Goal: Task Accomplishment & Management: Use online tool/utility

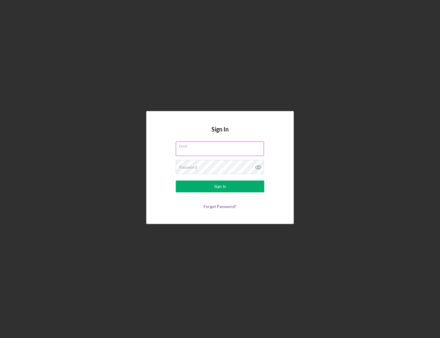
click at [208, 154] on input "Email" at bounding box center [220, 148] width 88 height 14
type input "[EMAIL_ADDRESS][DOMAIN_NAME]"
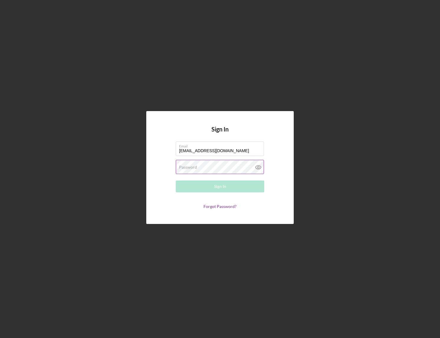
click at [189, 165] on label "Password" at bounding box center [188, 167] width 18 height 5
click at [208, 151] on input "[EMAIL_ADDRESS][DOMAIN_NAME]" at bounding box center [220, 148] width 88 height 14
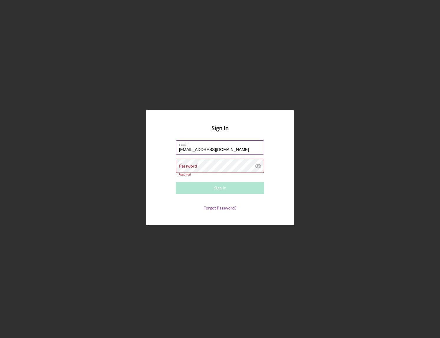
click at [235, 150] on input "[EMAIL_ADDRESS][DOMAIN_NAME]" at bounding box center [220, 147] width 88 height 14
click at [0, 324] on com-1password-button at bounding box center [0, 338] width 0 height 0
click at [229, 150] on input "[EMAIL_ADDRESS][DOMAIN_NAME]" at bounding box center [220, 147] width 88 height 14
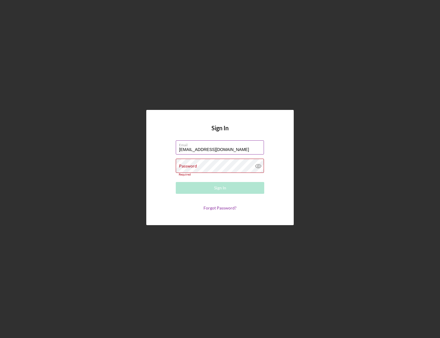
click at [229, 150] on input "[EMAIL_ADDRESS][DOMAIN_NAME]" at bounding box center [220, 147] width 88 height 14
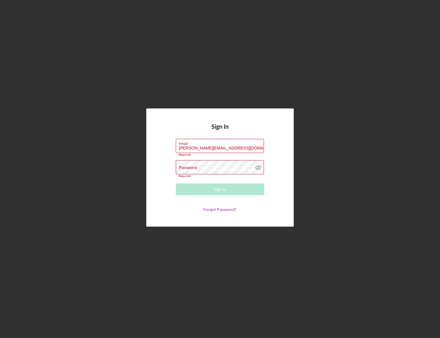
type input "[PERSON_NAME][EMAIL_ADDRESS][DOMAIN_NAME]"
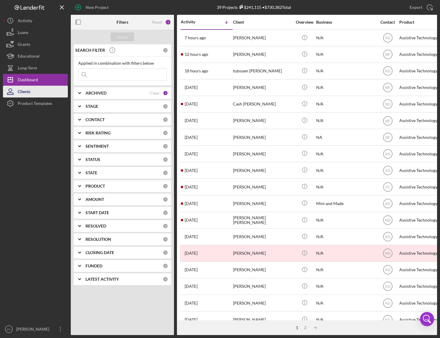
click at [42, 97] on button "Clients" at bounding box center [35, 92] width 65 height 12
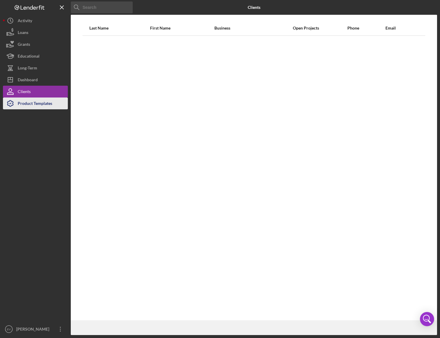
click at [41, 102] on div "Product Templates" at bounding box center [35, 103] width 35 height 13
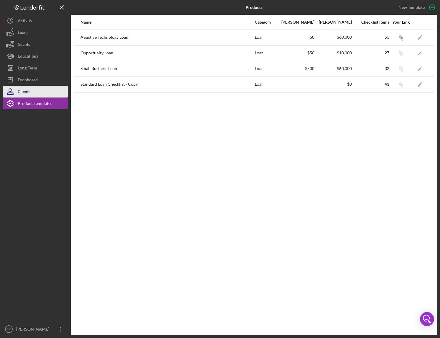
click at [31, 86] on button "Clients" at bounding box center [35, 92] width 65 height 12
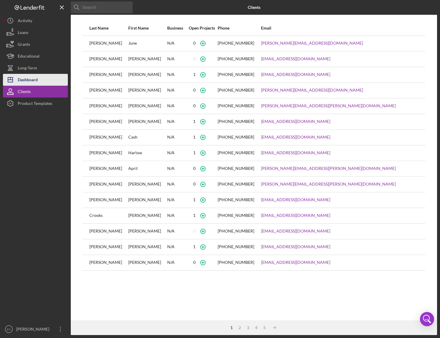
click at [31, 81] on div "Dashboard" at bounding box center [28, 80] width 20 height 13
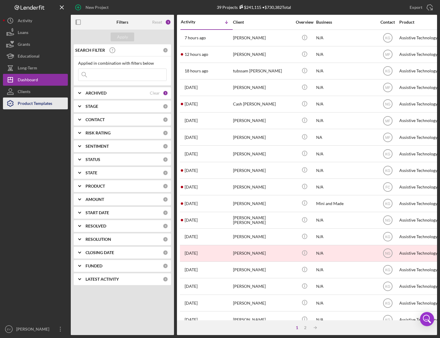
click at [32, 103] on div "Product Templates" at bounding box center [35, 103] width 35 height 13
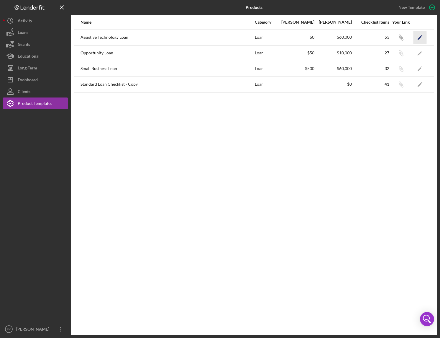
click at [422, 36] on icon "button" at bounding box center [422, 35] width 1 height 1
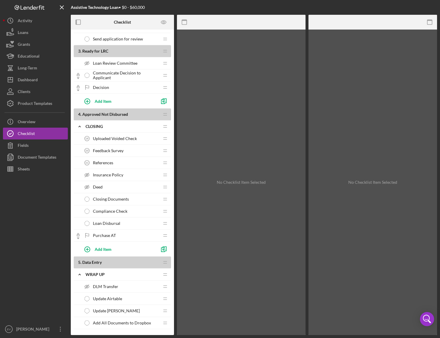
scroll to position [537, 0]
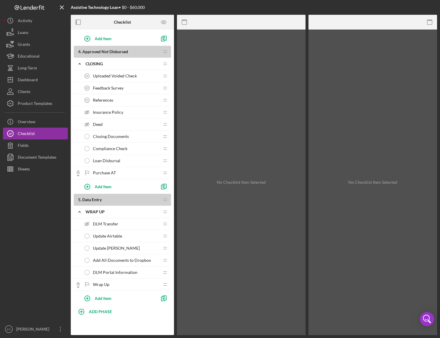
click at [104, 272] on span "DLM Portal Information" at bounding box center [115, 272] width 45 height 5
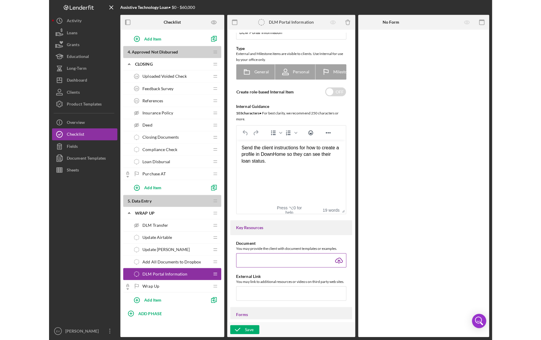
scroll to position [35, 0]
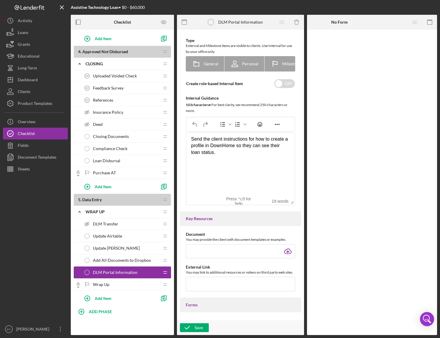
drag, startPoint x: 437, startPoint y: 333, endPoint x: 531, endPoint y: 337, distance: 93.7
click at [433, 324] on html "Assistive Technology Loan • $0 - $60,000 Checklist 1 . Application In Process I…" at bounding box center [220, 169] width 440 height 338
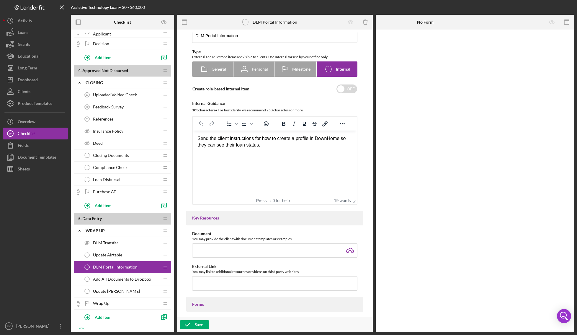
scroll to position [10, 0]
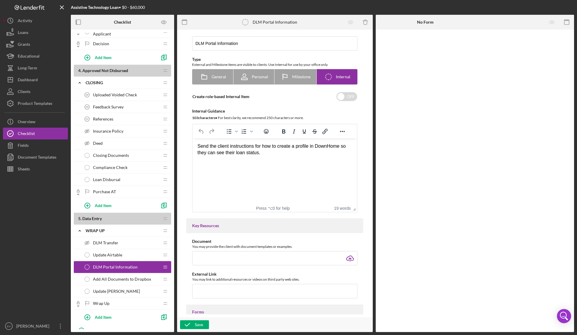
click at [280, 161] on html "Send the client instructions for how to create a profile in DownHome so they ca…" at bounding box center [275, 149] width 164 height 23
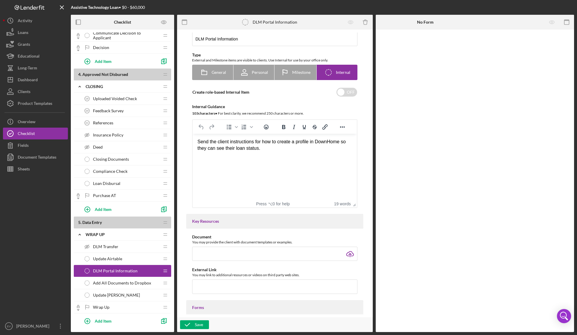
scroll to position [510, 0]
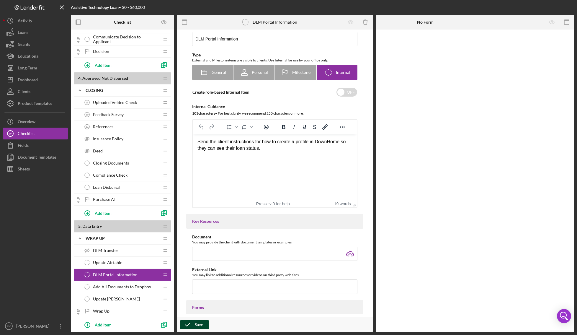
click at [194, 324] on icon "button" at bounding box center [187, 324] width 15 height 15
click at [25, 7] on icon "Logo-Reversed Created with Sketch." at bounding box center [29, 7] width 53 height 5
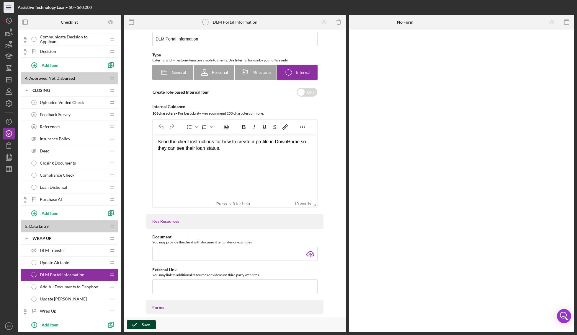
click at [6, 8] on icon "Icon/Menu" at bounding box center [8, 7] width 13 height 13
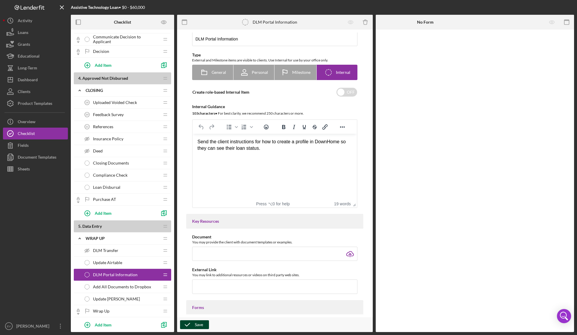
click at [109, 312] on span "Wrap Up" at bounding box center [101, 311] width 17 height 5
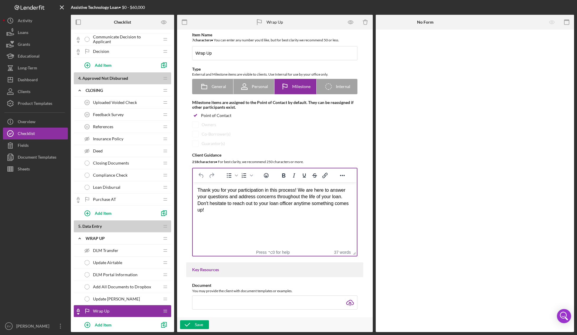
click at [267, 214] on html "Thank you for your participation in this process! We are here to answer your qu…" at bounding box center [275, 200] width 164 height 36
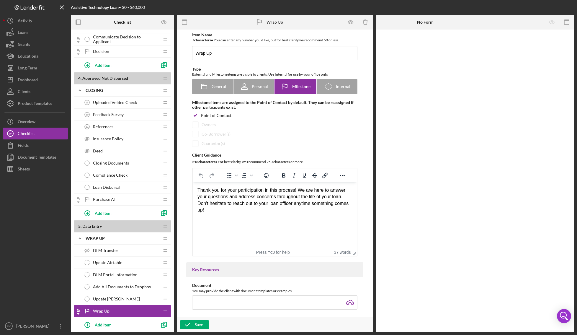
click at [243, 212] on div "Thank you for your participation in this process! We are here to answer your qu…" at bounding box center [275, 200] width 155 height 27
click at [255, 214] on html "Thank you for your participation in this process! We are here to answer your qu…" at bounding box center [275, 200] width 164 height 36
click at [123, 277] on span "DLM Portal Information" at bounding box center [115, 274] width 45 height 5
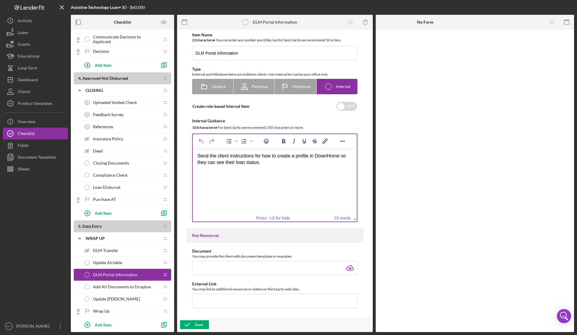
click at [282, 161] on div "Send the client instructions for how to create a profile in DownHome so they ca…" at bounding box center [275, 159] width 155 height 13
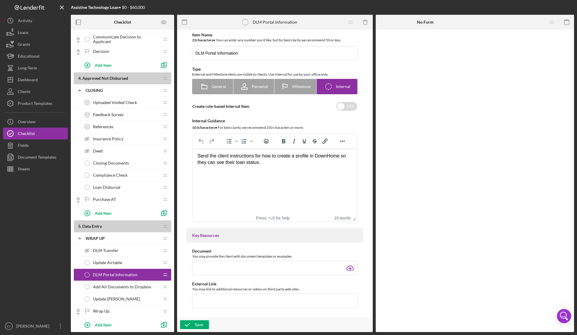
click at [256, 155] on div "Send the client instructions for how to create a profile in DownHome so they ca…" at bounding box center [275, 159] width 155 height 13
click at [223, 174] on div "Rich Text Area. Press ALT-0 for help." at bounding box center [275, 175] width 155 height 6
click at [194, 324] on icon "button" at bounding box center [187, 324] width 15 height 15
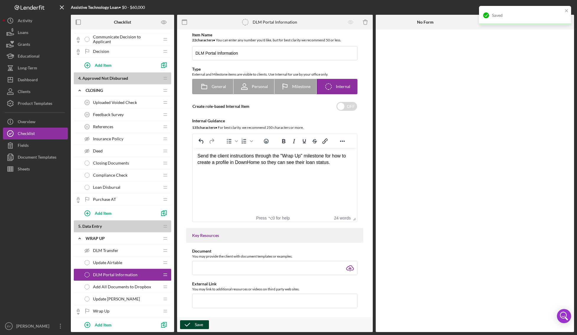
click at [101, 312] on span "Wrap Up" at bounding box center [101, 311] width 17 height 5
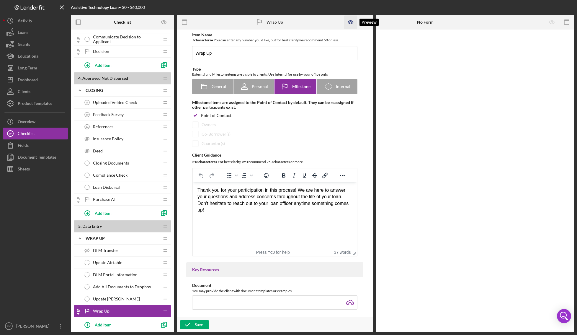
click at [352, 23] on icon "button" at bounding box center [350, 22] width 5 height 3
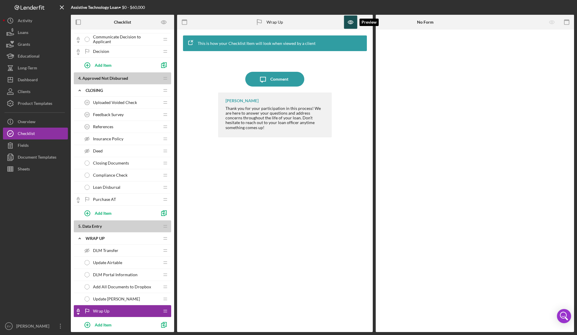
click at [349, 19] on icon "button" at bounding box center [350, 22] width 13 height 13
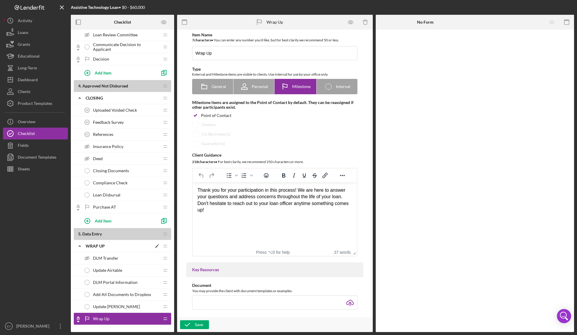
scroll to position [499, 0]
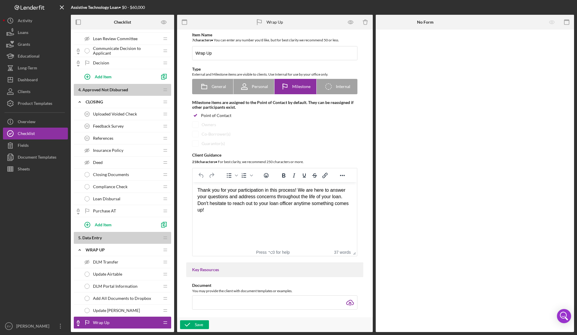
click at [122, 276] on span "Update Airtable" at bounding box center [107, 274] width 29 height 5
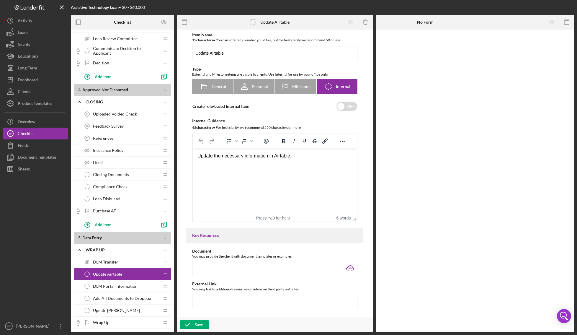
click at [124, 324] on div "Wrap Up Wrap Up" at bounding box center [120, 322] width 78 height 12
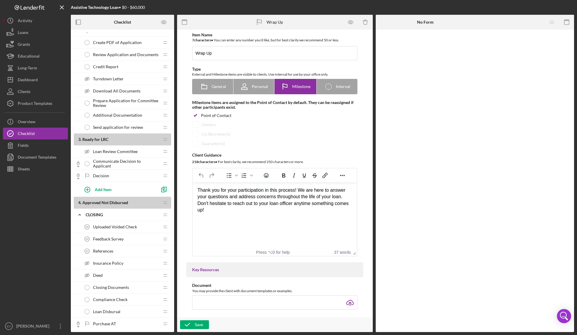
scroll to position [319, 0]
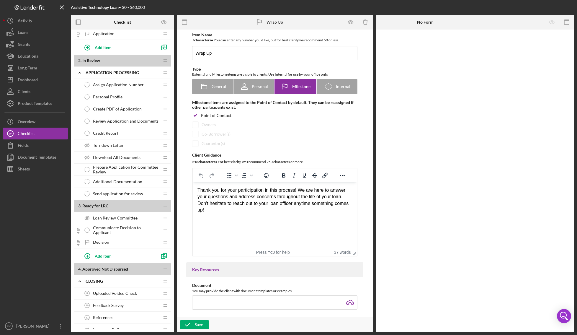
click at [118, 142] on div "Turndown Letter Turndown Letter" at bounding box center [120, 145] width 78 height 12
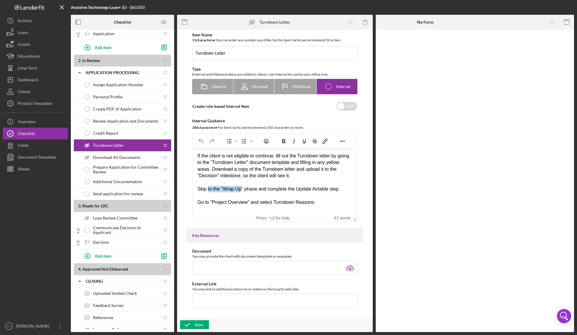
drag, startPoint x: 208, startPoint y: 189, endPoint x: 250, endPoint y: 190, distance: 42.0
click at [243, 190] on div "Skip to the "Wrap Up" phase and complete the Update Airtable step." at bounding box center [275, 189] width 155 height 6
click at [250, 190] on div "Skip to the "Wrap Up" phase and complete the Update Airtable step." at bounding box center [275, 189] width 155 height 6
drag, startPoint x: 213, startPoint y: 190, endPoint x: 196, endPoint y: 188, distance: 17.2
click at [196, 188] on html "If the client is not eligible to continue, fill out the Turndown letter by goin…" at bounding box center [275, 182] width 164 height 69
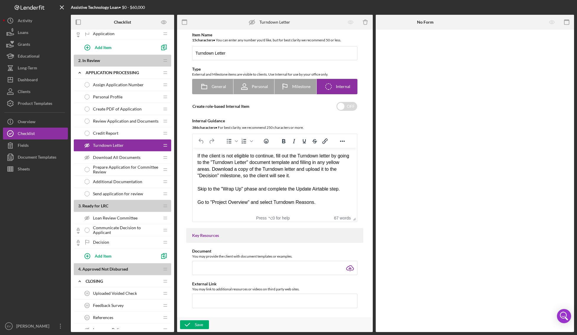
click at [196, 188] on html "If the client is not eligible to continue, fill out the Turndown letter by goin…" at bounding box center [275, 182] width 164 height 69
drag, startPoint x: 201, startPoint y: 188, endPoint x: 347, endPoint y: 187, distance: 146.4
click at [339, 187] on div "Skip to the "Wrap Up" phase and complete the Update Airtable step." at bounding box center [275, 189] width 155 height 6
click at [344, 190] on div "Skip to the "Wrap Up" phase and complete the Update Airtable step." at bounding box center [275, 189] width 155 height 6
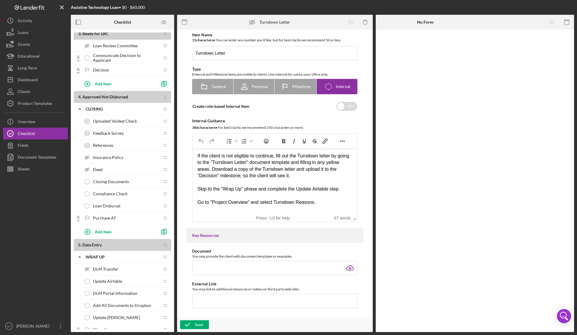
scroll to position [522, 0]
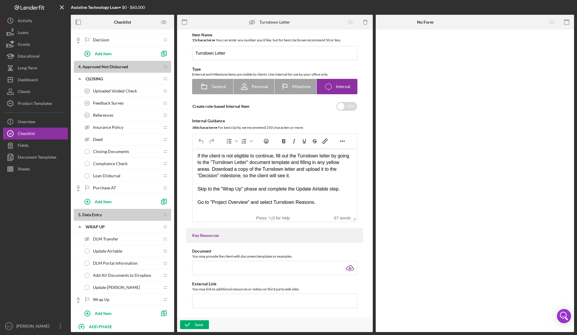
click at [114, 252] on span "Update Airtable" at bounding box center [107, 251] width 29 height 5
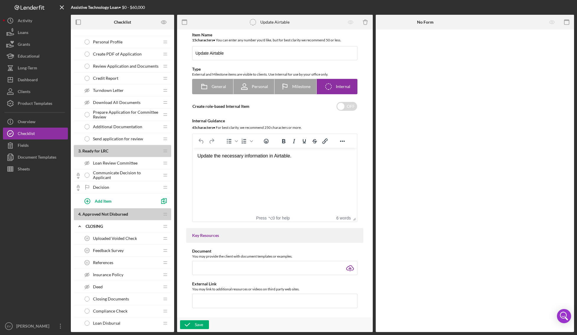
scroll to position [371, 0]
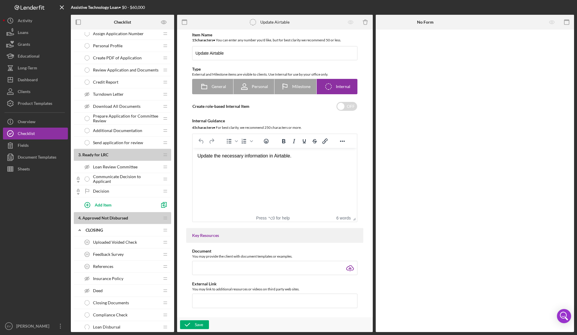
click at [115, 94] on span "Turndown Letter" at bounding box center [108, 94] width 31 height 5
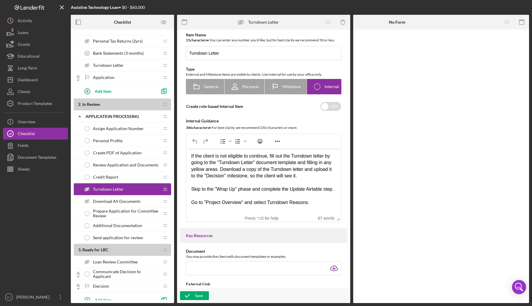
scroll to position [234, 0]
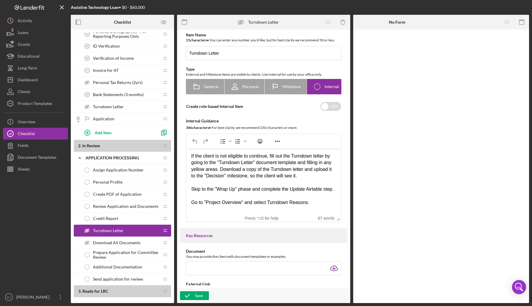
click at [116, 106] on span "Turndown Letter" at bounding box center [108, 106] width 31 height 5
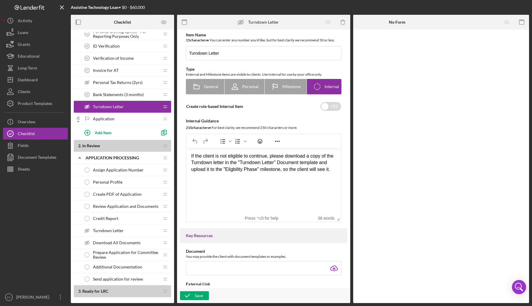
drag, startPoint x: 266, startPoint y: 177, endPoint x: 189, endPoint y: 154, distance: 81.2
click at [189, 154] on html "If the client is not eligible to continue, please download a copy of the Turndo…" at bounding box center [264, 169] width 154 height 43
click at [117, 230] on span "Turndown Letter" at bounding box center [108, 230] width 31 height 5
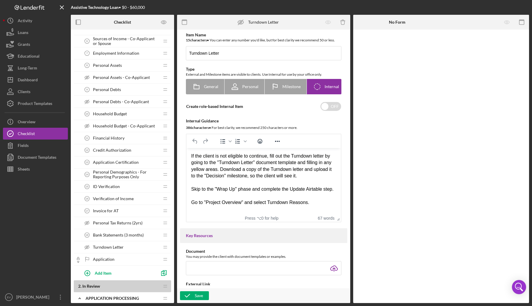
scroll to position [98, 0]
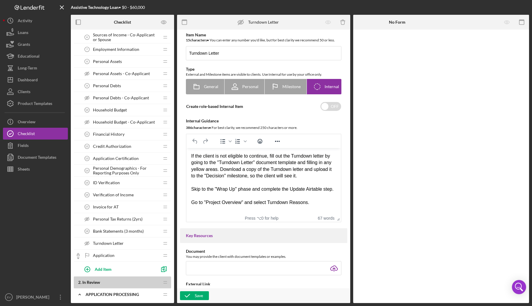
click at [123, 243] on span "Turndown Letter" at bounding box center [108, 243] width 31 height 5
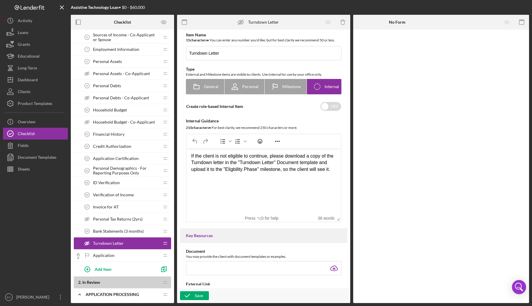
click at [242, 179] on div "If the client is not eligible to continue, please download a copy of the Turndo…" at bounding box center [263, 166] width 145 height 27
click at [243, 179] on div "If the client is not eligible to continue, please download a copy of the Turndo…" at bounding box center [263, 166] width 145 height 27
click at [222, 174] on div "If the client is not eligible to continue, please download a copy of the Turndo…" at bounding box center [263, 166] width 145 height 27
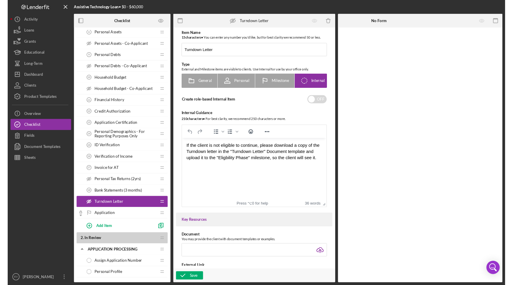
scroll to position [155, 0]
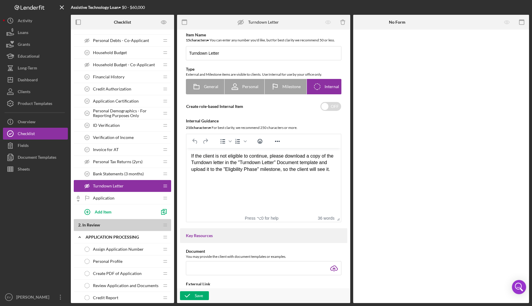
click at [212, 177] on div "If the client is not eligible to continue, please download a copy of the Turndo…" at bounding box center [263, 166] width 145 height 27
click at [234, 179] on div "If the client is not eligible to continue, please download a copy of the Turndo…" at bounding box center [263, 166] width 145 height 27
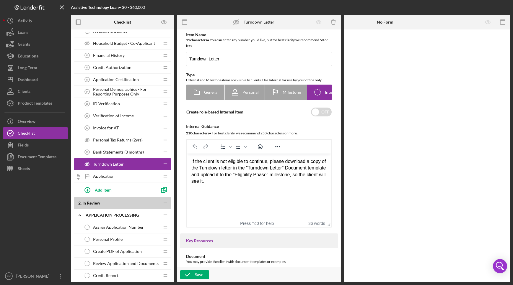
scroll to position [184, 0]
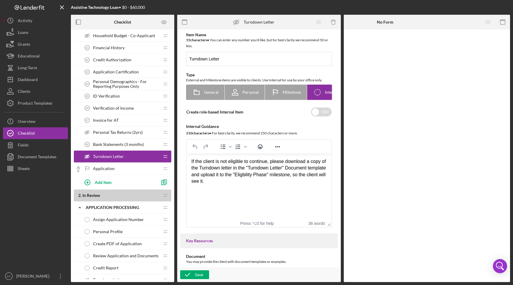
click at [269, 161] on div "If the client is not eligible to continue, please download a copy of the Turndo…" at bounding box center [258, 175] width 135 height 33
click at [322, 182] on div "If the client is not eligible to continue or it's an incomplete application, pl…" at bounding box center [258, 175] width 135 height 33
click at [210, 181] on div "If the client is not eligible to continue or it's an incomplete application, pl…" at bounding box center [258, 175] width 135 height 33
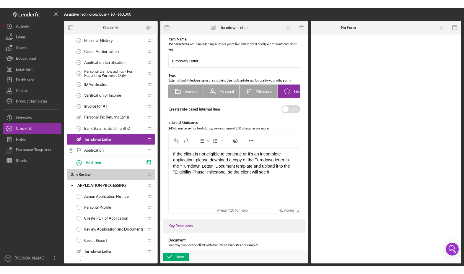
scroll to position [255, 0]
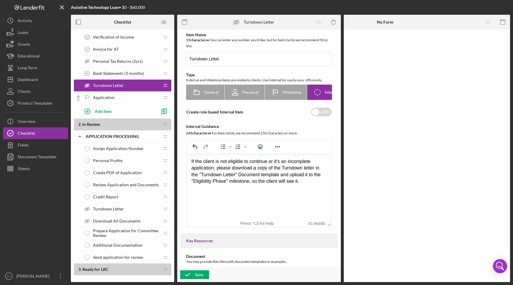
click at [261, 193] on div "Rich Text Area. Press ALT-0 for help." at bounding box center [258, 195] width 135 height 6
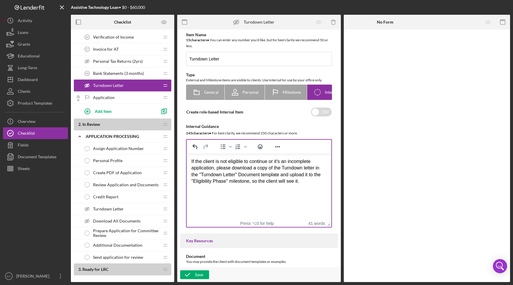
drag, startPoint x: 517, startPoint y: 334, endPoint x: 287, endPoint y: 175, distance: 279.7
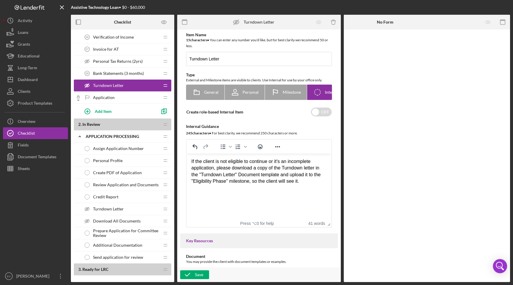
drag, startPoint x: 313, startPoint y: 182, endPoint x: 202, endPoint y: 180, distance: 110.7
click at [202, 180] on div "If the client is not eligible to continue or it's an incomplete application, pl…" at bounding box center [258, 175] width 135 height 33
drag, startPoint x: 202, startPoint y: 180, endPoint x: 226, endPoint y: 182, distance: 23.7
click at [226, 182] on div "If the client is not eligible to continue or it's an incomplete application, pl…" at bounding box center [258, 175] width 135 height 33
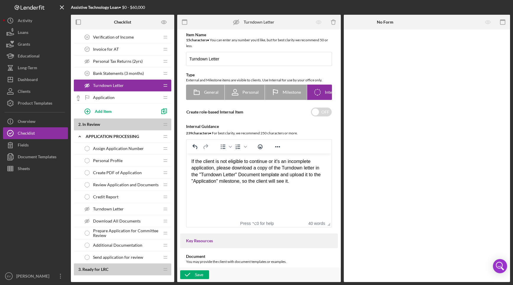
drag, startPoint x: 250, startPoint y: 182, endPoint x: 321, endPoint y: 185, distance: 71.5
click at [321, 185] on div "If the client is not eligible to continue or it's an incomplete application, pl…" at bounding box center [258, 175] width 135 height 33
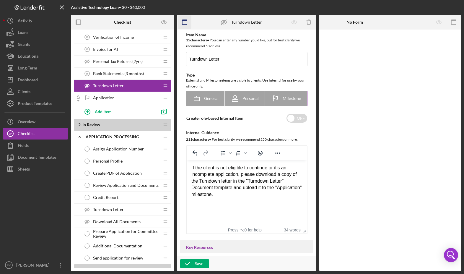
click at [184, 21] on icon "button" at bounding box center [184, 22] width 13 height 13
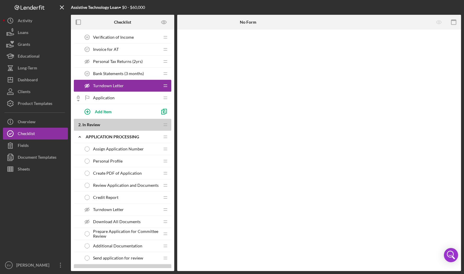
click at [184, 21] on div "No Form" at bounding box center [248, 22] width 142 height 15
click at [433, 23] on rect "button" at bounding box center [453, 22] width 5 height 5
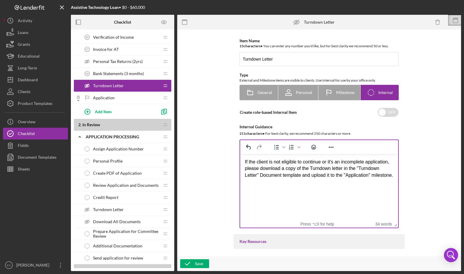
click at [303, 185] on div "If the client is not eligible to continue or it's an incomplete application, pl…" at bounding box center [319, 172] width 148 height 27
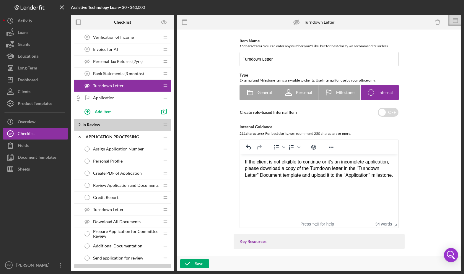
click at [303, 183] on div "If the client is not eligible to continue or it's an incomplete application, pl…" at bounding box center [319, 172] width 148 height 27
click at [333, 185] on div "If the client is not eligible to continue or it's an incomplete application, pl…" at bounding box center [319, 172] width 148 height 27
click at [310, 184] on div "If the client is not eligible to continue or it's an incomplete application, pl…" at bounding box center [319, 172] width 148 height 27
click at [307, 179] on div "If the client is not eligible to continue or it's an incomplete application, pl…" at bounding box center [319, 172] width 148 height 27
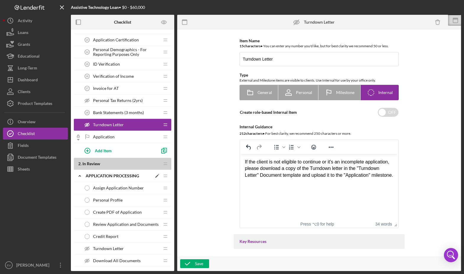
scroll to position [209, 0]
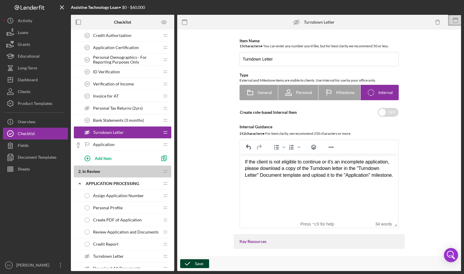
click at [189, 264] on icon "button" at bounding box center [187, 263] width 15 height 15
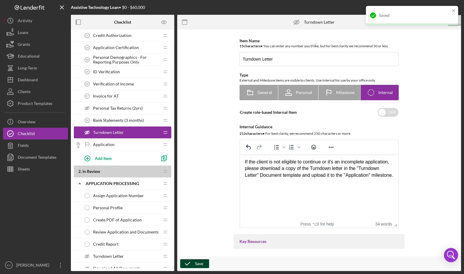
scroll to position [273, 0]
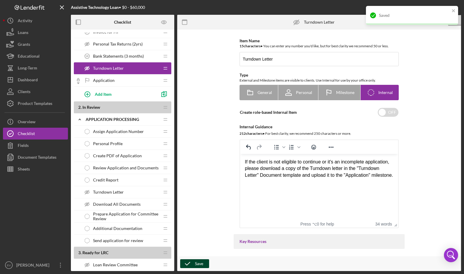
click at [112, 193] on span "Turndown Letter" at bounding box center [108, 192] width 31 height 5
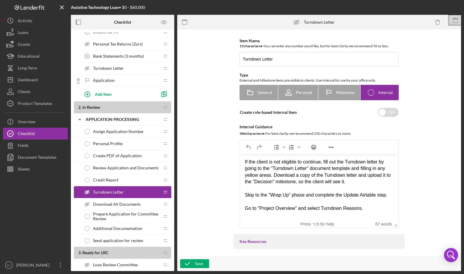
scroll to position [9, 0]
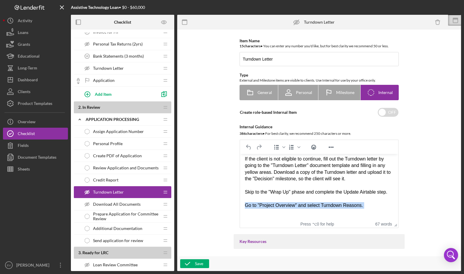
drag, startPoint x: 246, startPoint y: 204, endPoint x: 377, endPoint y: 208, distance: 130.8
click at [377, 208] on body "If the client is not eligible to continue, fill out the Turndown letter by goin…" at bounding box center [319, 186] width 148 height 60
copy div "Go to "Project Overview" and select Turndown Reasons."
click at [115, 71] on div "Turndown Letter Turndown Letter" at bounding box center [120, 68] width 78 height 12
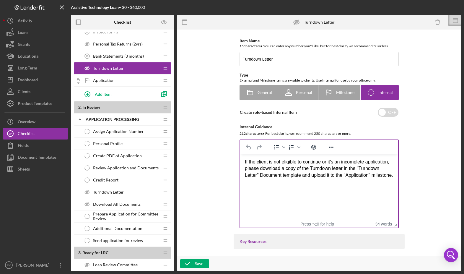
click at [286, 192] on div "Rich Text Area. Press ALT-0 for help." at bounding box center [319, 188] width 148 height 6
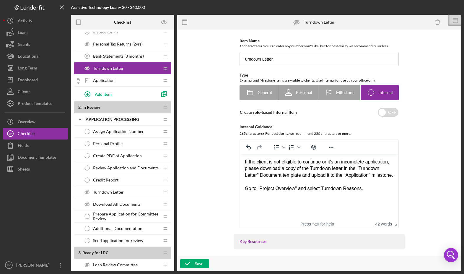
click at [112, 194] on div "Turndown Letter Turndown Letter" at bounding box center [120, 192] width 78 height 12
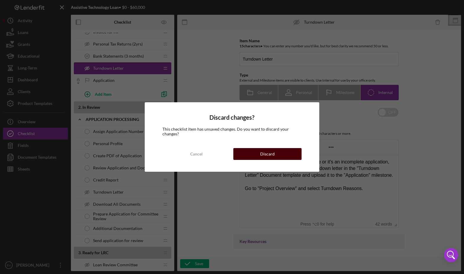
click at [263, 153] on div "Discard" at bounding box center [267, 154] width 14 height 12
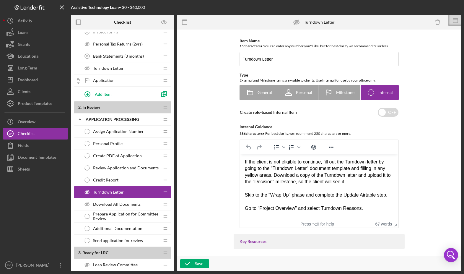
scroll to position [9, 0]
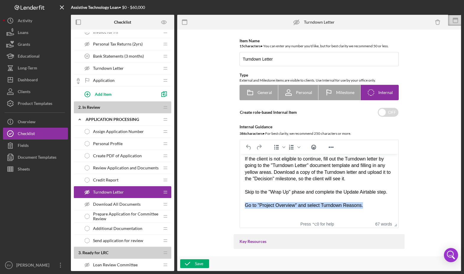
drag, startPoint x: 246, startPoint y: 205, endPoint x: 370, endPoint y: 208, distance: 123.7
click at [370, 208] on div "Go to "Project Overview" and select Turndown Reasons." at bounding box center [319, 205] width 148 height 6
drag, startPoint x: 368, startPoint y: 206, endPoint x: 245, endPoint y: 203, distance: 123.4
click at [245, 203] on div "Go to "Project Overview" and select Turndown Reasons." at bounding box center [319, 205] width 148 height 6
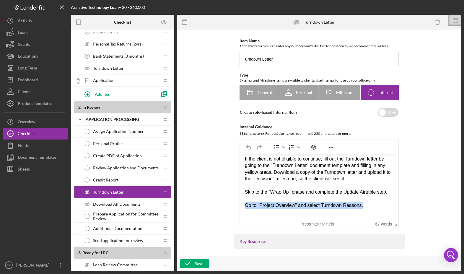
drag, startPoint x: 248, startPoint y: 205, endPoint x: 241, endPoint y: 199, distance: 9.6
click at [248, 205] on div "Go to "Project Overview" and select Turndown Reasons." at bounding box center [319, 205] width 148 height 6
click at [123, 79] on div "Application Application" at bounding box center [120, 80] width 78 height 12
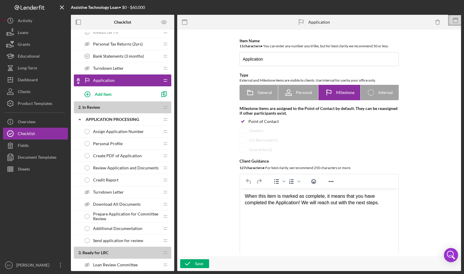
click at [123, 69] on div "Turndown Letter Turndown Letter" at bounding box center [120, 68] width 78 height 12
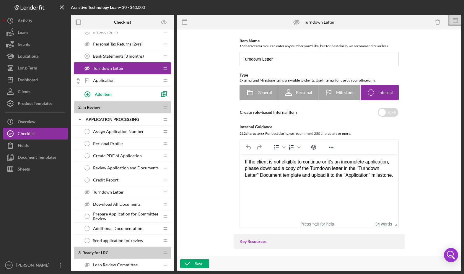
click at [272, 192] on div "Rich Text Area. Press ALT-0 for help." at bounding box center [319, 188] width 148 height 6
click at [363, 192] on div "Go to "Project Overview" and select Turndown Reasons." at bounding box center [319, 188] width 148 height 6
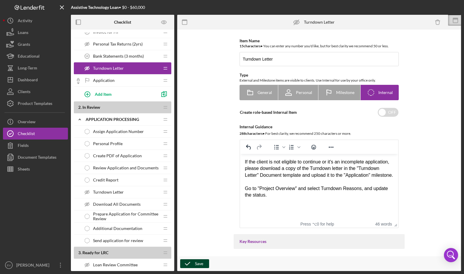
click at [194, 260] on icon "button" at bounding box center [187, 263] width 15 height 15
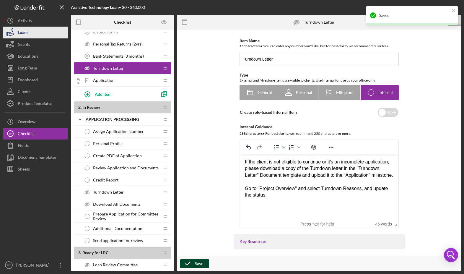
click at [34, 35] on button "Loans" at bounding box center [35, 33] width 65 height 12
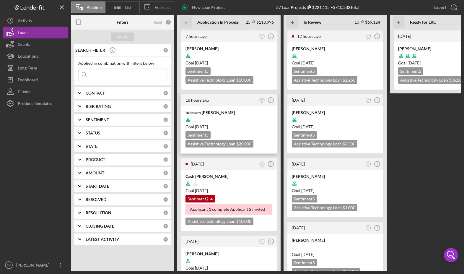
click at [234, 113] on div "tubssam [PERSON_NAME]" at bounding box center [228, 113] width 87 height 6
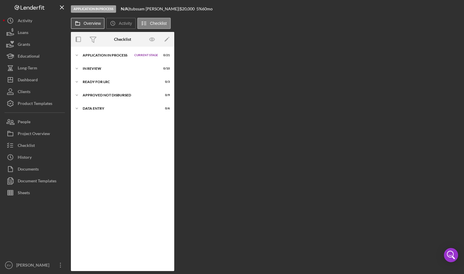
click at [84, 25] on label "Overview" at bounding box center [92, 23] width 17 height 5
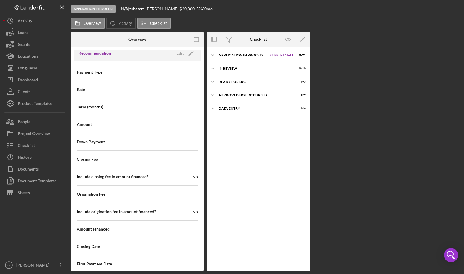
scroll to position [657, 0]
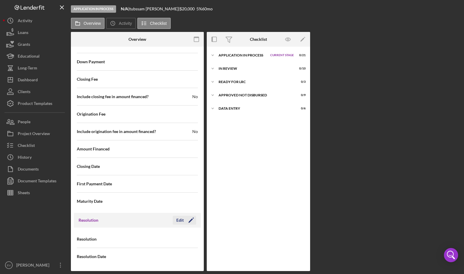
click at [179, 220] on div "Edit" at bounding box center [179, 220] width 7 height 9
click at [179, 236] on div "Select..." at bounding box center [161, 239] width 46 height 14
click at [180, 237] on div "Select..." at bounding box center [161, 239] width 46 height 14
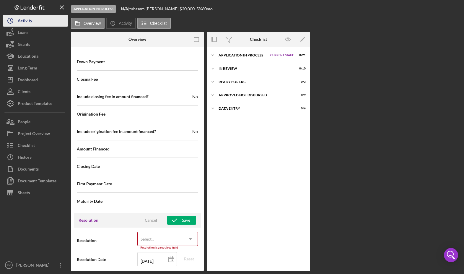
click at [28, 25] on div "Activity" at bounding box center [25, 21] width 14 height 13
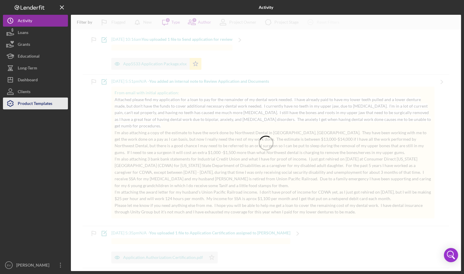
click at [40, 102] on div "Product Templates" at bounding box center [35, 103] width 35 height 13
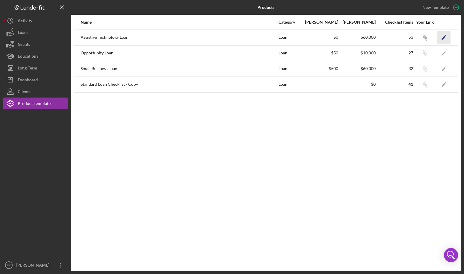
click at [433, 39] on icon "Icon/Edit" at bounding box center [443, 37] width 13 height 13
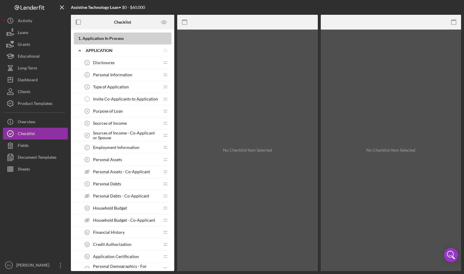
scroll to position [125, 0]
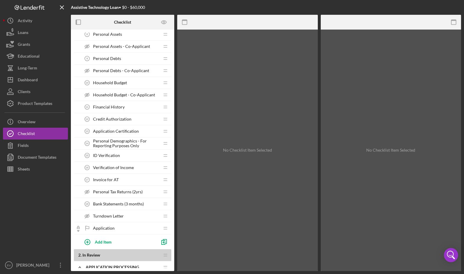
click at [128, 219] on div "Turndown Letter Turndown Letter" at bounding box center [120, 216] width 78 height 12
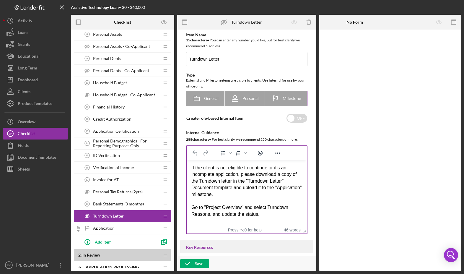
click at [247, 214] on div "Go to "Project Overview" and select Turndown Reasons, and update the status." at bounding box center [246, 210] width 111 height 13
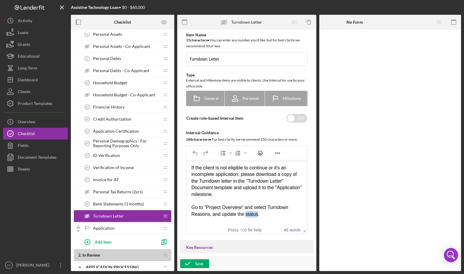
click at [247, 214] on div "Go to "Project Overview" and select Turndown Reasons, and update the status." at bounding box center [246, 210] width 111 height 13
click at [233, 217] on div "Go to "Project Overview" and select Turndown Reasons, and update the resolution…" at bounding box center [246, 210] width 111 height 13
click at [194, 263] on icon "button" at bounding box center [187, 263] width 15 height 15
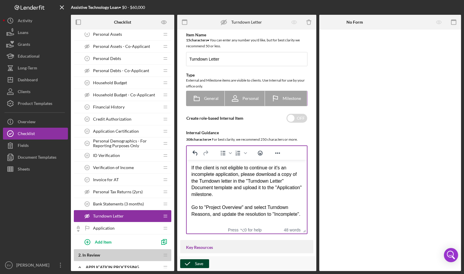
click at [247, 217] on div "Go to "Project Overview" and select Turndown Reasons, and update the resolution…" at bounding box center [246, 210] width 111 height 13
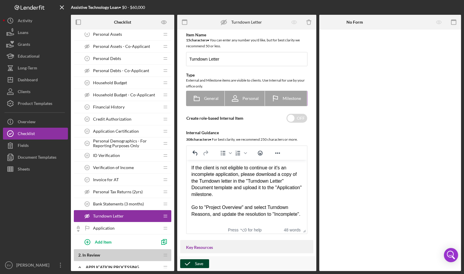
scroll to position [5, 0]
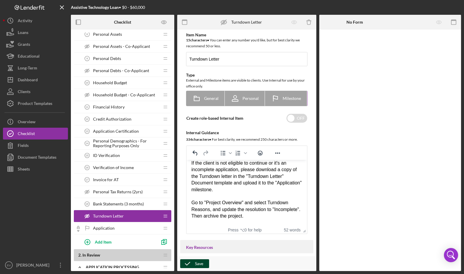
click at [199, 263] on div "Save" at bounding box center [199, 263] width 8 height 9
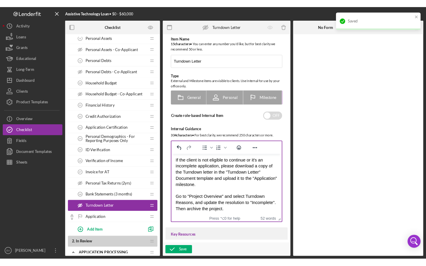
scroll to position [0, 0]
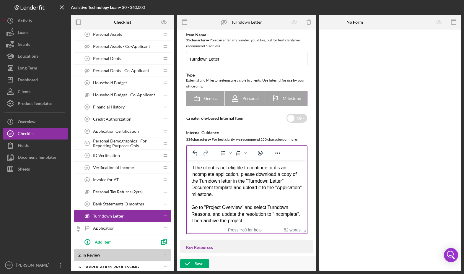
click at [255, 195] on div "If the client is not eligible to continue or it's an incomplete application, pl…" at bounding box center [246, 184] width 111 height 40
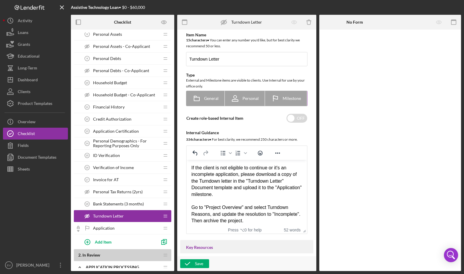
click at [242, 194] on div "If the client is not eligible to continue or it's an incomplete application, pl…" at bounding box center [246, 184] width 111 height 40
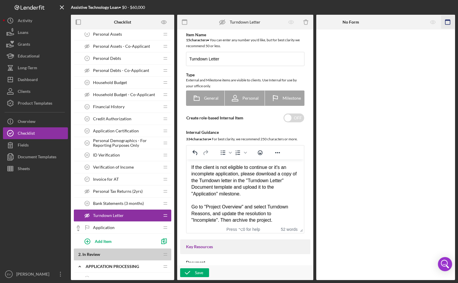
click at [433, 20] on g "button" at bounding box center [447, 22] width 5 height 5
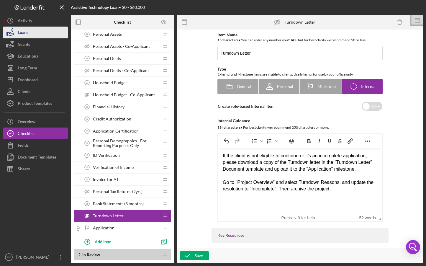
click at [40, 34] on button "Loans" at bounding box center [35, 33] width 65 height 12
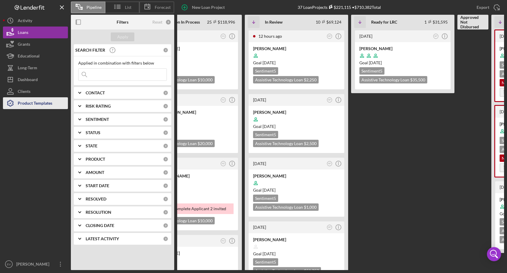
click at [32, 105] on div "Product Templates" at bounding box center [35, 103] width 35 height 13
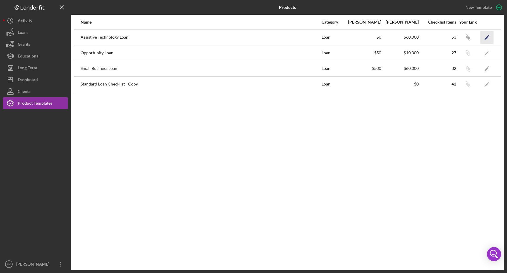
click at [433, 37] on icon "Icon/Edit" at bounding box center [486, 37] width 13 height 13
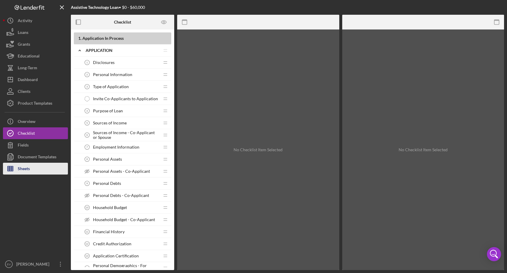
click at [25, 171] on div "Sheets" at bounding box center [24, 169] width 12 height 13
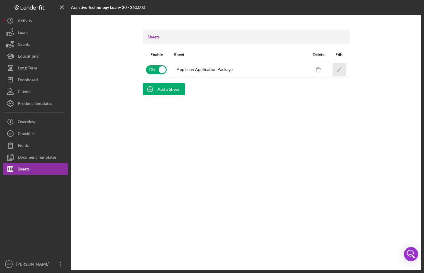
click at [338, 67] on icon "Icon/Edit" at bounding box center [338, 69] width 13 height 13
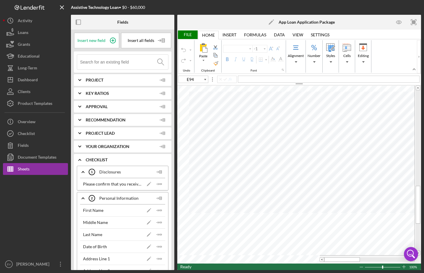
type input "Arial"
type input "10"
type input "D17"
type input "Calibri"
type input "11"
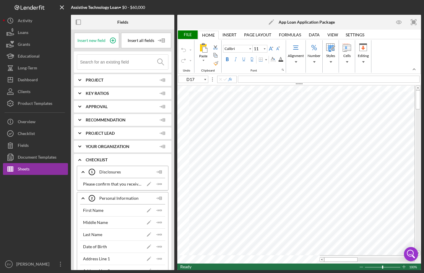
type input "E94"
type input "Arial"
type input "10"
type input "B75"
click at [193, 36] on div "File" at bounding box center [187, 34] width 20 height 9
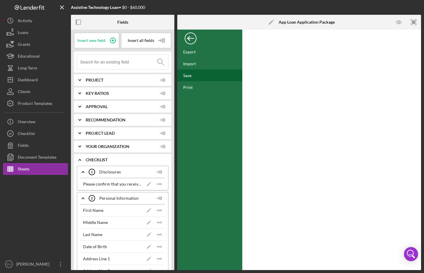
click at [198, 73] on div "Save" at bounding box center [209, 75] width 65 height 12
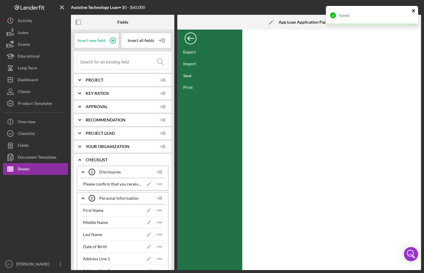
click at [414, 9] on icon "close" at bounding box center [413, 10] width 3 height 3
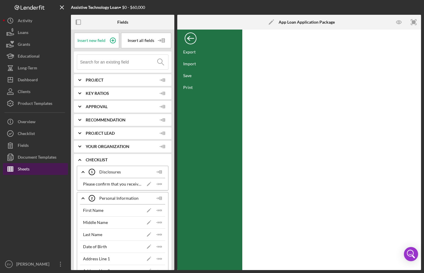
click at [36, 170] on button "Sheets" at bounding box center [35, 169] width 65 height 12
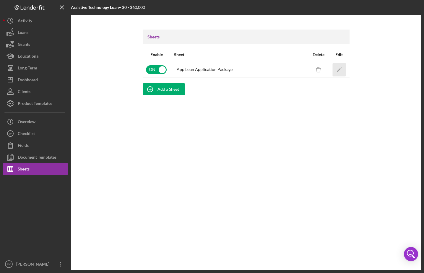
click at [342, 68] on icon "Icon/Edit" at bounding box center [338, 69] width 13 height 13
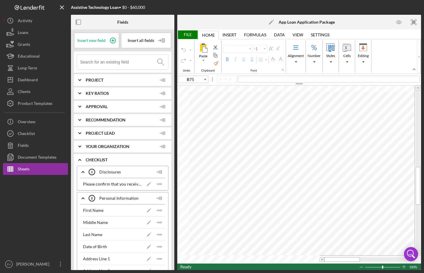
type input "Arial"
type input "10"
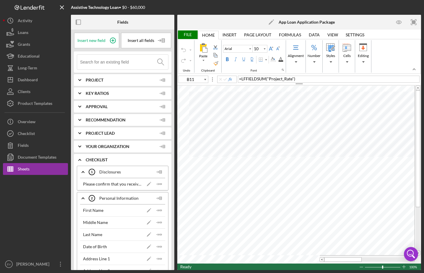
type input "D17"
type input "Calibri"
type input "11"
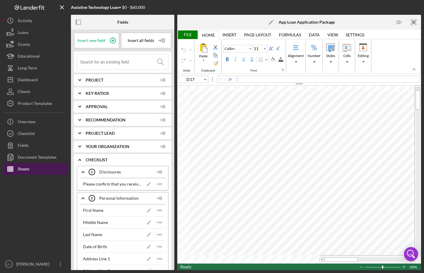
click at [30, 172] on button "Sheets" at bounding box center [35, 169] width 65 height 12
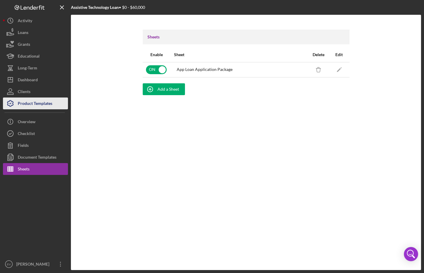
click at [35, 103] on div "Product Templates" at bounding box center [35, 103] width 35 height 13
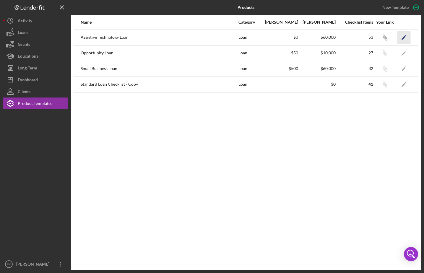
click at [401, 37] on icon "Icon/Edit" at bounding box center [403, 37] width 13 height 13
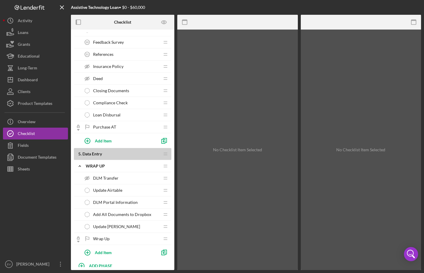
scroll to position [602, 0]
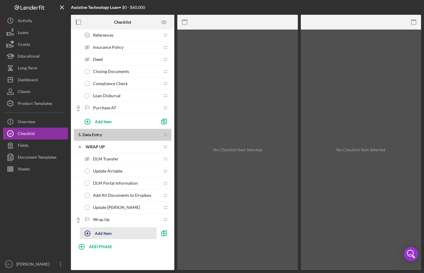
click at [107, 234] on div "Add Item" at bounding box center [103, 232] width 17 height 11
type input "Complete CECL Template"
click at [87, 246] on div "Add" at bounding box center [87, 247] width 8 height 9
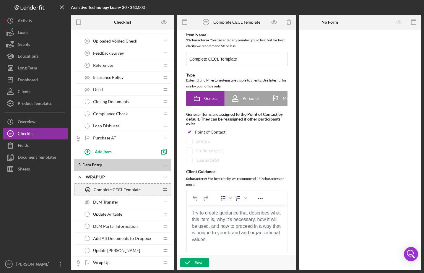
scroll to position [542, 0]
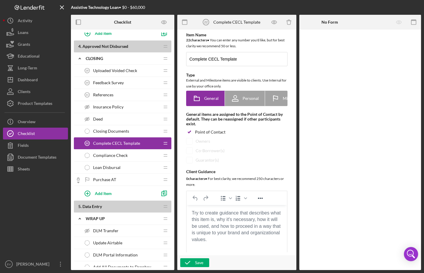
click at [106, 154] on span "Compliance Check" at bounding box center [110, 155] width 35 height 5
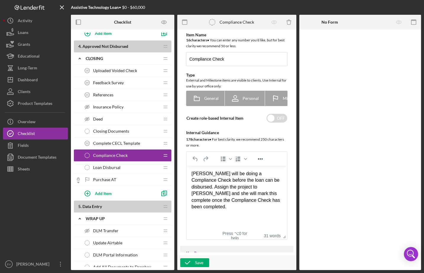
click at [112, 144] on span "Complete CECL Template" at bounding box center [116, 143] width 47 height 5
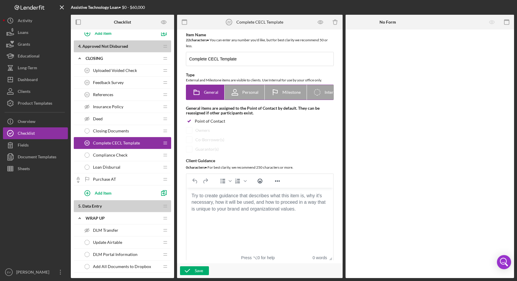
click at [320, 93] on icon at bounding box center [317, 92] width 6 height 6
radio input "false"
radio input "true"
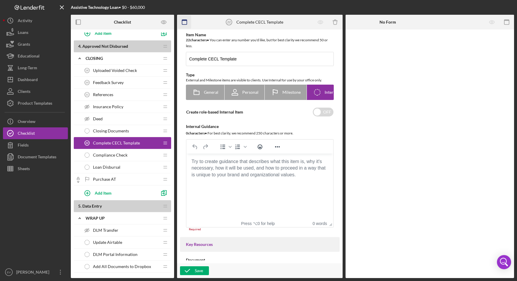
click at [187, 24] on icon "button" at bounding box center [184, 22] width 13 height 13
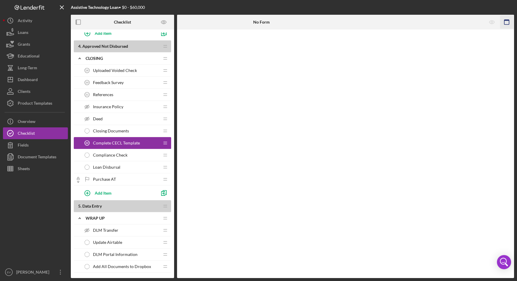
click at [433, 23] on icon "button" at bounding box center [506, 22] width 13 height 13
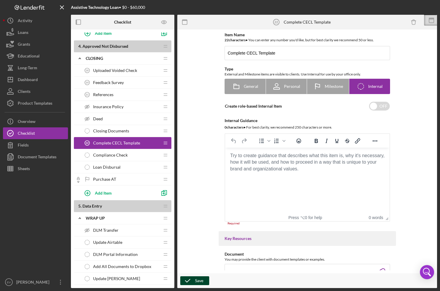
click at [190, 285] on icon "button" at bounding box center [187, 281] width 15 height 15
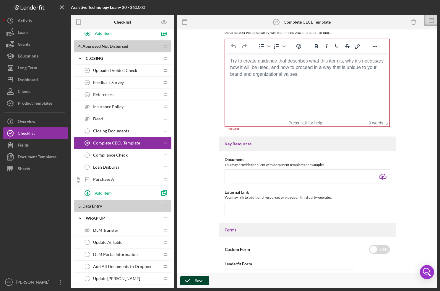
scroll to position [101, 0]
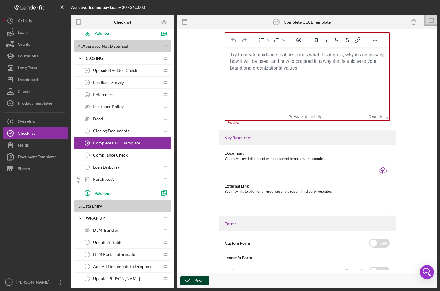
click at [189, 281] on icon "button" at bounding box center [187, 281] width 15 height 15
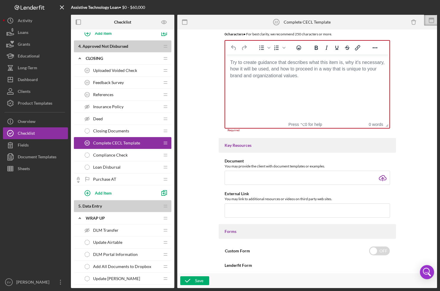
scroll to position [0, 0]
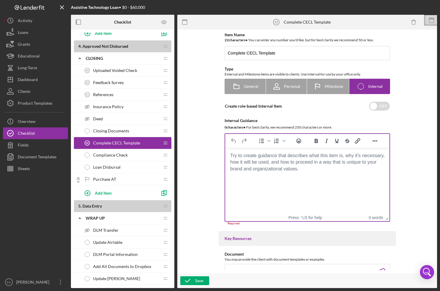
click at [293, 164] on html at bounding box center [307, 156] width 164 height 16
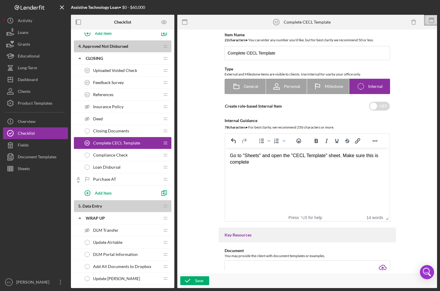
drag, startPoint x: 287, startPoint y: 165, endPoint x: 344, endPoint y: 157, distance: 57.8
click at [344, 157] on div "Go to "Sheets" and open the "CECL Template" sheet. Make sure this is complete" at bounding box center [306, 159] width 155 height 13
click at [354, 170] on html "Go to "Sheets" and open the "CECL Template" sheet. Complete the template" at bounding box center [307, 159] width 164 height 23
click at [346, 156] on div "Go to "Sheets" and open the "CECL Template" sheet. Complete the template" at bounding box center [306, 159] width 155 height 13
click at [275, 171] on html "Go to "Sheets" and open the "CECL Template" sheet. Complete the template" at bounding box center [307, 159] width 164 height 23
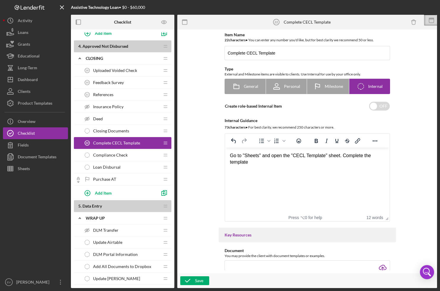
drag, startPoint x: 283, startPoint y: 167, endPoint x: 346, endPoint y: 156, distance: 63.5
click at [346, 156] on html "Go to "Sheets" and open the "CECL Template" sheet. Complete the template" at bounding box center [307, 159] width 164 height 23
drag, startPoint x: 346, startPoint y: 156, endPoint x: 353, endPoint y: 169, distance: 14.4
click at [353, 169] on html "Go to "Sheets" and open the "CECL Template" sheet. Complete the template" at bounding box center [307, 159] width 164 height 23
click at [355, 168] on html "Go to "Sheets" and open the "CECL Template" sheet. Make sure the template is co…" at bounding box center [307, 159] width 164 height 23
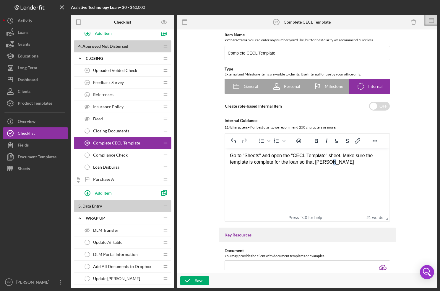
click at [355, 168] on html "Go to "Sheets" and open the "CECL Template" sheet. Make sure the template is co…" at bounding box center [307, 159] width 164 height 23
click at [353, 165] on div "Go to "Sheets" and open the "CECL Template" sheet. Make sure the template is co…" at bounding box center [306, 159] width 155 height 13
click at [358, 163] on div "Go to "Sheets" and open the "CECL Template" sheet. Make sure the template is co…" at bounding box center [306, 159] width 155 height 13
click at [337, 171] on html "Go to "Sheets" and open the "CECL Template" sheet. Make sure the template is co…" at bounding box center [307, 159] width 164 height 23
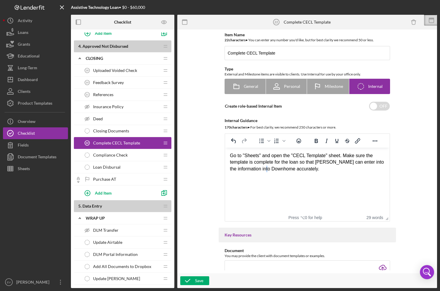
drag, startPoint x: 279, startPoint y: 169, endPoint x: 276, endPoint y: 169, distance: 3.0
click at [276, 169] on div "Go to "Sheets" and open the "CECL Template" sheet. Make sure the template is co…" at bounding box center [306, 163] width 155 height 20
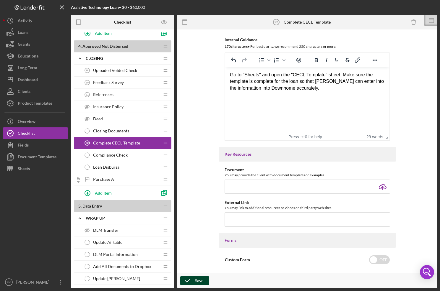
click at [199, 278] on div "Save" at bounding box center [199, 281] width 8 height 9
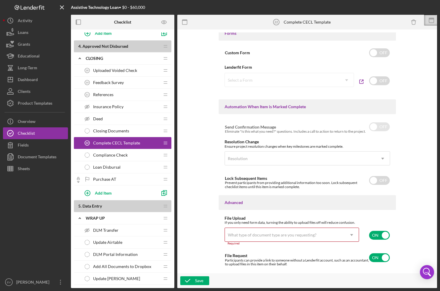
scroll to position [304, 0]
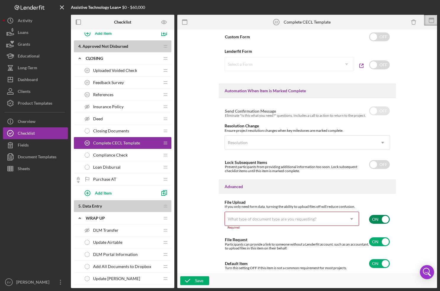
click at [383, 218] on input "checkbox" at bounding box center [379, 219] width 21 height 9
checkbox input "false"
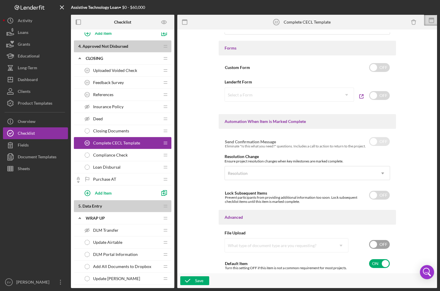
scroll to position [273, 0]
click at [194, 281] on icon "button" at bounding box center [187, 281] width 15 height 15
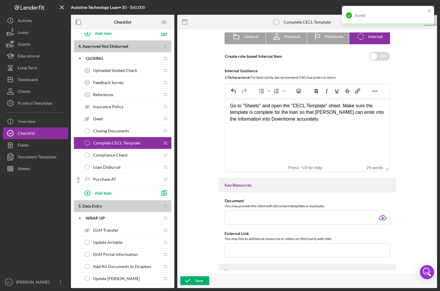
scroll to position [0, 0]
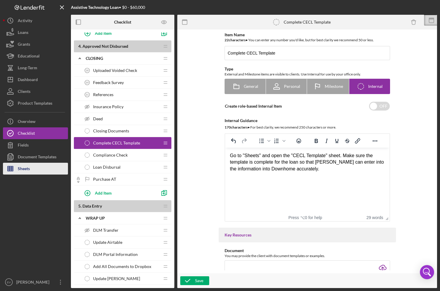
click at [32, 171] on button "Sheets" at bounding box center [35, 169] width 65 height 12
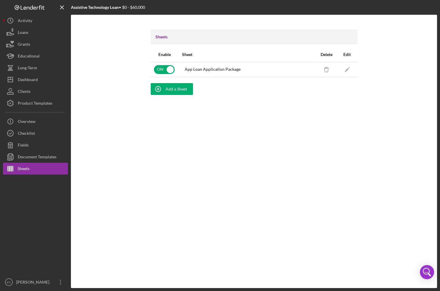
click at [181, 116] on div "Sheets Enable Sheet Delete Edit ON App Loan Application Package Icon/Delete Ico…" at bounding box center [254, 152] width 366 height 274
click at [48, 98] on div "Product Templates" at bounding box center [35, 103] width 35 height 13
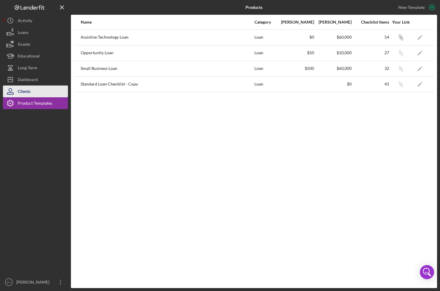
click at [23, 90] on div "Clients" at bounding box center [24, 92] width 13 height 13
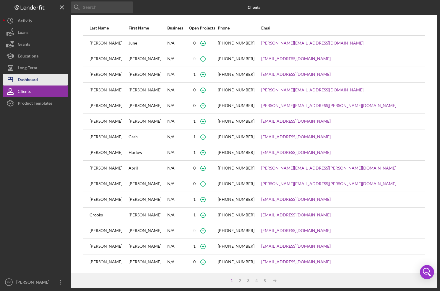
click at [27, 81] on div "Dashboard" at bounding box center [28, 80] width 20 height 13
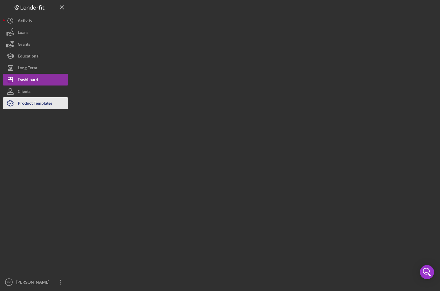
click at [31, 103] on div "Product Templates" at bounding box center [35, 103] width 35 height 13
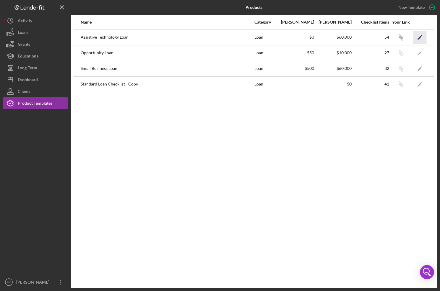
click at [418, 38] on polygon "button" at bounding box center [419, 38] width 4 height 4
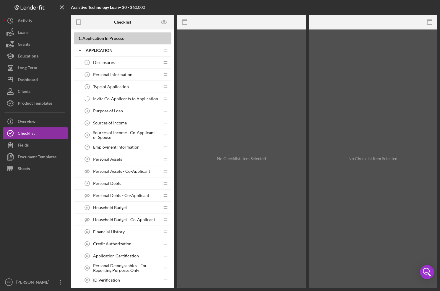
scroll to position [595, 0]
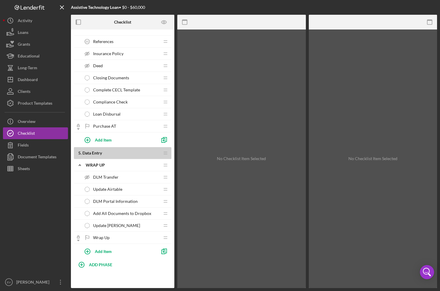
click at [118, 192] on div "Update Airtable Update Airtable" at bounding box center [120, 190] width 78 height 12
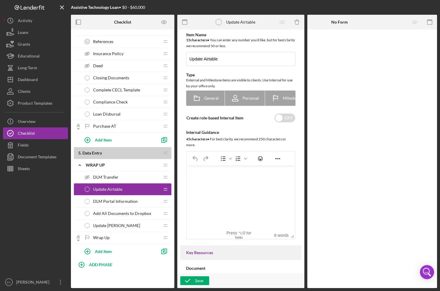
click at [117, 199] on span "DLM Portal Information" at bounding box center [115, 201] width 45 height 5
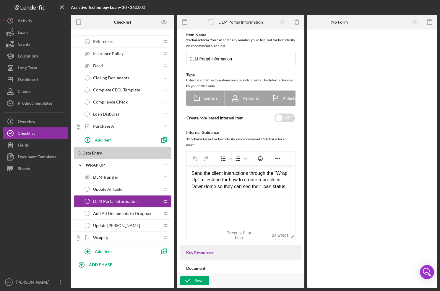
click at [121, 176] on div "DLM Transfer DLM Transfer" at bounding box center [120, 178] width 78 height 12
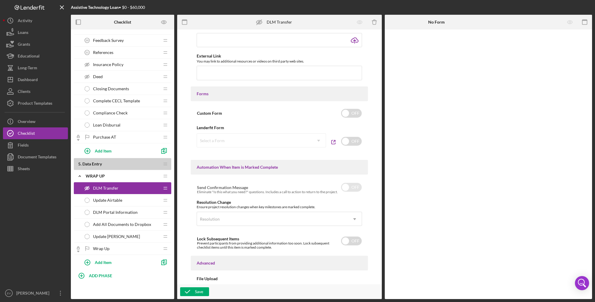
scroll to position [262, 0]
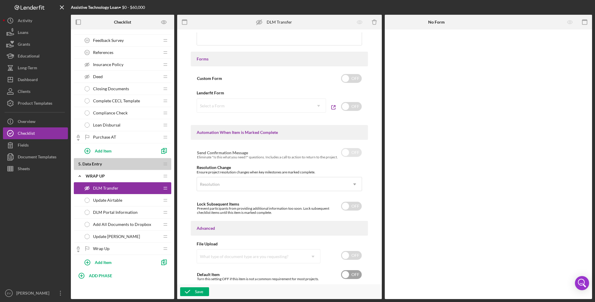
click at [349, 276] on input "checkbox" at bounding box center [351, 274] width 21 height 9
checkbox input "true"
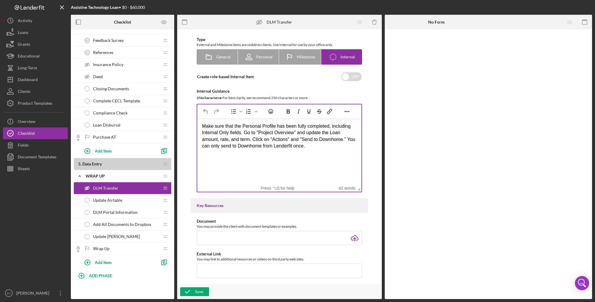
click at [312, 128] on div "Make sure that the Personal Profile has been fully completed, including Interna…" at bounding box center [279, 136] width 155 height 27
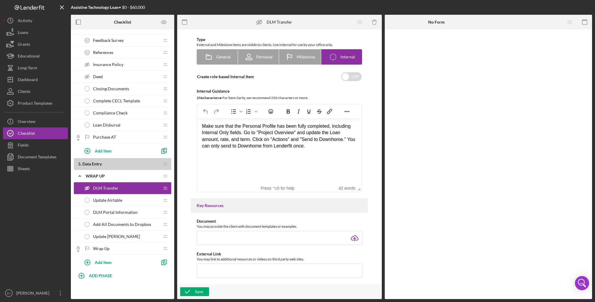
click at [328, 142] on div "Make sure that the Personal Profile has been fully completed, including Interna…" at bounding box center [279, 136] width 155 height 27
drag, startPoint x: 329, startPoint y: 151, endPoint x: 277, endPoint y: 138, distance: 54.3
click at [278, 138] on html "Make sure that the Personal Profile has been fully completed, including Interna…" at bounding box center [279, 136] width 164 height 36
drag, startPoint x: 254, startPoint y: 139, endPoint x: 321, endPoint y: 153, distance: 68.2
click at [321, 153] on html "Make sure that the Personal Profile has been fully completed, including Interna…" at bounding box center [279, 136] width 164 height 36
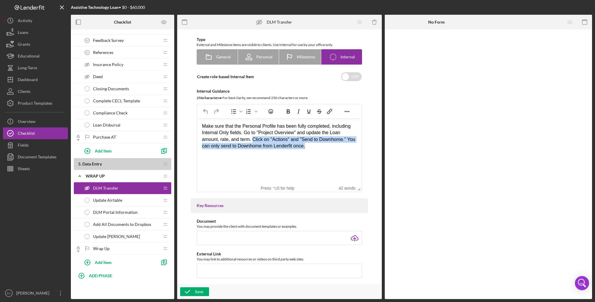
click at [254, 141] on div "Make sure that the Personal Profile has been fully completed, including Interna…" at bounding box center [279, 136] width 155 height 27
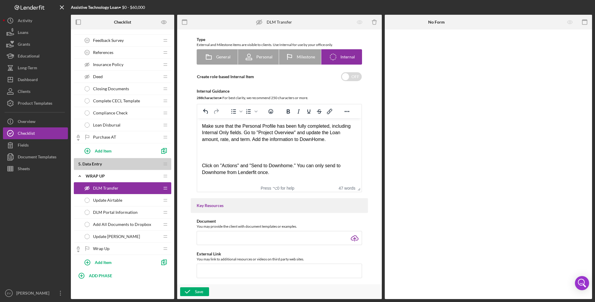
click at [212, 151] on div "Rich Text Area. Press ALT-0 for help." at bounding box center [279, 153] width 155 height 6
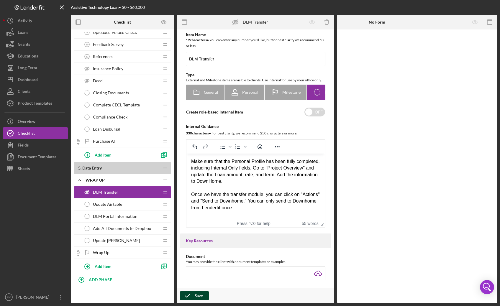
click at [198, 296] on div "Save" at bounding box center [199, 296] width 8 height 9
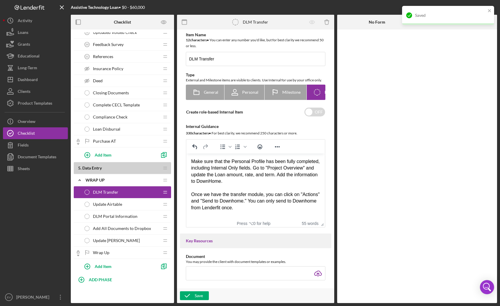
click at [102, 206] on span "Update Airtable" at bounding box center [107, 204] width 29 height 5
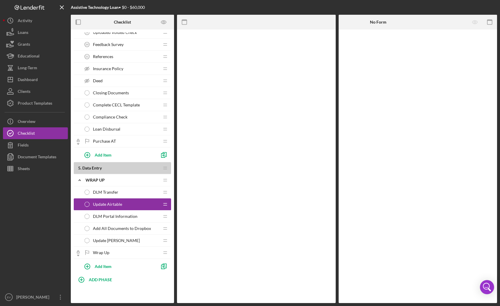
click at [108, 192] on span "DLM Transfer" at bounding box center [105, 192] width 25 height 5
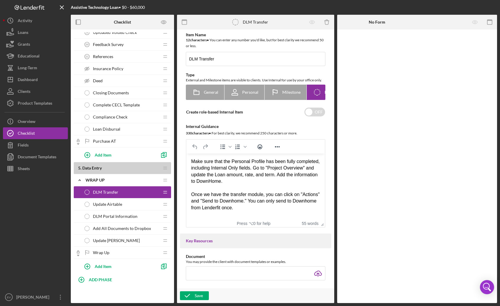
click at [285, 185] on div "Rich Text Area. Press ALT-0 for help." at bounding box center [255, 188] width 129 height 6
click at [280, 181] on div "Make sure that the Personal Profile has been fully completed, including Interna…" at bounding box center [255, 172] width 129 height 27
click at [190, 294] on icon "button" at bounding box center [187, 296] width 15 height 15
click at [35, 102] on div "Product Templates" at bounding box center [35, 103] width 35 height 13
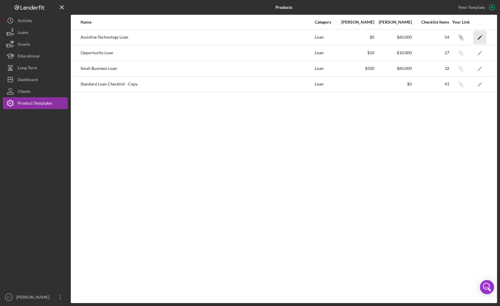
click at [433, 37] on icon "Icon/Edit" at bounding box center [480, 37] width 13 height 13
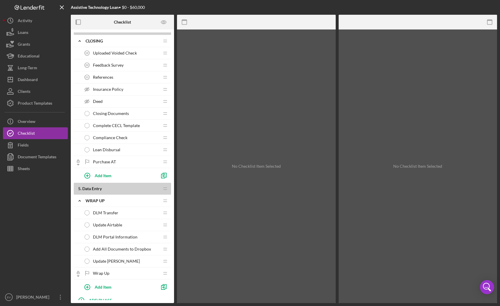
scroll to position [580, 0]
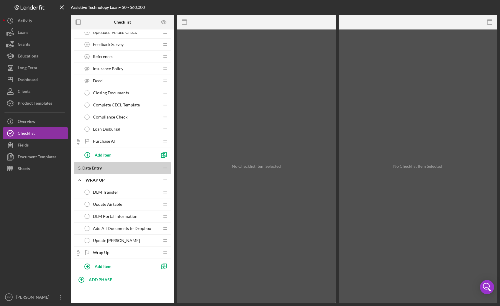
click at [112, 217] on span "DLM Portal Information" at bounding box center [115, 216] width 45 height 5
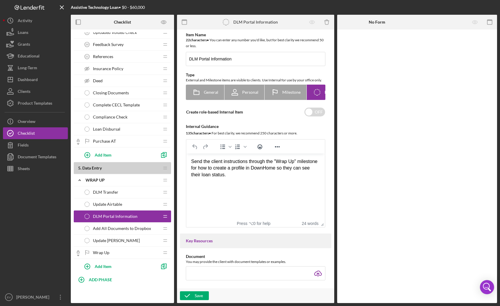
click at [227, 196] on html "Send the client instructions through the "Wrap Up" milestone for how to create …" at bounding box center [256, 175] width 138 height 43
click at [273, 177] on div "Send the client instructions through the "Wrap Up" milestone for how to create …" at bounding box center [255, 169] width 129 height 20
click at [263, 196] on html "Send the client instructions through the "Wrap Up" milestone for how to create …" at bounding box center [256, 175] width 138 height 43
click at [202, 189] on div "﻿" at bounding box center [255, 188] width 129 height 6
paste body "Rich Text Area. Press ALT-0 for help."
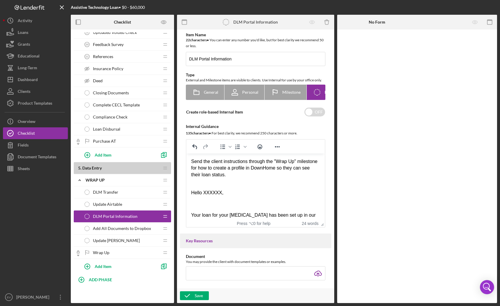
scroll to position [337, 0]
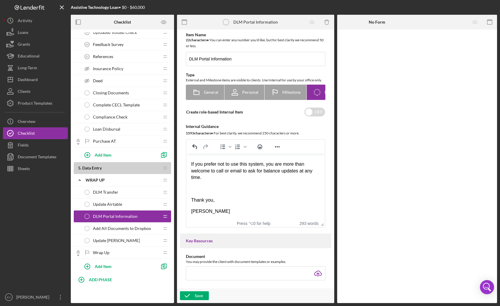
click at [207, 192] on p "Rich Text Area. Press ALT-0 for help." at bounding box center [255, 189] width 129 height 6
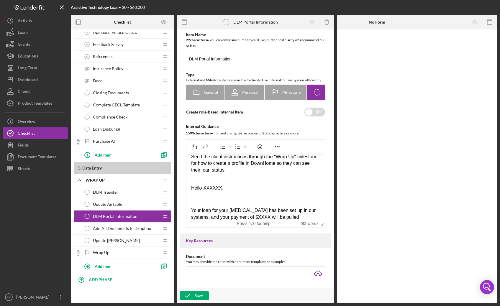
scroll to position [0, 0]
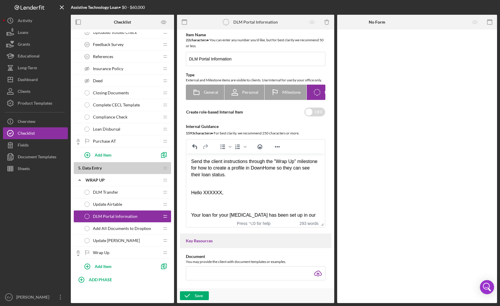
click at [203, 182] on div "Rich Text Area. Press ALT-0 for help." at bounding box center [255, 181] width 129 height 6
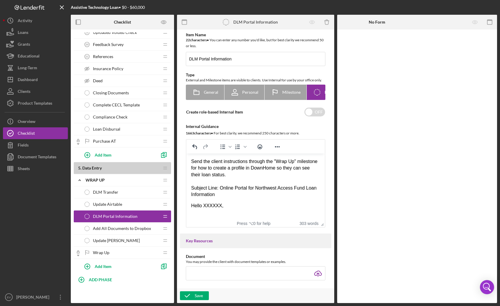
click at [208, 206] on p "Hello XXXXXX," at bounding box center [255, 206] width 129 height 6
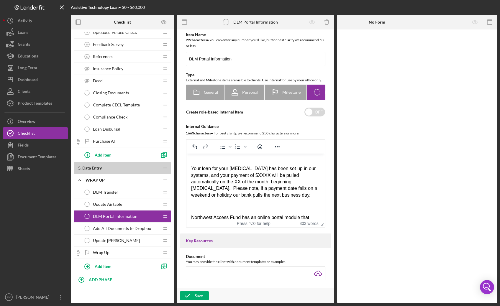
scroll to position [48, 0]
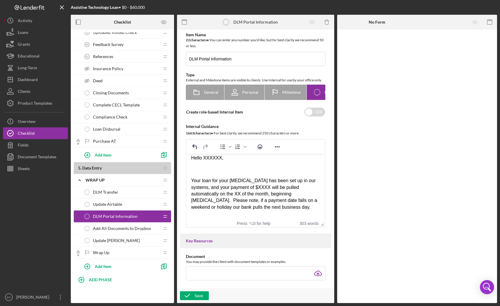
click at [220, 167] on p "Rich Text Area. Press ALT-0 for help." at bounding box center [255, 170] width 129 height 6
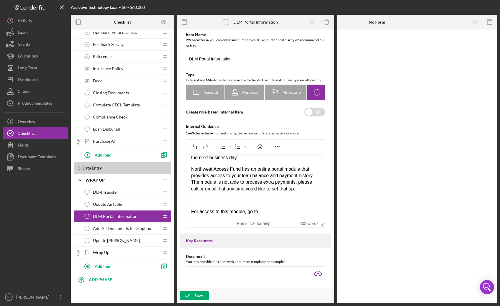
scroll to position [94, 0]
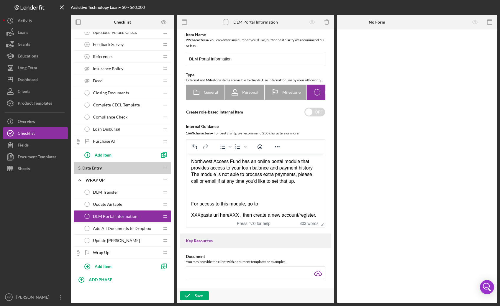
click at [212, 196] on p "Rich Text Area. Press ALT-0 for help." at bounding box center [255, 193] width 129 height 6
click at [192, 208] on p "XXXpaste url hereXXX , then create a new account/register." at bounding box center [255, 204] width 129 height 6
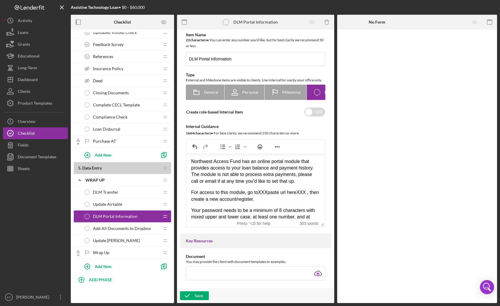
click at [310, 200] on p "For access to this module, go to XXXpaste url hereXXX , then create a new accou…" at bounding box center [255, 196] width 129 height 13
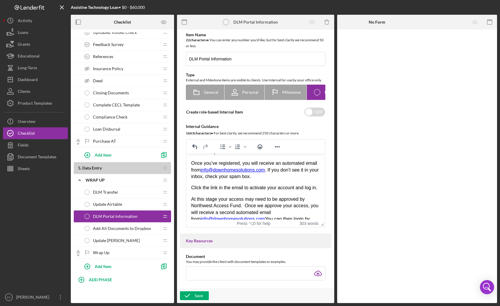
scroll to position [169, 0]
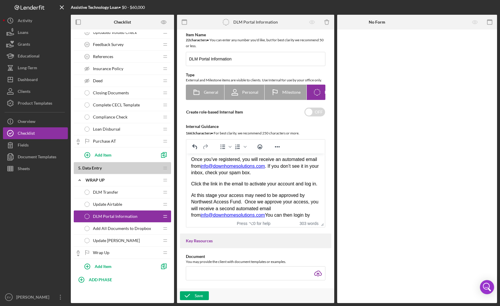
click at [239, 187] on p "Click the link in the email to activate your account and log in." at bounding box center [255, 184] width 129 height 6
click at [236, 202] on div "Hello XXXXXX, Your loan for your [MEDICAL_DATA] has been set up in our systems,…" at bounding box center [255, 166] width 129 height 264
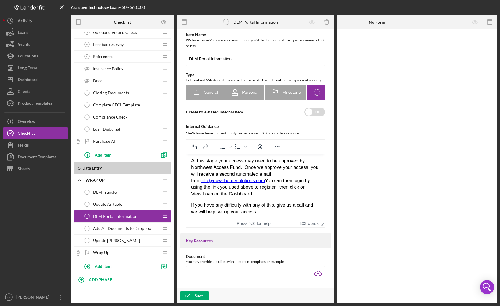
scroll to position [210, 0]
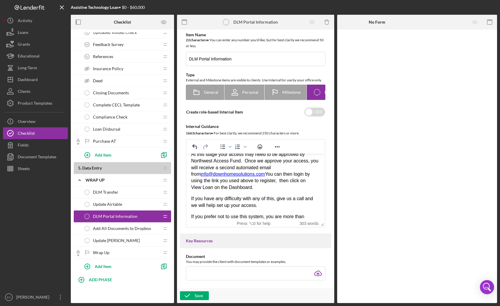
click at [273, 184] on p "At this stage your access may need to be approved by Northwest Access Fund. Onc…" at bounding box center [255, 171] width 129 height 40
click at [270, 188] on p "At this stage your access may need to be approved by Northwest Access Fund. Onc…" at bounding box center [255, 171] width 129 height 40
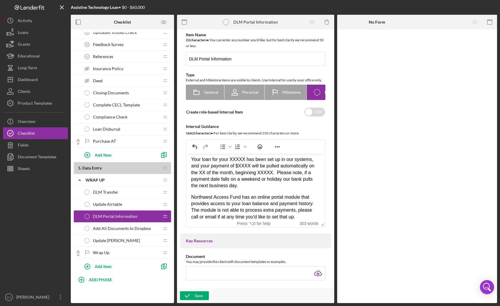
scroll to position [0, 0]
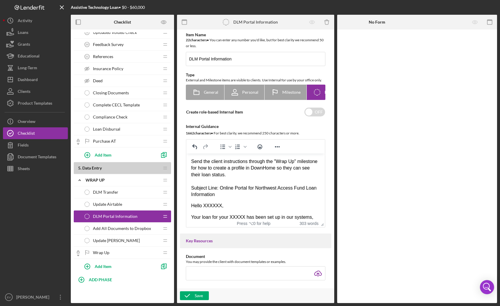
click at [268, 180] on div "Rich Text Area. Press ALT-0 for help." at bounding box center [255, 181] width 129 height 6
click at [268, 175] on div "Send the client instructions through the "Wrap Up" milestone for how to create …" at bounding box center [255, 169] width 129 height 20
click at [249, 162] on div "Send the client instructions through the "Wrap Up" milestone for how to create …" at bounding box center [255, 169] width 129 height 20
click at [253, 162] on div "Send the client instructions (provided below) through the "Wrap Up" milestone f…" at bounding box center [255, 169] width 129 height 20
click at [193, 298] on icon "button" at bounding box center [187, 296] width 15 height 15
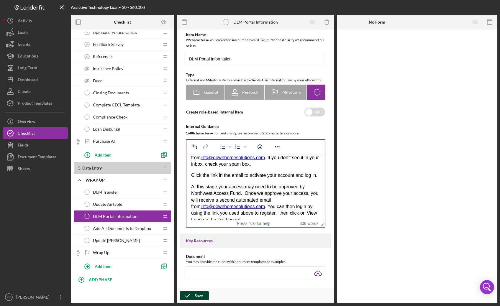
scroll to position [265, 0]
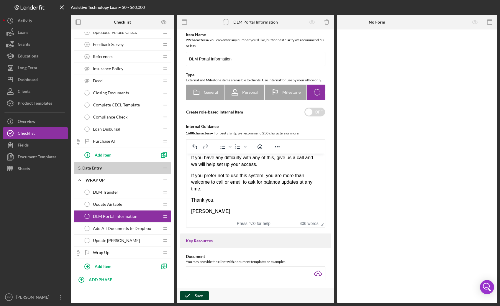
click at [116, 253] on div "Wrap Up Wrap Up" at bounding box center [120, 253] width 78 height 12
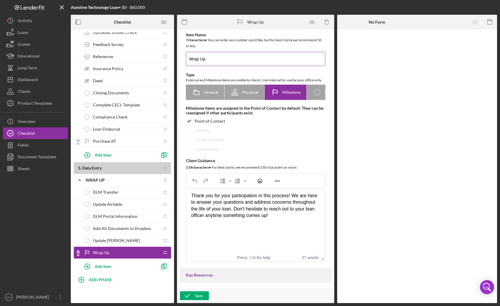
click at [214, 58] on input "Wrap Up" at bounding box center [256, 59] width 140 height 14
click at [184, 72] on div "Item Name 7 character s • You can enter any number you'd like, but for best cla…" at bounding box center [255, 147] width 151 height 230
click at [109, 207] on div "Update Airtable Update Airtable" at bounding box center [120, 205] width 78 height 12
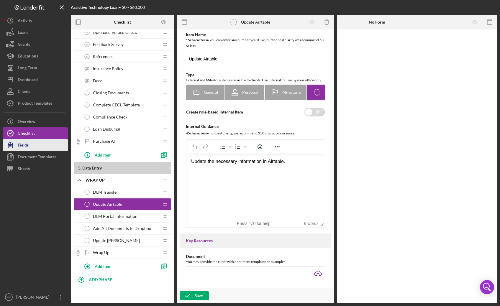
click at [35, 144] on button "Fields" at bounding box center [35, 145] width 65 height 12
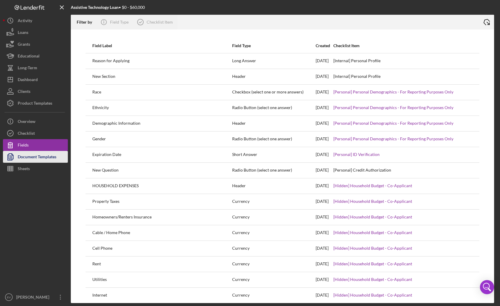
click at [40, 160] on div "Document Templates" at bounding box center [37, 157] width 39 height 13
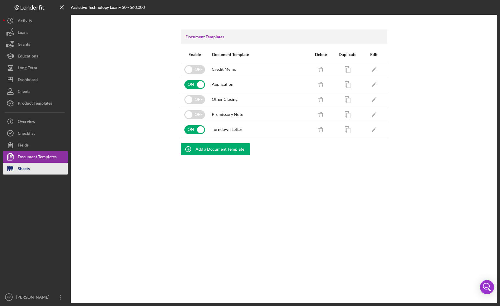
click at [40, 169] on button "Sheets" at bounding box center [35, 169] width 65 height 12
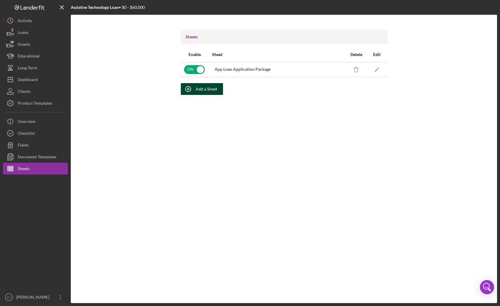
click at [200, 91] on div "Add a Sheet" at bounding box center [207, 89] width 22 height 12
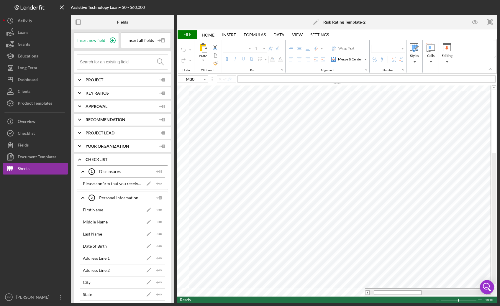
type input "Aptos Narrow"
type input "12"
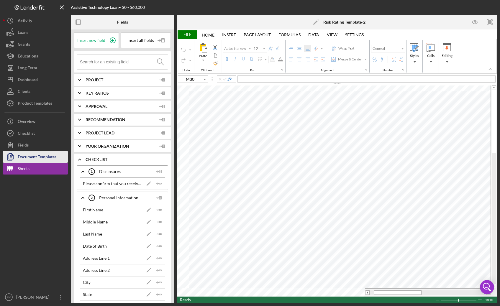
click at [40, 159] on div "Document Templates" at bounding box center [37, 157] width 39 height 13
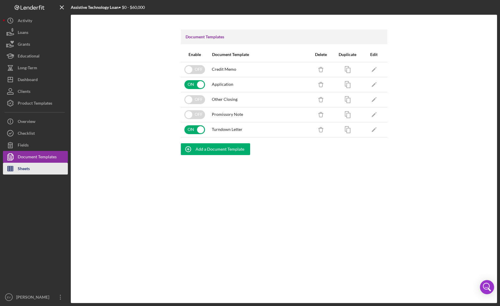
click at [40, 168] on button "Sheets" at bounding box center [35, 169] width 65 height 12
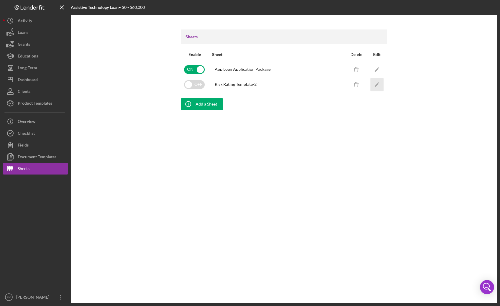
click at [377, 83] on icon "Icon/Edit" at bounding box center [377, 84] width 13 height 13
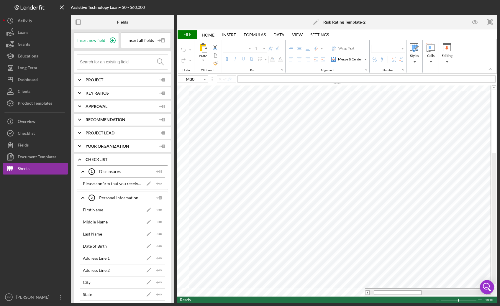
type input "Aptos Narrow"
type input "12"
click at [337, 23] on b "Risk Rating Template-2" at bounding box center [345, 22] width 42 height 5
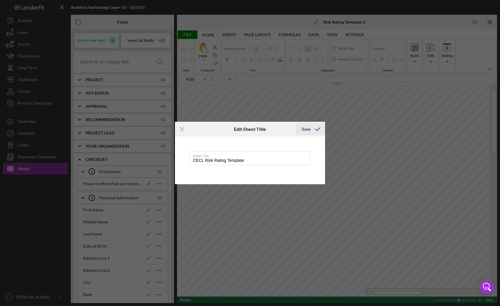
click at [309, 130] on div "Save" at bounding box center [306, 129] width 9 height 12
type input "CECL Risk Rating Template"
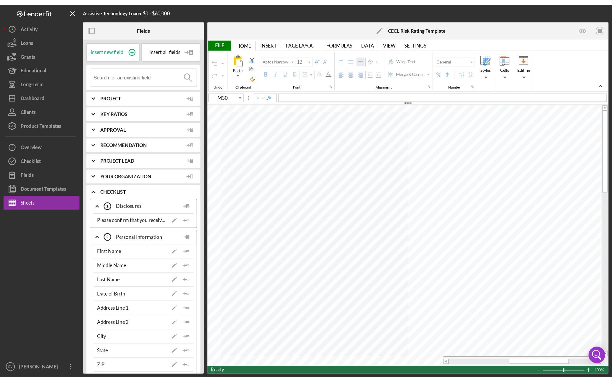
scroll to position [3, 1]
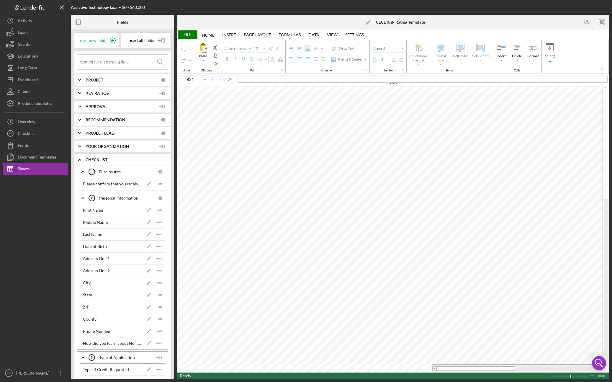
type input "A21"
type input "A22"
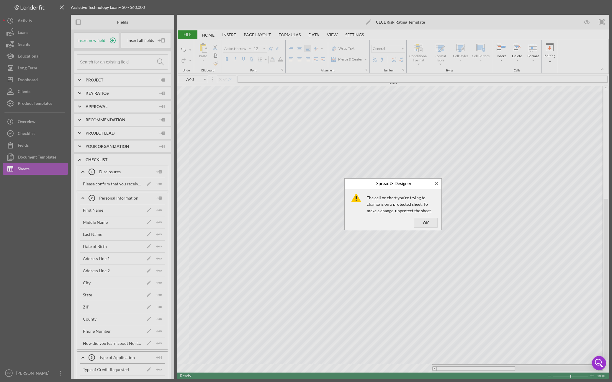
drag, startPoint x: 434, startPoint y: 182, endPoint x: 432, endPoint y: 211, distance: 29.0
click at [433, 208] on div "SpreadJS Designer The cell or chart you're trying to change is on a protected s…" at bounding box center [393, 204] width 97 height 52
click at [425, 223] on span "OK" at bounding box center [425, 222] width 19 height 8
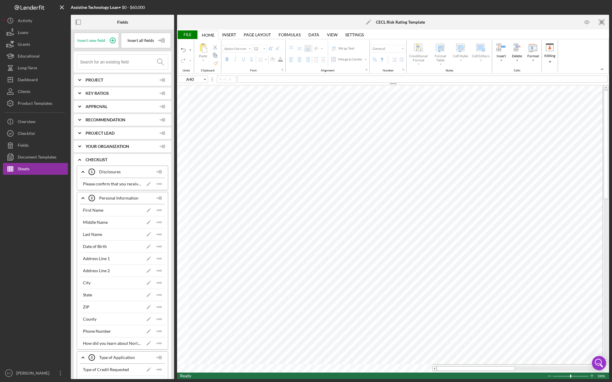
click at [195, 35] on div "File" at bounding box center [187, 34] width 20 height 9
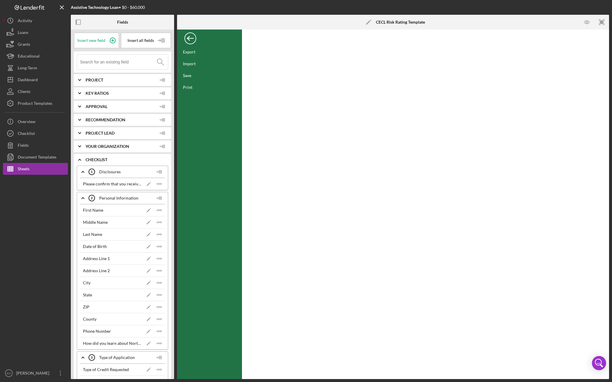
click at [194, 35] on div "Back" at bounding box center [191, 37] width 12 height 12
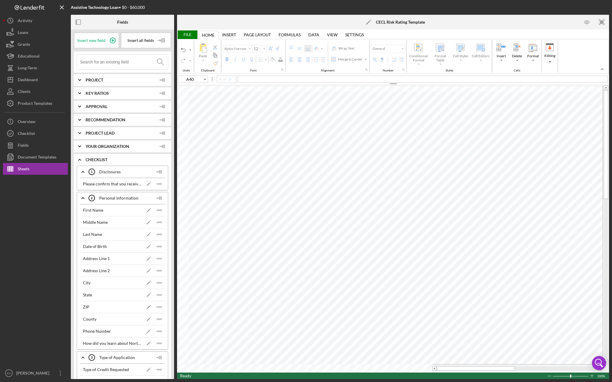
click at [352, 33] on div "Settings" at bounding box center [354, 34] width 19 height 5
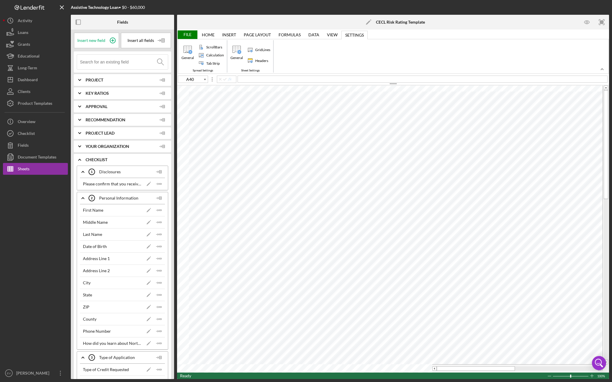
click at [250, 70] on div "Sheet Settings" at bounding box center [251, 71] width 22 height 4
click at [244, 70] on div "Sheet Settings" at bounding box center [251, 71] width 22 height 4
click at [201, 68] on div "ScrollBars Calculation Tab Strip" at bounding box center [211, 55] width 30 height 27
click at [199, 70] on div "Spread Settings" at bounding box center [202, 71] width 23 height 4
click at [189, 52] on div "Spread General Setting" at bounding box center [187, 49] width 9 height 9
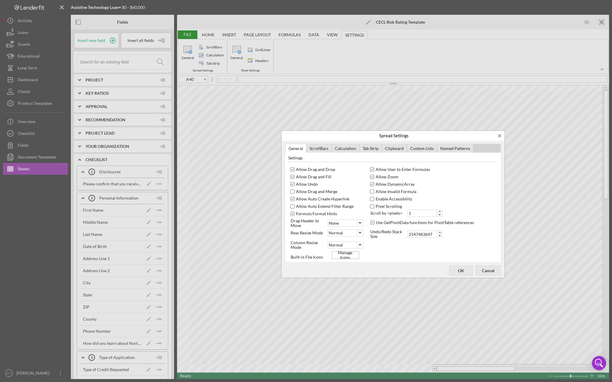
click at [433, 148] on div "Named Patterns" at bounding box center [455, 148] width 36 height 9
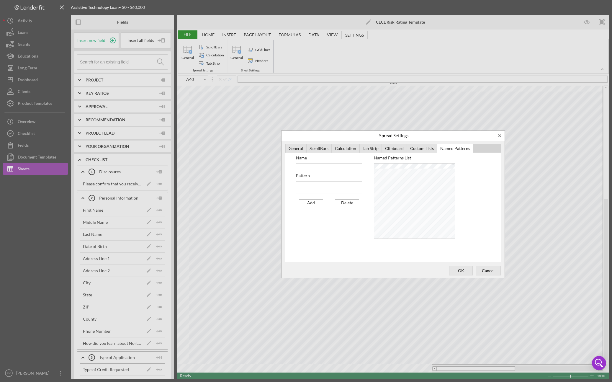
click at [360, 148] on div "Tab Strip" at bounding box center [371, 148] width 22 height 9
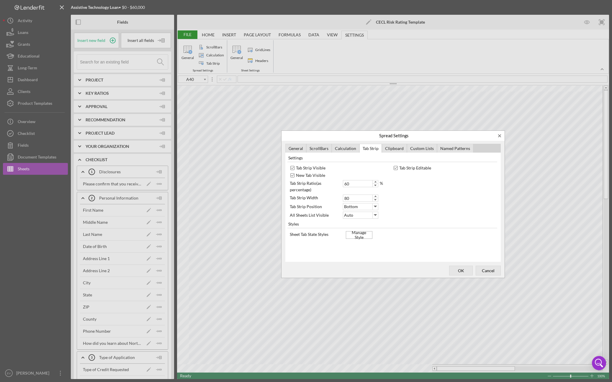
click at [327, 147] on div "ScrollBars" at bounding box center [318, 148] width 25 height 9
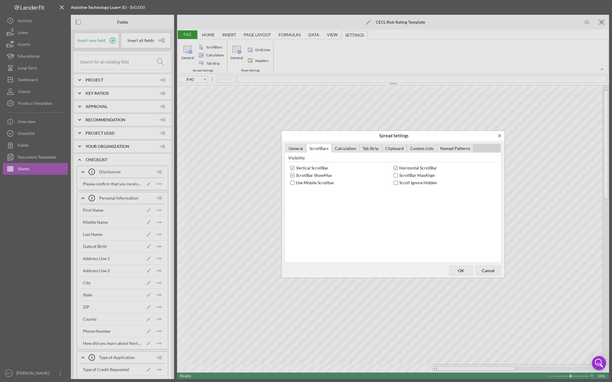
click at [302, 148] on div "General" at bounding box center [295, 148] width 21 height 9
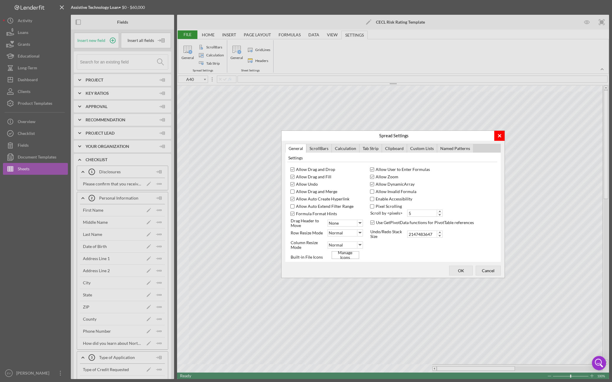
click at [433, 136] on div "Spread Settings" at bounding box center [499, 135] width 5 height 5
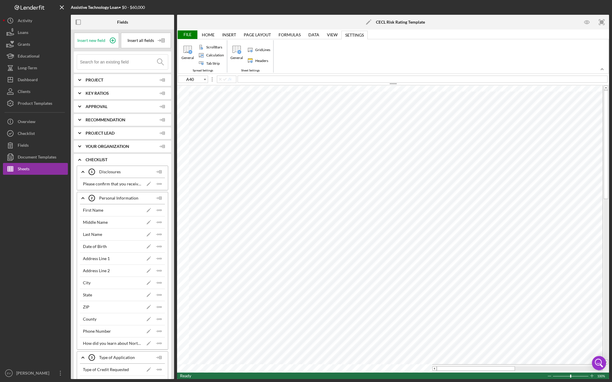
type input "I28"
click at [333, 33] on div "View" at bounding box center [332, 34] width 11 height 5
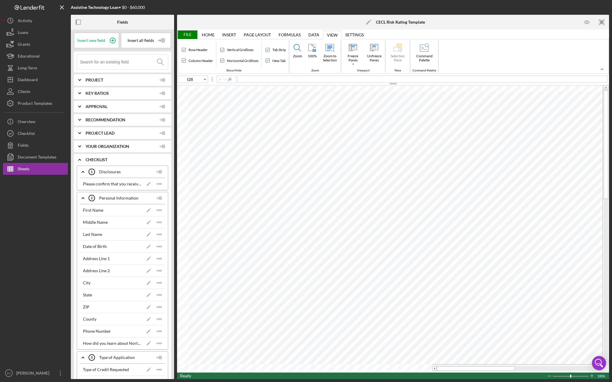
click at [315, 34] on div "Data" at bounding box center [314, 34] width 11 height 5
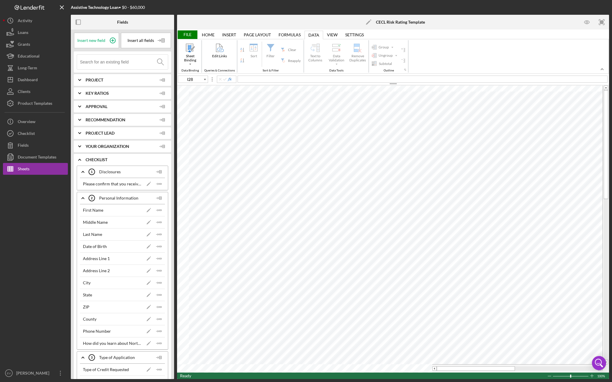
click at [324, 34] on div "View View" at bounding box center [332, 34] width 18 height 9
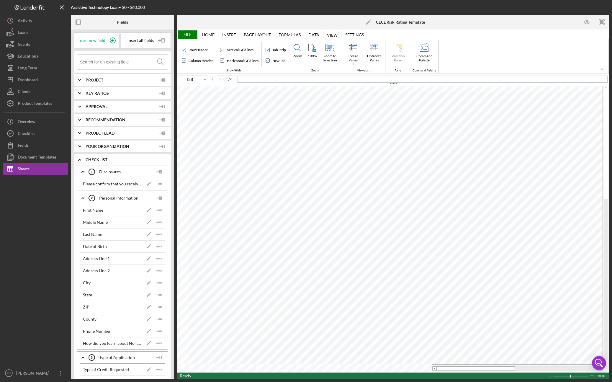
click at [353, 34] on div "Settings" at bounding box center [354, 34] width 19 height 5
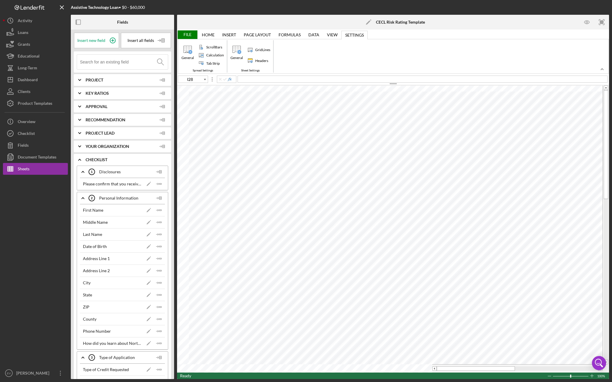
click at [227, 33] on div "Insert" at bounding box center [229, 34] width 14 height 5
click at [201, 34] on div "Home Home" at bounding box center [208, 34] width 20 height 9
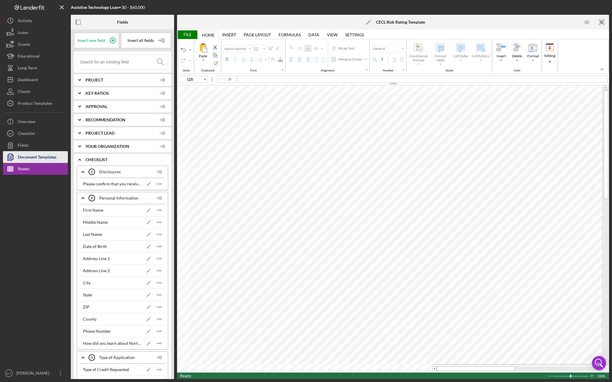
click at [18, 159] on div "Document Templates" at bounding box center [37, 157] width 39 height 13
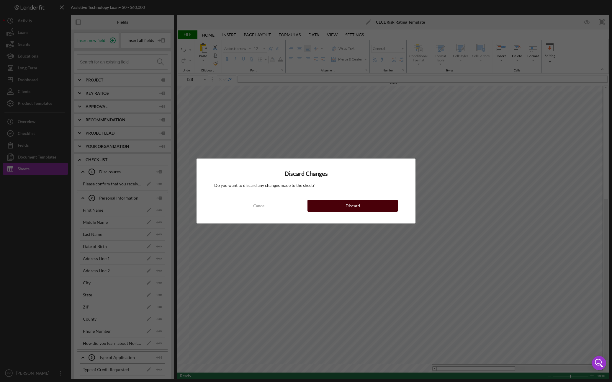
click at [370, 204] on button "Discard" at bounding box center [353, 206] width 90 height 12
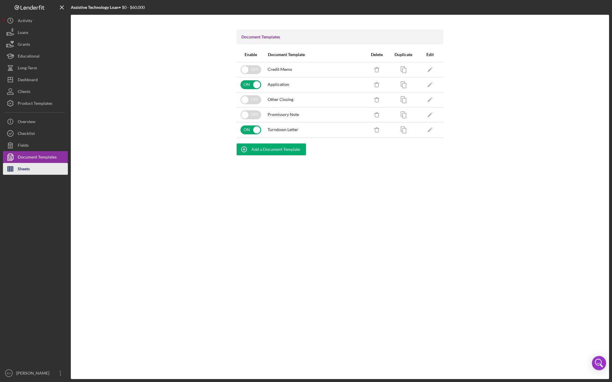
click at [25, 167] on div "Sheets" at bounding box center [24, 169] width 12 height 13
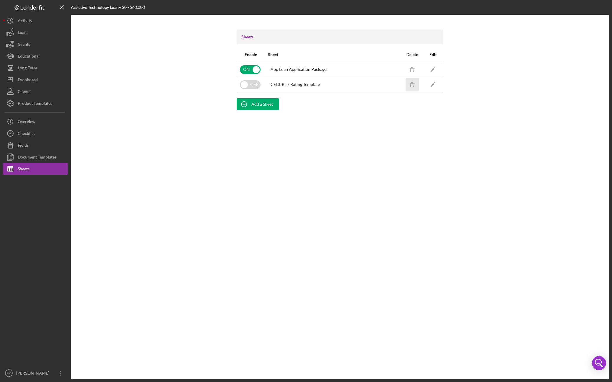
click at [418, 84] on icon "Icon/Delete" at bounding box center [412, 84] width 13 height 13
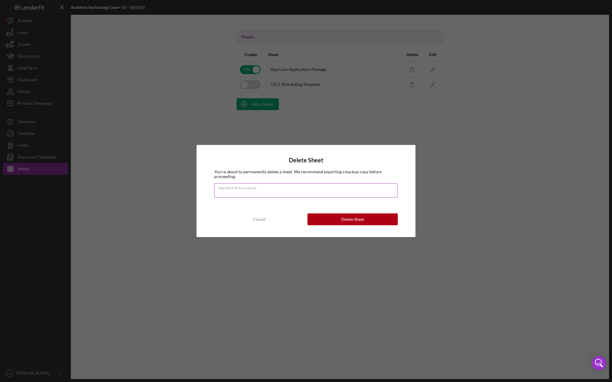
click at [314, 195] on input "Type DELETE to continue" at bounding box center [305, 190] width 183 height 14
type input "DELETE"
click at [329, 221] on button "Delete Sheet" at bounding box center [353, 219] width 90 height 12
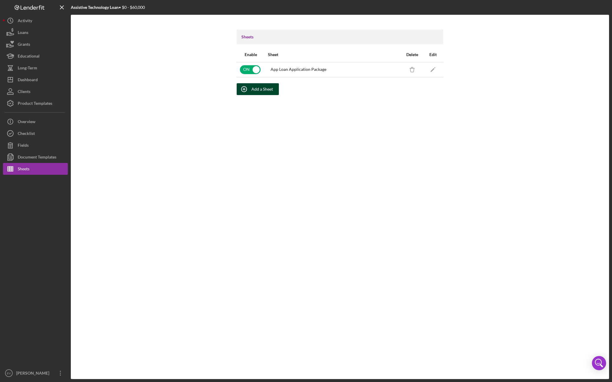
click at [258, 92] on div "Add a Sheet" at bounding box center [263, 89] width 22 height 12
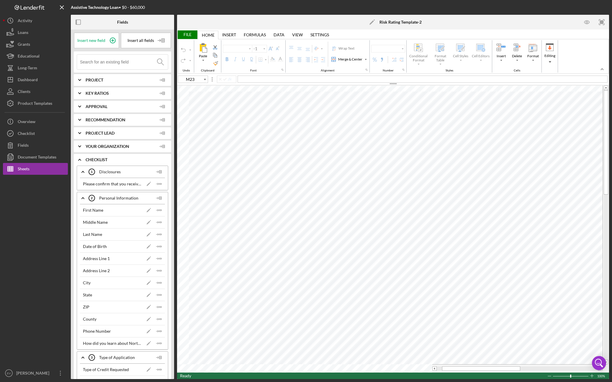
type input "Aptos Narrow"
type input "12"
type input "A21"
type input "A22"
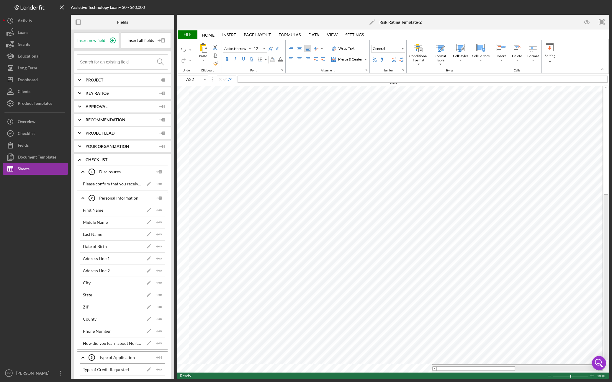
type input "A21"
click at [293, 61] on div "Left Align" at bounding box center [291, 59] width 5 height 5
type input "A22"
type input "B21"
click at [93, 61] on input at bounding box center [124, 62] width 88 height 15
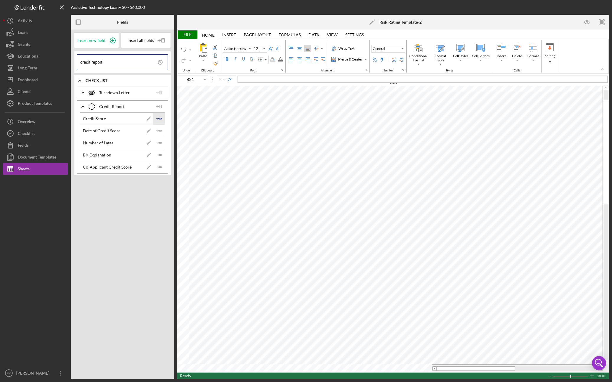
type input "credit report"
click at [159, 119] on polygon "button" at bounding box center [160, 118] width 2 height 1
click at [158, 169] on icon "Icon/Insert Field" at bounding box center [159, 167] width 12 height 12
type input "C21"
click at [122, 66] on input "credit report" at bounding box center [123, 62] width 87 height 15
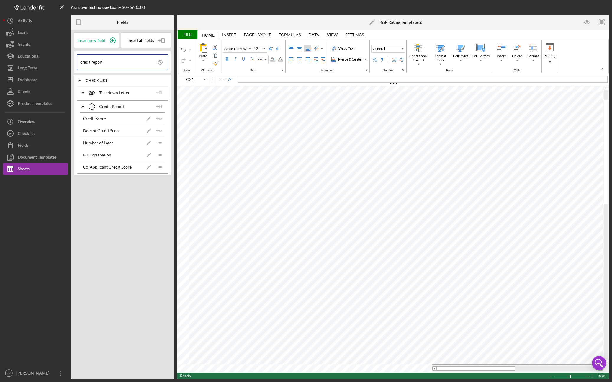
click at [122, 66] on input "credit report" at bounding box center [123, 62] width 87 height 15
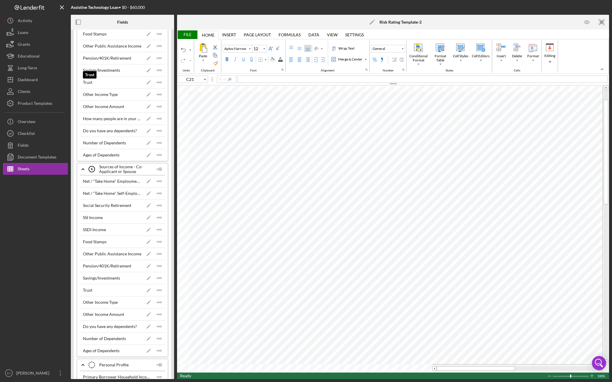
scroll to position [168, 0]
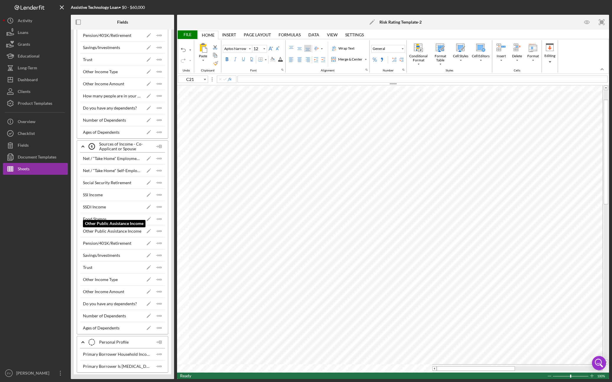
type input "income"
type input "B40"
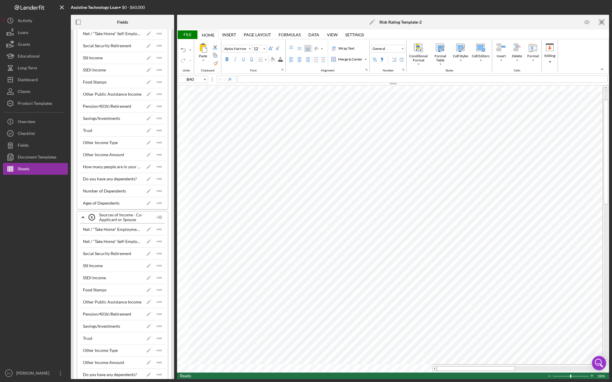
scroll to position [0, 0]
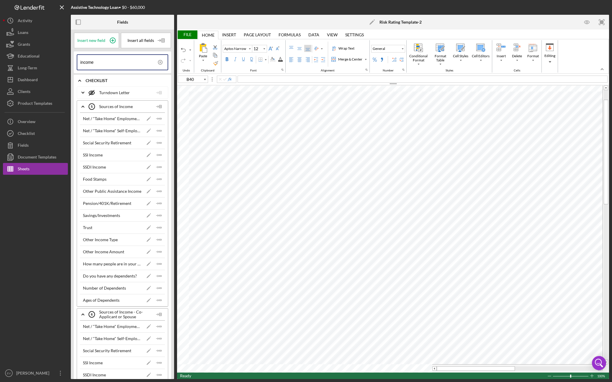
click at [120, 61] on input "income" at bounding box center [123, 62] width 87 height 15
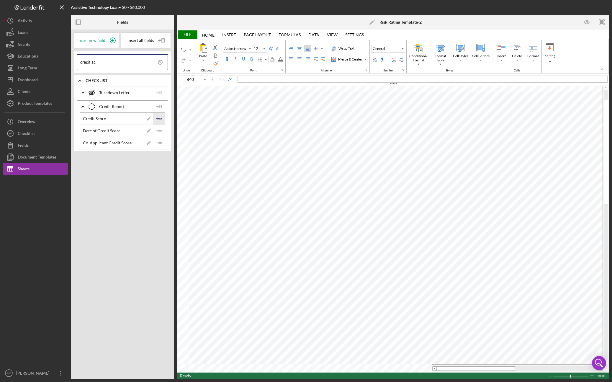
type input "credit sc"
click at [163, 118] on icon "Icon/Insert Field" at bounding box center [159, 119] width 12 height 12
click at [160, 144] on icon "Icon/Insert Field" at bounding box center [159, 143] width 12 height 12
type input "C21"
click at [160, 63] on icon at bounding box center [160, 62] width 1 height 1
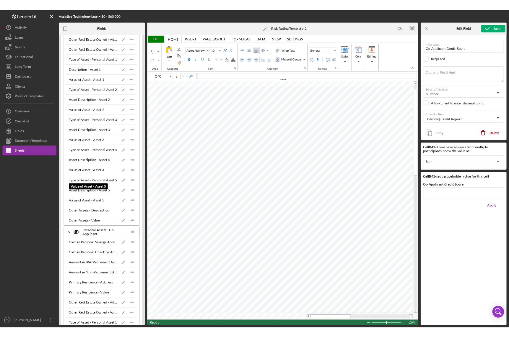
scroll to position [1243, 0]
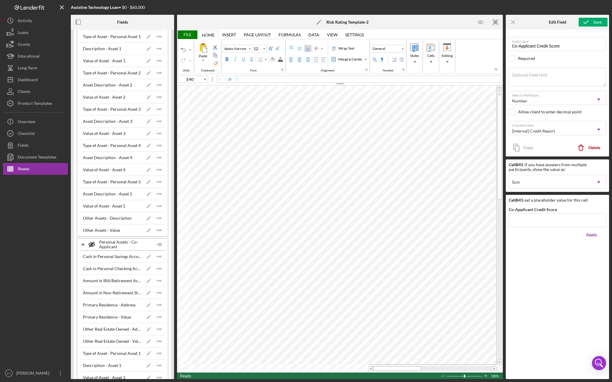
type input "G41"
click at [433, 22] on div "Save" at bounding box center [598, 22] width 8 height 9
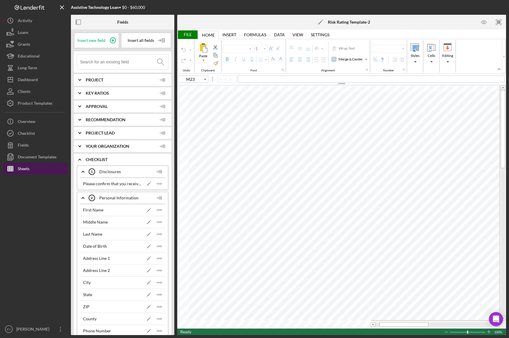
type input "Aptos Narrow"
type input "12"
click at [32, 170] on button "Sheets" at bounding box center [35, 169] width 65 height 12
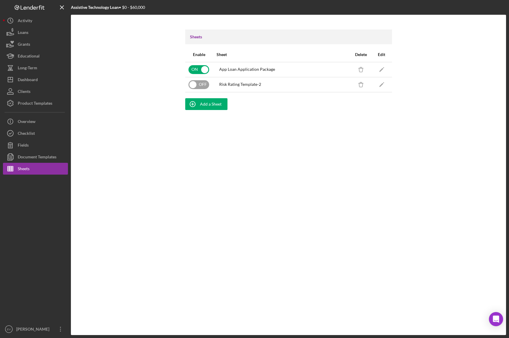
click at [189, 86] on input "checkbox" at bounding box center [198, 84] width 21 height 9
checkbox input "true"
click at [383, 83] on icon "Icon/Edit" at bounding box center [381, 84] width 13 height 13
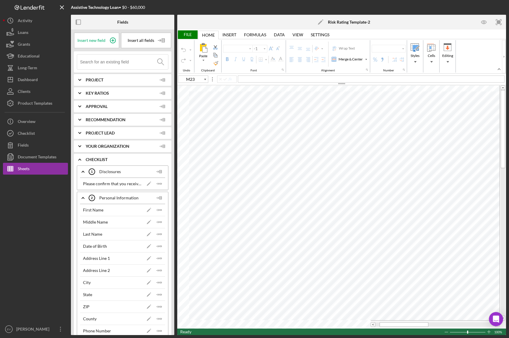
type input "Aptos Narrow"
type input "12"
click at [323, 20] on icon "Icon/Edit" at bounding box center [320, 22] width 15 height 15
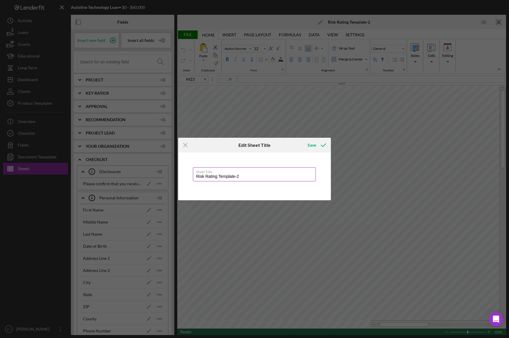
click at [196, 177] on input "Risk Rating Template-2" at bounding box center [254, 174] width 123 height 14
click at [313, 145] on div "Save" at bounding box center [311, 145] width 9 height 12
type input "CECL Risk Rating Template"
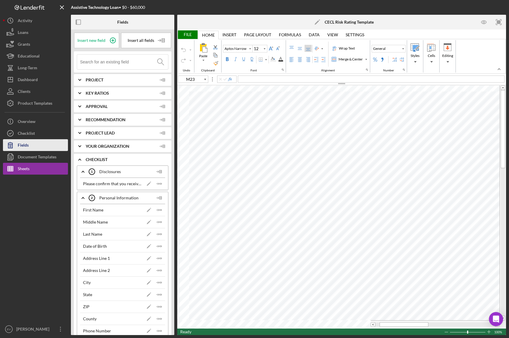
click at [33, 140] on button "Fields" at bounding box center [35, 145] width 65 height 12
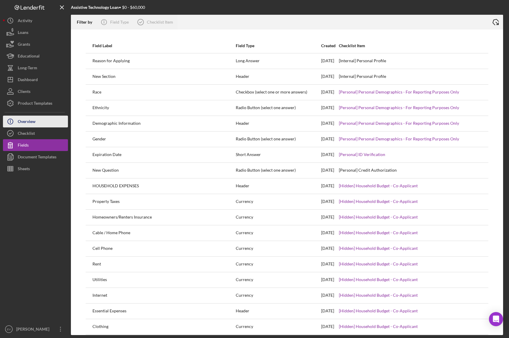
click at [37, 121] on button "Icon/Info Overview" at bounding box center [35, 122] width 65 height 12
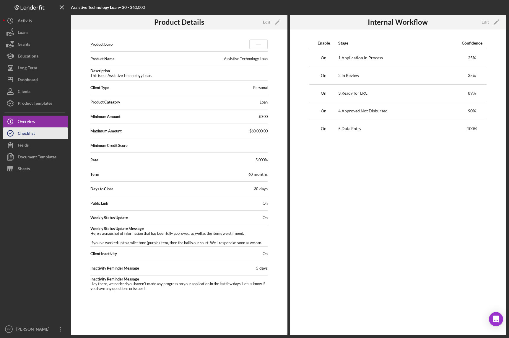
click at [39, 134] on button "Checklist" at bounding box center [35, 134] width 65 height 12
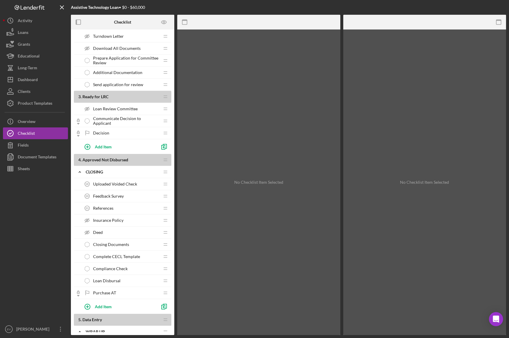
scroll to position [548, 0]
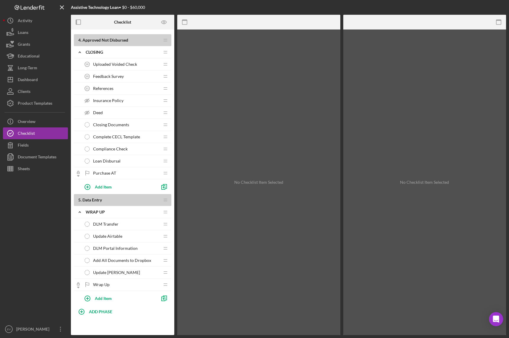
click at [121, 134] on div "Complete CECL Template Complete CECL Template" at bounding box center [120, 137] width 78 height 12
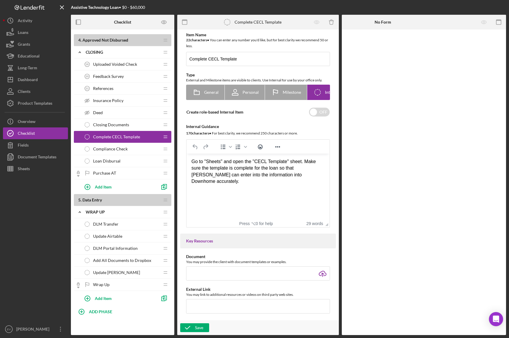
click at [282, 170] on div "Go to "Sheets" and open the "CECL Template" sheet. Make sure the template is co…" at bounding box center [257, 172] width 133 height 27
click at [259, 163] on div "Go to "Sheets" and open the "CECL Template" sheet. Make sure the template is co…" at bounding box center [257, 172] width 133 height 27
drag, startPoint x: 259, startPoint y: 163, endPoint x: 281, endPoint y: 161, distance: 21.9
click at [281, 161] on div "Go to "Sheets" and open the "CECL Template" sheet. Make sure the template is co…" at bounding box center [257, 172] width 133 height 27
paste body "Rich Text Area. Press ALT-0 for help."
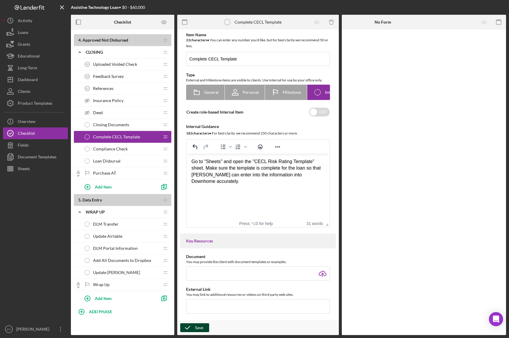
click at [192, 328] on icon "button" at bounding box center [187, 328] width 15 height 15
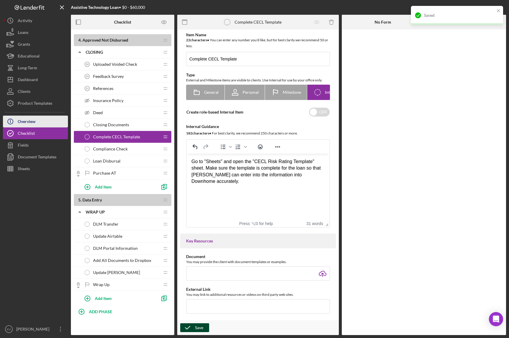
click at [46, 122] on button "Icon/Info Overview" at bounding box center [35, 122] width 65 height 12
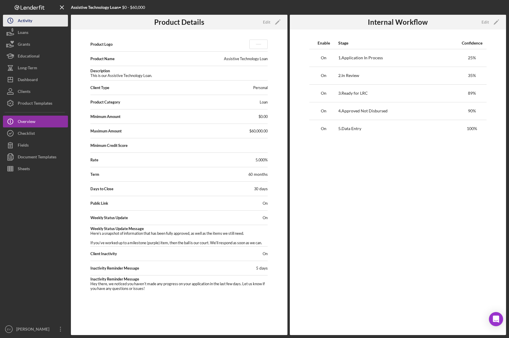
click at [27, 22] on div "Activity" at bounding box center [25, 21] width 14 height 13
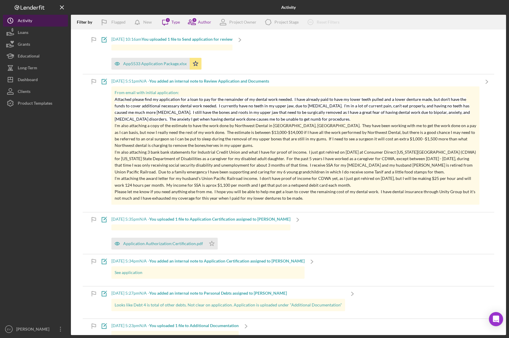
click at [33, 22] on button "Icon/History Activity" at bounding box center [35, 21] width 65 height 12
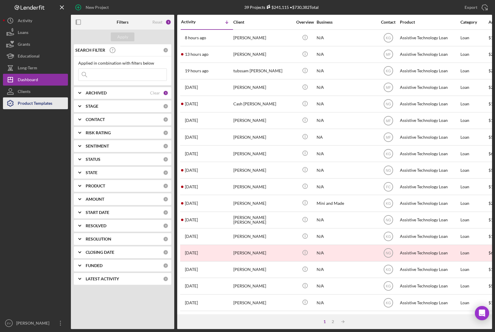
click at [53, 99] on button "Product Templates" at bounding box center [35, 103] width 65 height 12
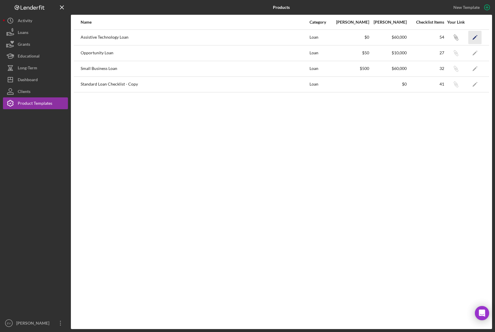
click at [473, 36] on icon "Icon/Edit" at bounding box center [474, 37] width 13 height 13
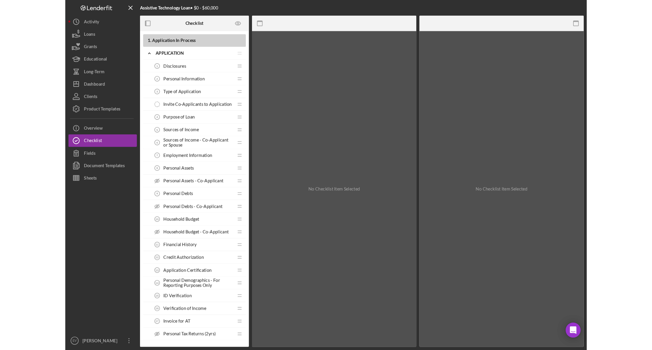
scroll to position [94, 0]
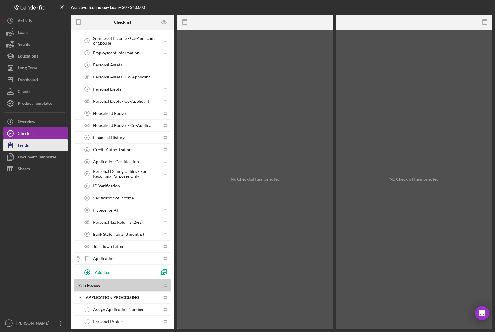
click at [29, 146] on button "Fields" at bounding box center [35, 145] width 65 height 12
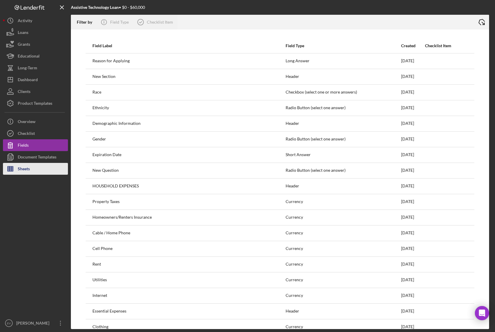
click at [30, 168] on button "Sheets" at bounding box center [35, 169] width 65 height 12
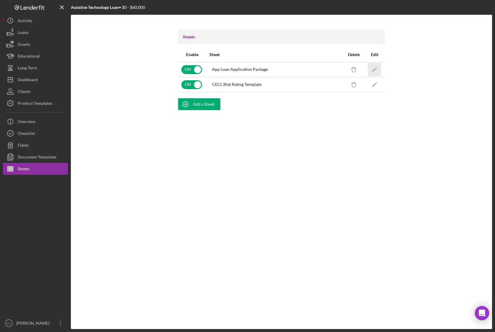
click at [378, 70] on icon "Icon/Edit" at bounding box center [374, 69] width 13 height 13
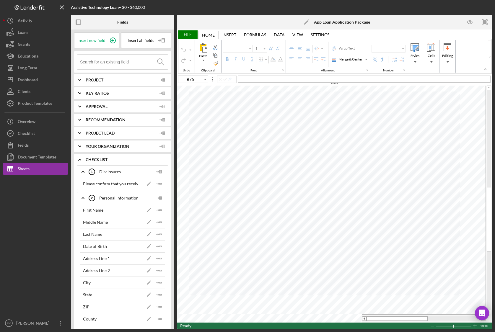
type input "Arial"
type input "10"
type input "C18"
type input "11"
type input "Calibri"
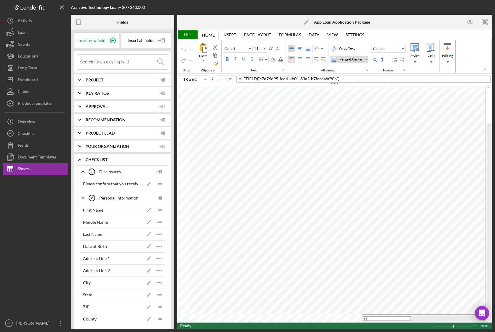
type input "C17"
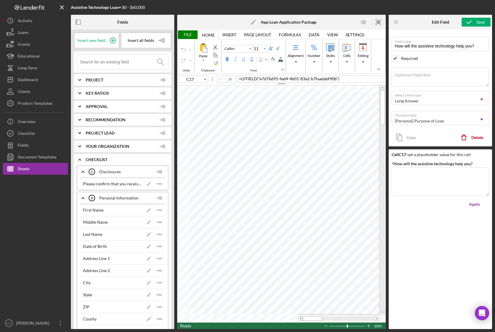
type input "Arial"
type input "B2"
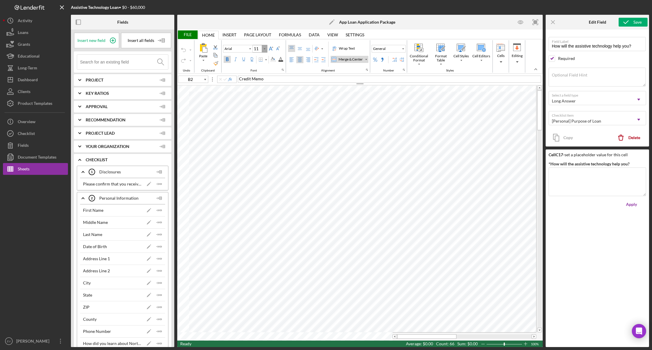
click at [265, 48] on icon "Font Size" at bounding box center [264, 48] width 5 height 7
click at [258, 94] on div "12" at bounding box center [259, 94] width 11 height 8
type input "12"
type input "Calibri"
type input "C16"
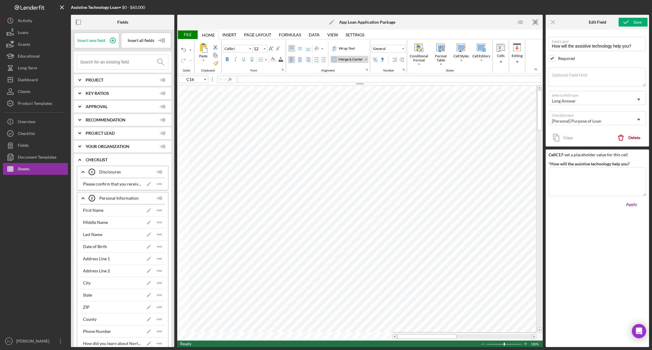
type input "Arial"
type input "C53"
type input "Calibri"
type input "C56"
click at [184, 35] on div "File" at bounding box center [187, 34] width 20 height 9
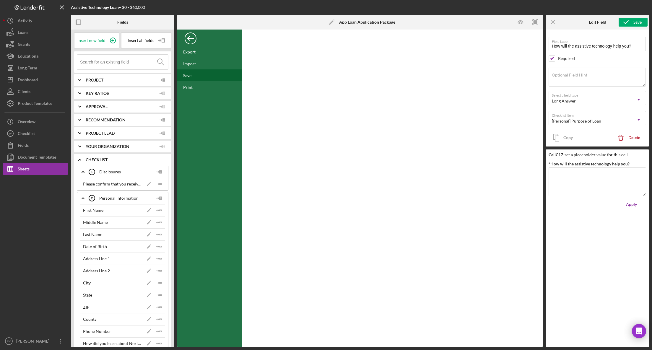
click at [199, 76] on div "Save" at bounding box center [209, 75] width 65 height 12
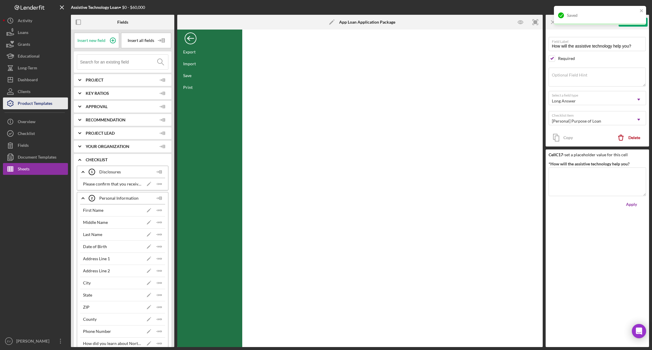
click at [38, 105] on div "Product Templates" at bounding box center [35, 103] width 35 height 13
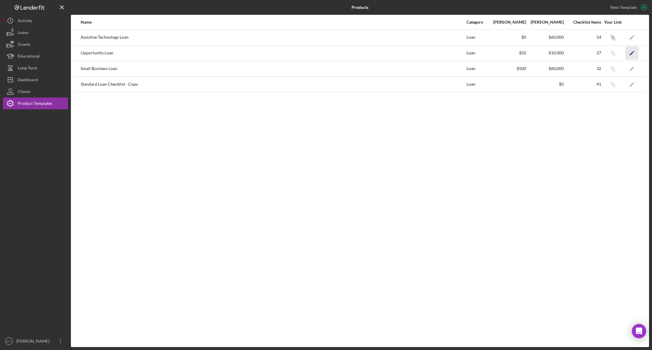
click at [508, 52] on icon "Icon/Edit" at bounding box center [631, 52] width 13 height 13
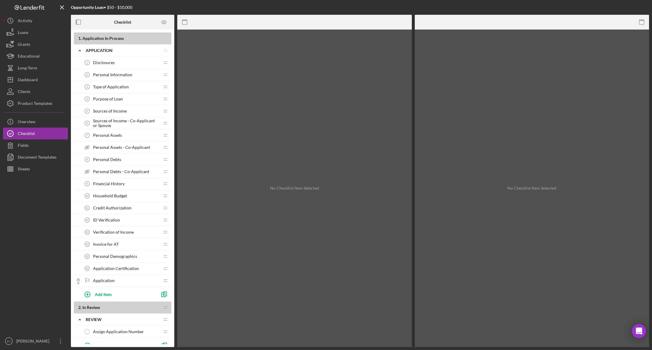
click at [112, 80] on div "Personal Information 2 Personal Information" at bounding box center [120, 75] width 78 height 12
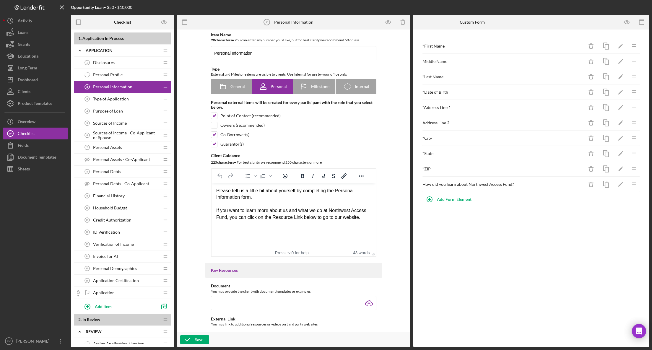
click at [116, 74] on span "Personal Profile" at bounding box center [108, 74] width 30 height 5
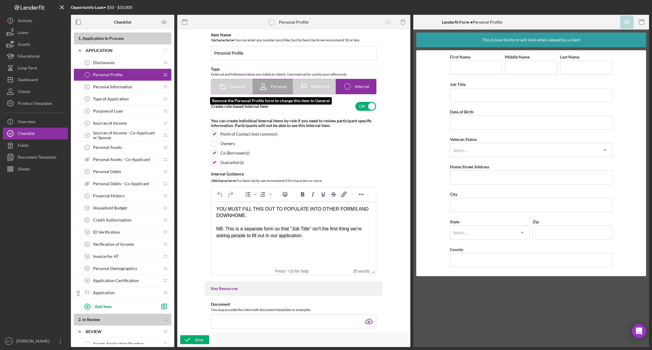
click at [228, 87] on icon at bounding box center [223, 86] width 15 height 15
click at [232, 88] on span "General" at bounding box center [237, 86] width 14 height 5
click at [230, 86] on span "General" at bounding box center [237, 86] width 14 height 5
click at [236, 88] on span "General" at bounding box center [237, 86] width 14 height 5
click at [350, 86] on icon "Icon/Checklist Item Internal" at bounding box center [347, 86] width 15 height 15
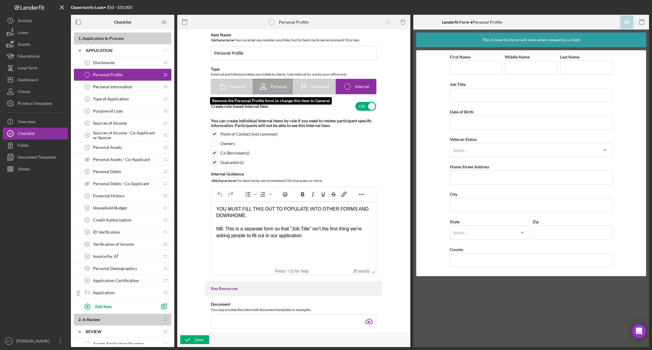
click at [233, 81] on div "General" at bounding box center [231, 86] width 26 height 15
click at [321, 86] on span "Milestone" at bounding box center [320, 86] width 18 height 5
click at [263, 88] on icon at bounding box center [263, 89] width 6 height 2
radio input "true"
checkbox input "false"
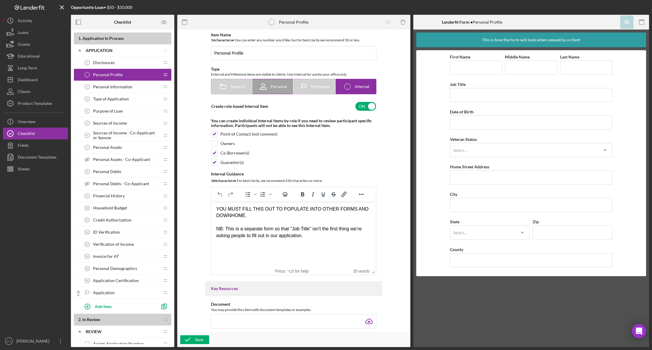
checkbox input "false"
checkbox input "true"
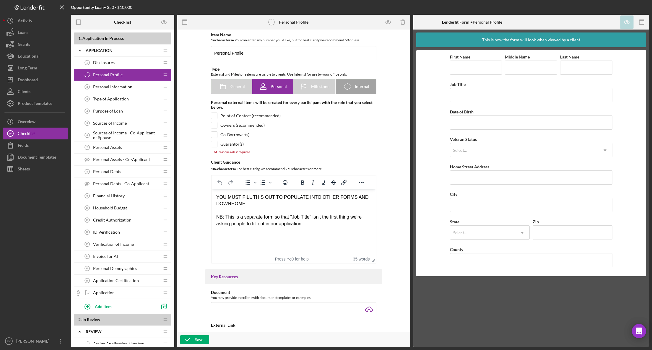
click at [345, 85] on icon "Icon/Checklist Item Internal" at bounding box center [347, 86] width 15 height 15
radio input "false"
radio input "true"
checkbox input "false"
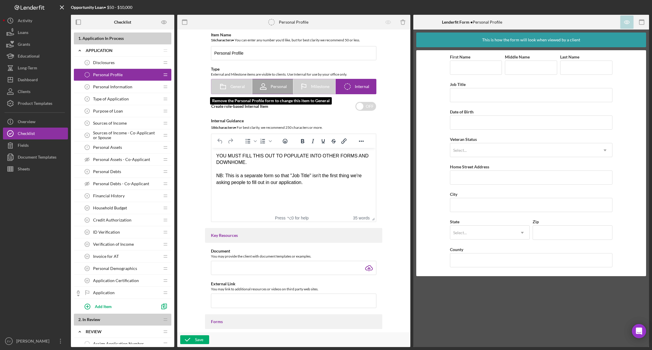
click at [217, 83] on icon at bounding box center [223, 86] width 15 height 15
click at [348, 89] on icon at bounding box center [347, 87] width 6 height 6
click at [312, 87] on span "Milestone" at bounding box center [320, 86] width 18 height 5
click at [271, 85] on span "Personal" at bounding box center [278, 86] width 16 height 5
radio input "true"
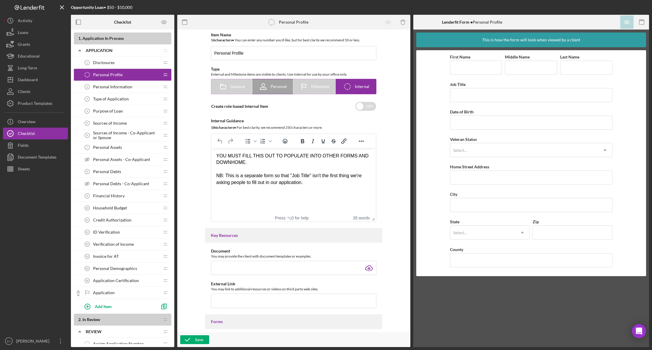
checkbox input "true"
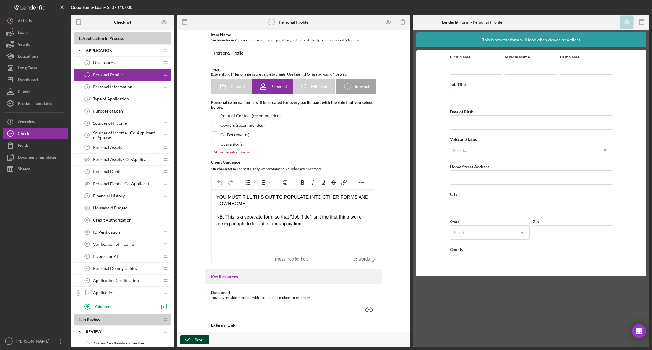
click at [195, 338] on div "Save" at bounding box center [199, 339] width 8 height 9
click at [104, 88] on span "Personal Information" at bounding box center [112, 86] width 39 height 5
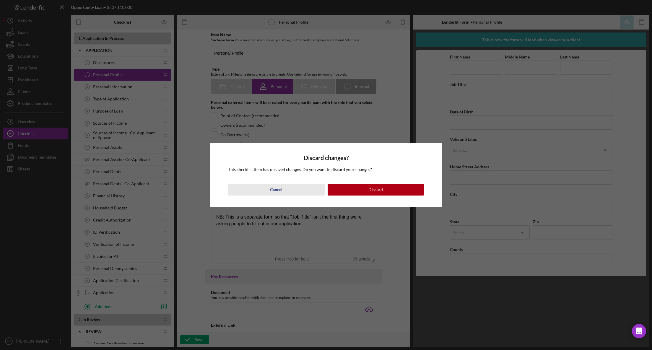
click at [294, 188] on button "Cancel" at bounding box center [276, 190] width 96 height 12
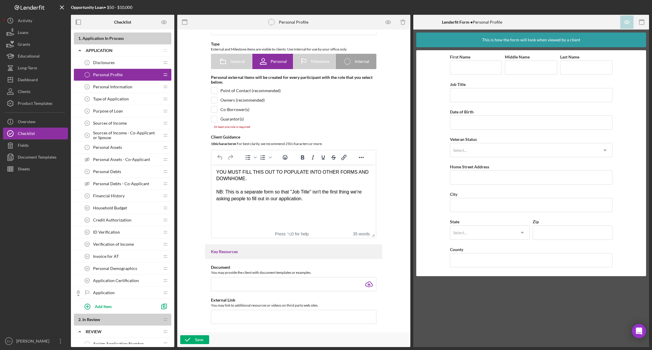
scroll to position [14, 0]
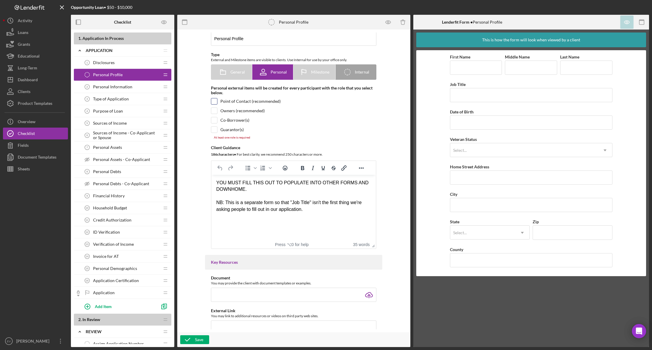
click at [215, 101] on input "checkbox" at bounding box center [214, 101] width 6 height 6
checkbox input "true"
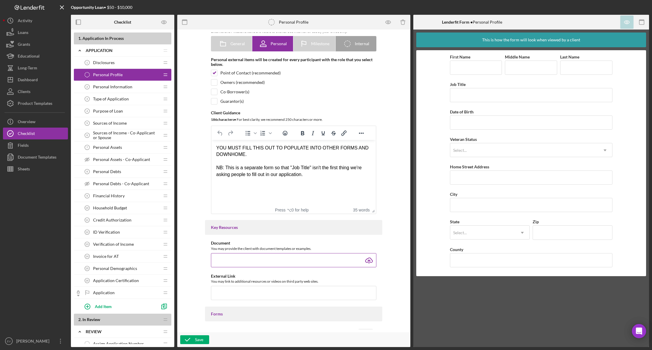
scroll to position [104, 0]
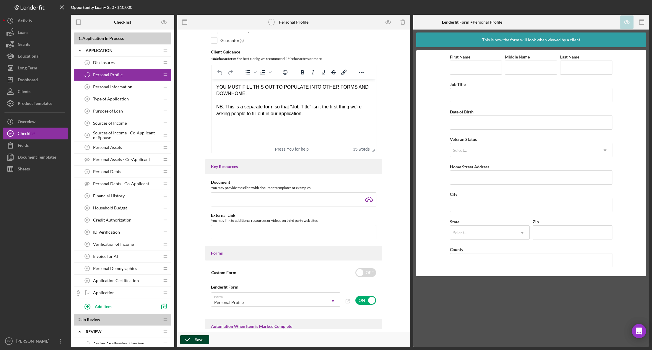
click at [192, 338] on icon "button" at bounding box center [187, 339] width 15 height 15
click at [124, 83] on div "Personal Information 3 Personal Information" at bounding box center [120, 87] width 78 height 12
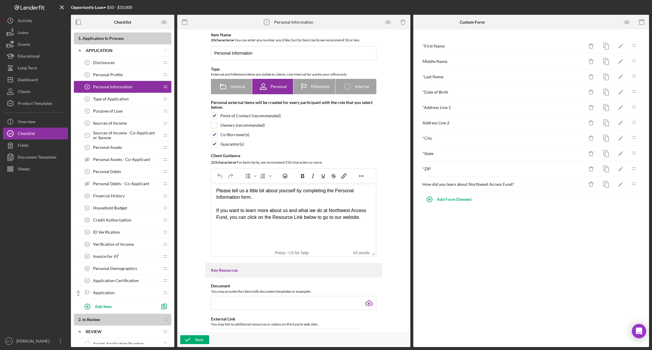
click at [125, 74] on div "Personal Profile 2 Personal Profile" at bounding box center [120, 75] width 78 height 12
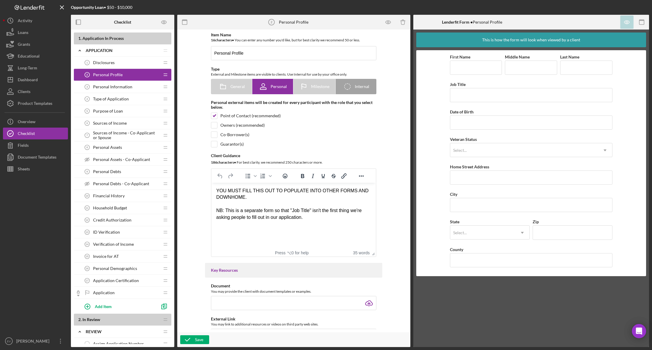
click at [109, 85] on span "Personal Information" at bounding box center [112, 86] width 39 height 5
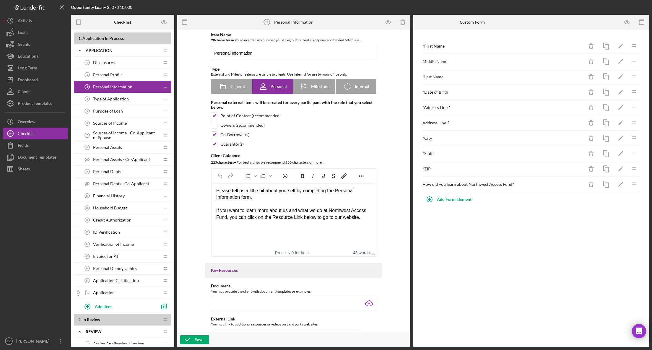
click at [109, 76] on span "Personal Profile" at bounding box center [108, 74] width 30 height 5
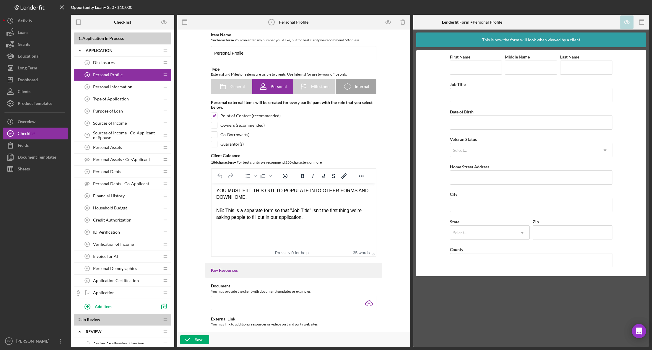
click at [108, 87] on span "Personal Information" at bounding box center [112, 86] width 39 height 5
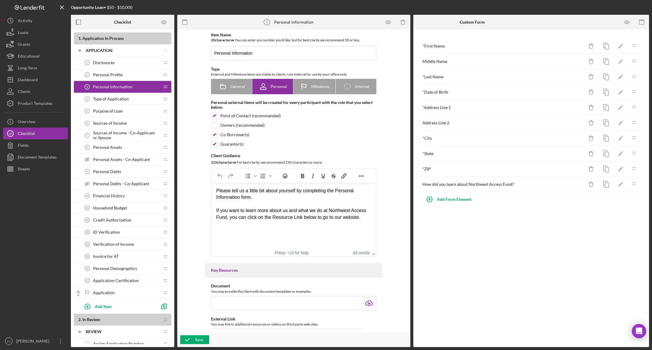
click at [110, 74] on span "Personal Profile" at bounding box center [108, 74] width 30 height 5
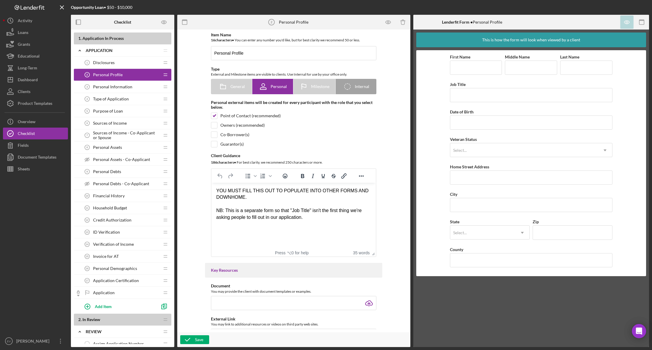
click at [116, 84] on span "Personal Information" at bounding box center [112, 86] width 39 height 5
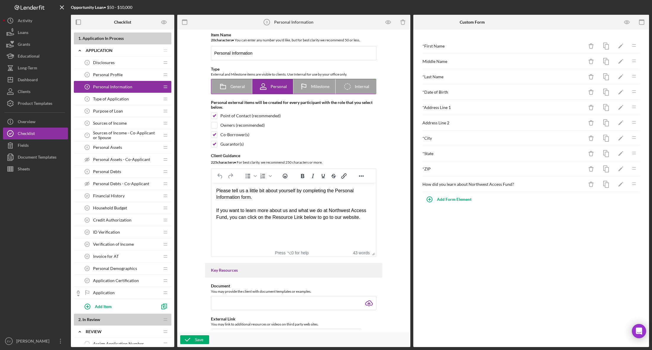
click at [223, 87] on icon at bounding box center [223, 86] width 15 height 15
radio input "true"
checkbox input "false"
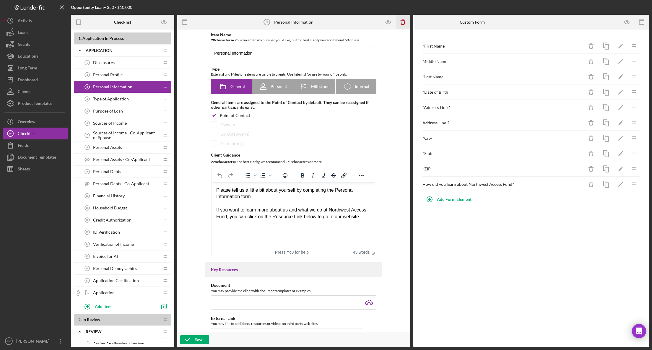
click at [404, 24] on icon "button" at bounding box center [403, 23] width 4 height 4
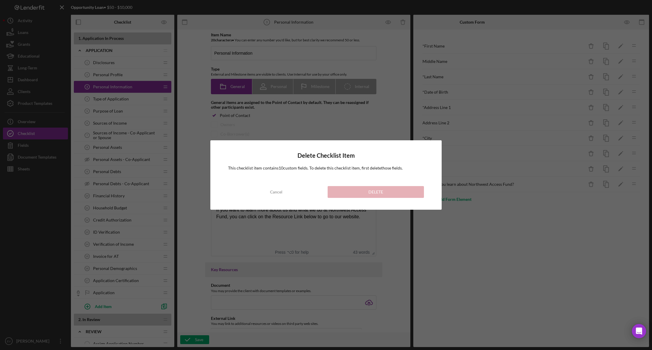
click at [290, 173] on div "This checklist item contains 10 custom field s . To delete this checklist item,…" at bounding box center [325, 169] width 195 height 9
click at [280, 195] on div "Cancel" at bounding box center [276, 192] width 12 height 12
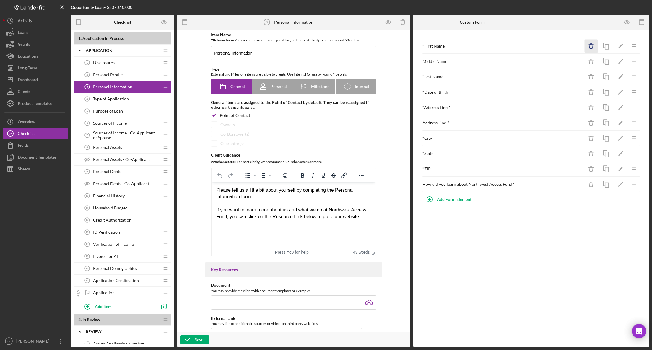
click at [508, 45] on icon "Icon/Delete" at bounding box center [590, 46] width 13 height 13
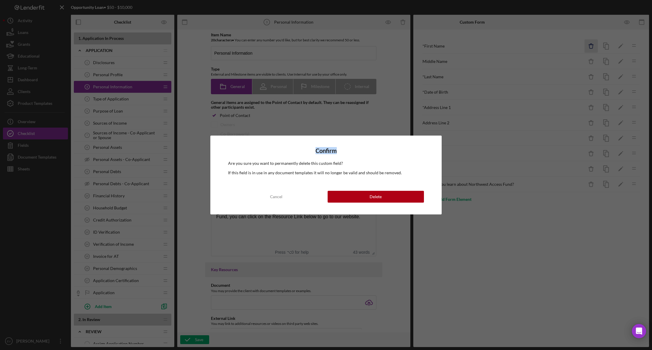
click at [508, 45] on div "Confirm Are you sure you want to permanently delete this custom field? If this …" at bounding box center [326, 175] width 652 height 350
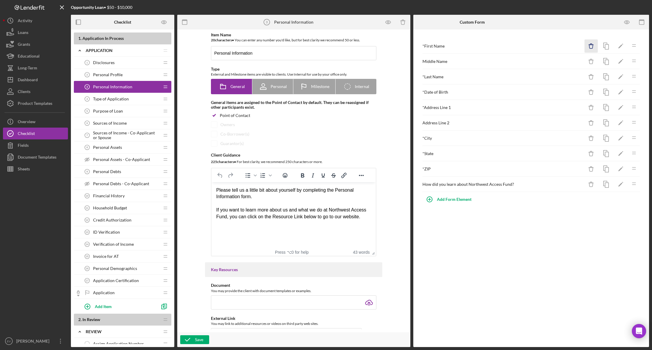
click at [508, 47] on icon "Icon/Delete" at bounding box center [590, 46] width 13 height 13
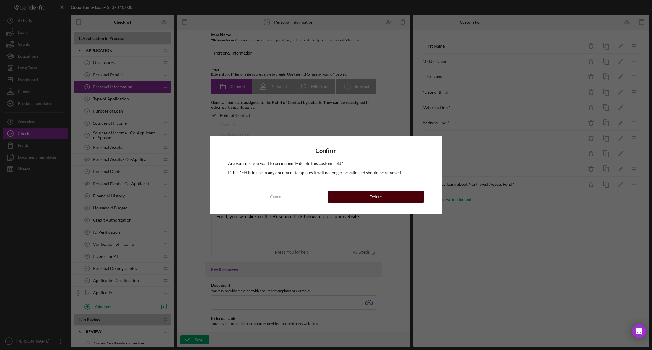
click at [396, 201] on button "Delete" at bounding box center [375, 197] width 96 height 12
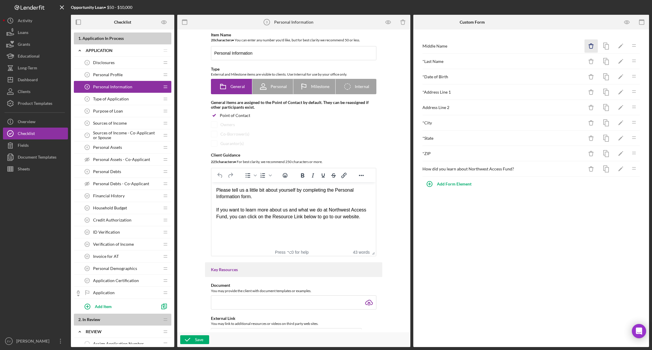
click at [508, 45] on icon "Icon/Delete" at bounding box center [590, 46] width 13 height 13
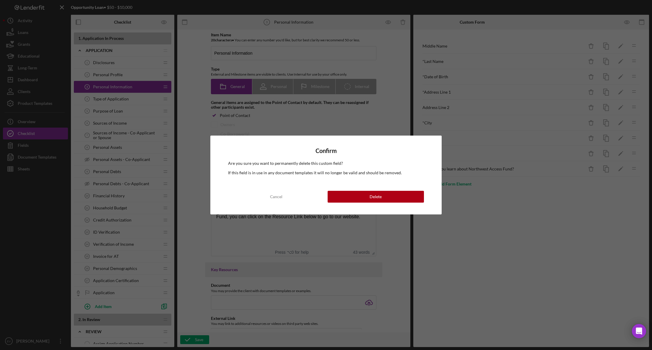
click at [393, 198] on button "Delete" at bounding box center [375, 197] width 96 height 12
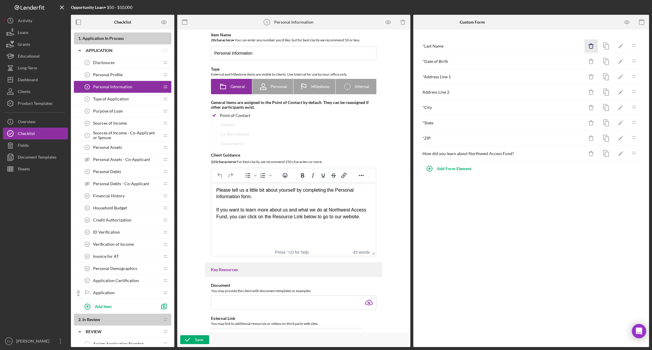
click at [508, 46] on icon "Icon/Delete" at bounding box center [590, 46] width 13 height 13
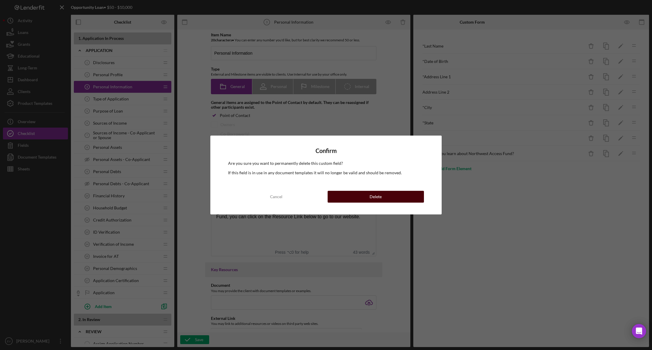
click at [385, 198] on button "Delete" at bounding box center [375, 197] width 96 height 12
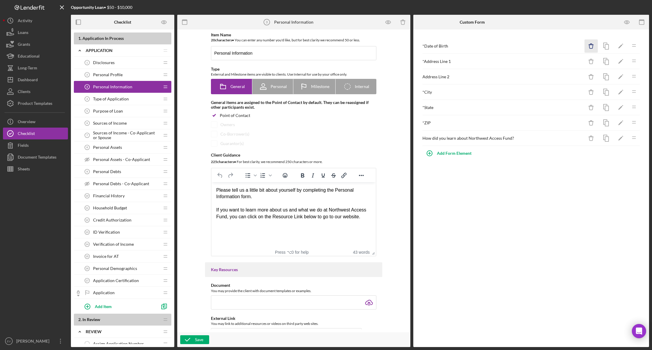
click at [508, 45] on icon "Icon/Delete" at bounding box center [590, 46] width 13 height 13
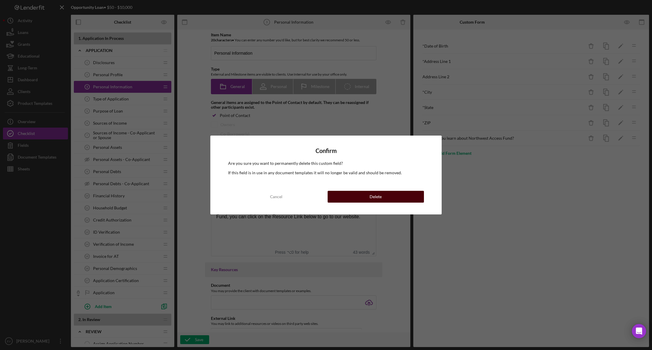
drag, startPoint x: 389, startPoint y: 190, endPoint x: 383, endPoint y: 201, distance: 11.9
click at [386, 195] on button "Delete" at bounding box center [375, 197] width 96 height 12
drag, startPoint x: 383, startPoint y: 201, endPoint x: 410, endPoint y: 186, distance: 30.8
click at [384, 200] on div "Item Name 20 character s • You can enter any number you'd like, but for best cl…" at bounding box center [293, 180] width 227 height 297
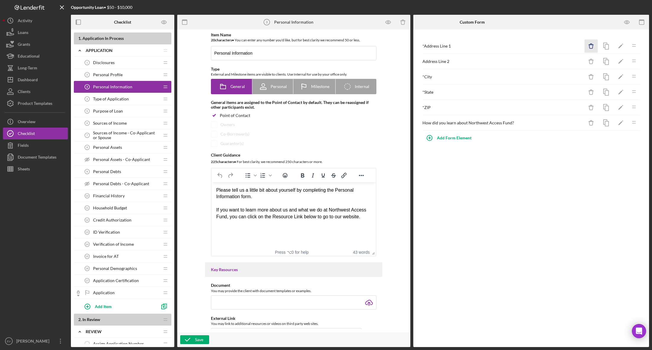
click at [508, 42] on icon "Icon/Delete" at bounding box center [590, 46] width 13 height 13
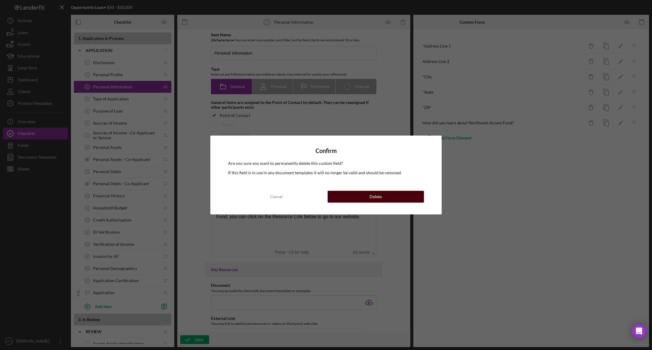
click at [389, 194] on button "Delete" at bounding box center [375, 197] width 96 height 12
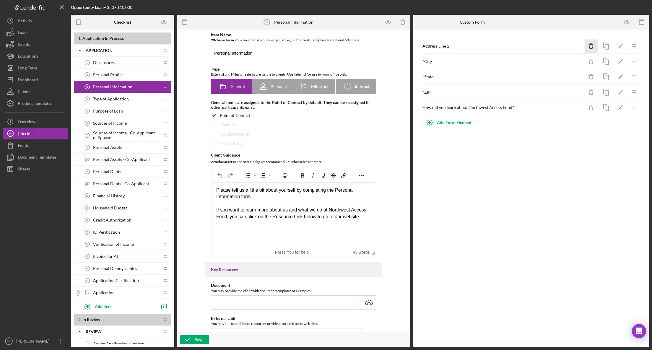
click at [508, 46] on icon "Icon/Delete" at bounding box center [590, 46] width 13 height 13
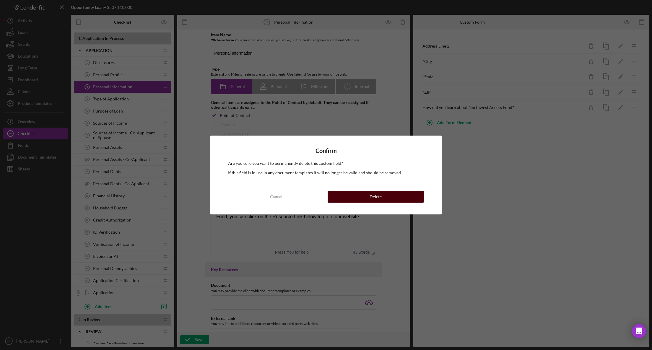
click at [402, 198] on button "Delete" at bounding box center [375, 197] width 96 height 12
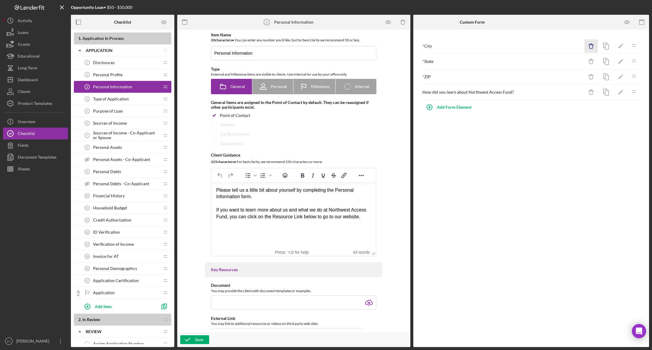
click at [508, 49] on icon "Icon/Delete" at bounding box center [590, 46] width 13 height 13
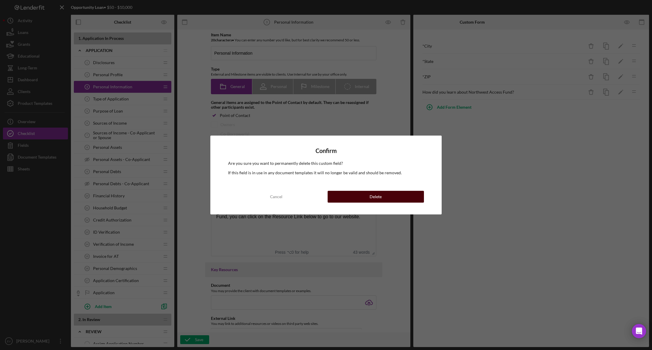
click at [384, 198] on button "Delete" at bounding box center [375, 197] width 96 height 12
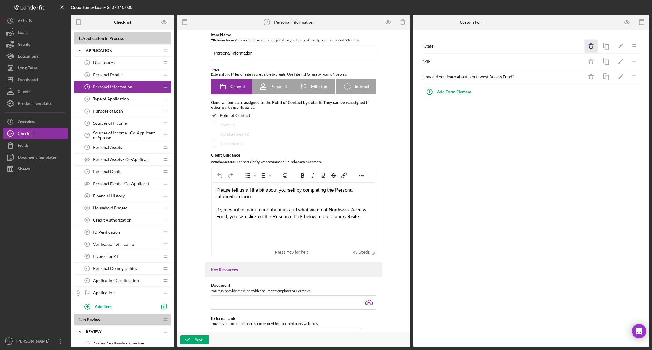
click at [508, 49] on icon "Icon/Delete" at bounding box center [590, 46] width 13 height 13
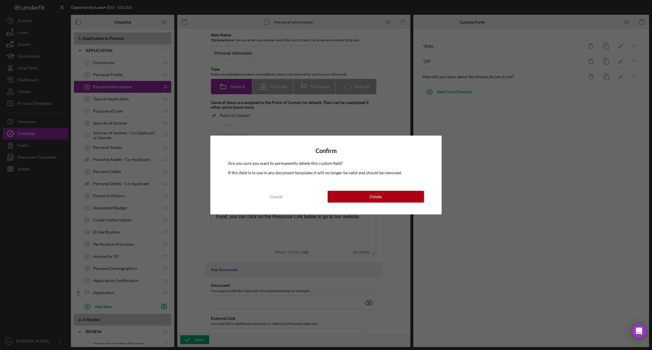
click at [404, 196] on button "Delete" at bounding box center [375, 197] width 96 height 12
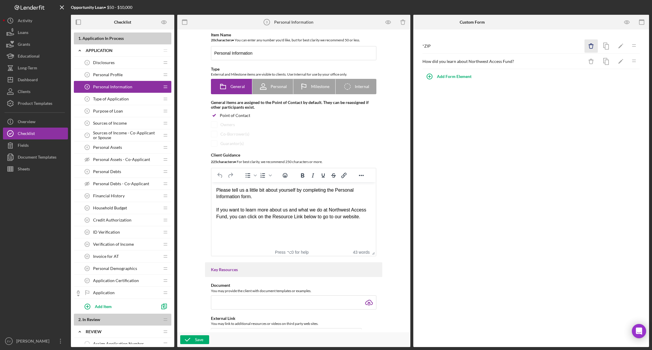
click at [508, 47] on icon "Icon/Delete" at bounding box center [590, 46] width 13 height 13
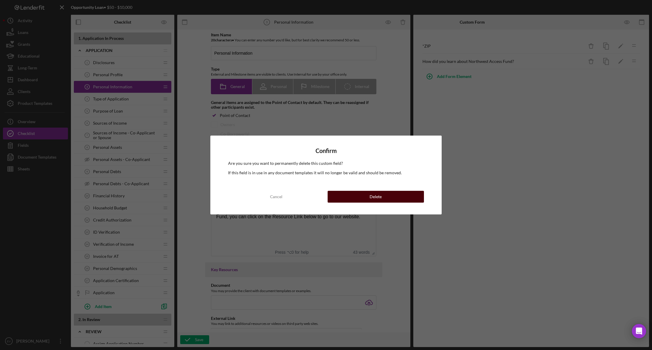
click at [386, 199] on button "Delete" at bounding box center [375, 197] width 96 height 12
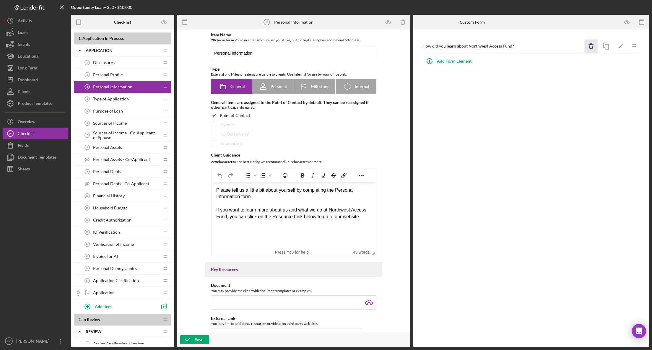
click at [508, 48] on icon "Icon/Delete" at bounding box center [590, 46] width 13 height 13
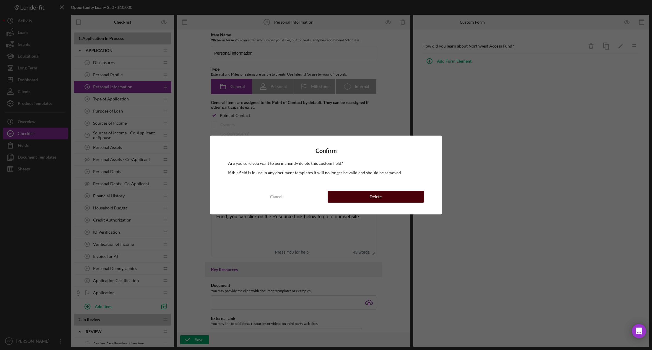
click at [386, 200] on button "Delete" at bounding box center [375, 197] width 96 height 12
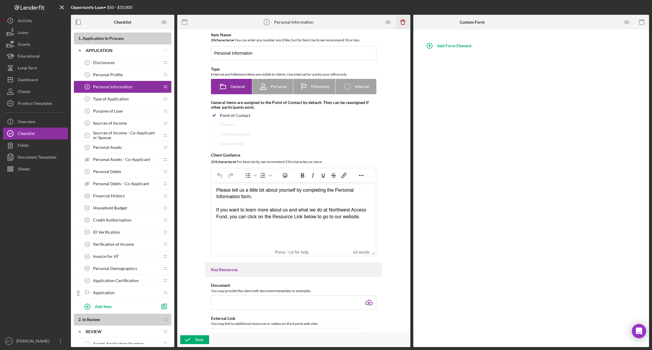
click at [406, 21] on icon "Icon/Delete" at bounding box center [402, 22] width 13 height 13
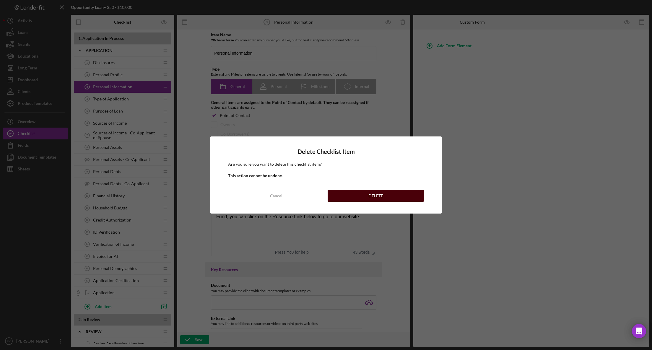
click at [374, 193] on div "DELETE" at bounding box center [375, 196] width 15 height 12
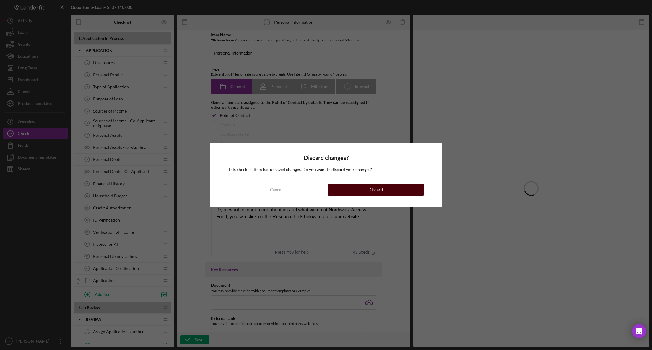
click at [344, 189] on button "Discard" at bounding box center [375, 190] width 96 height 12
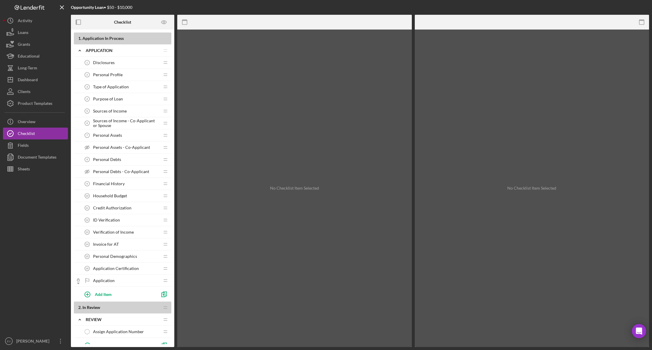
click at [124, 77] on div "Personal Profile 2 Personal Profile" at bounding box center [120, 75] width 78 height 12
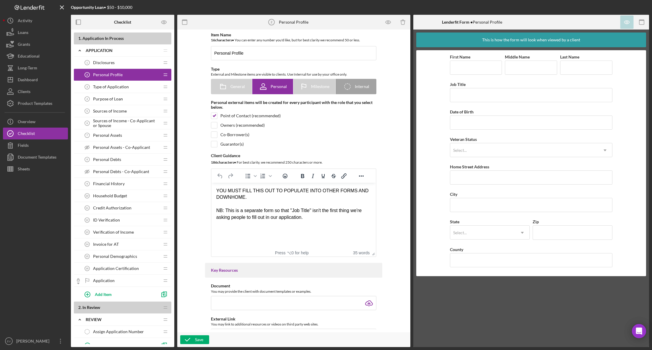
click at [122, 85] on span "Type of Application" at bounding box center [111, 86] width 36 height 5
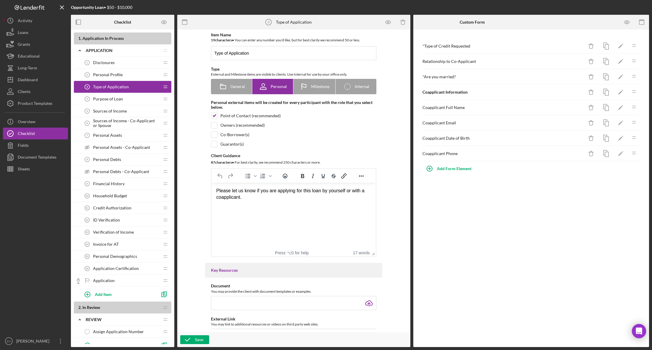
click at [119, 62] on div "Disclosures 1 Disclosures" at bounding box center [120, 63] width 78 height 12
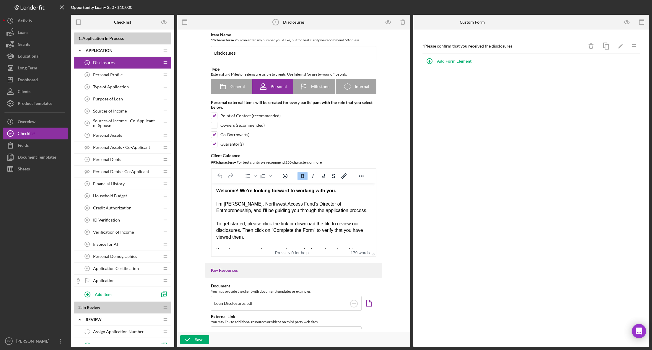
click at [115, 74] on span "Personal Profile" at bounding box center [108, 74] width 30 height 5
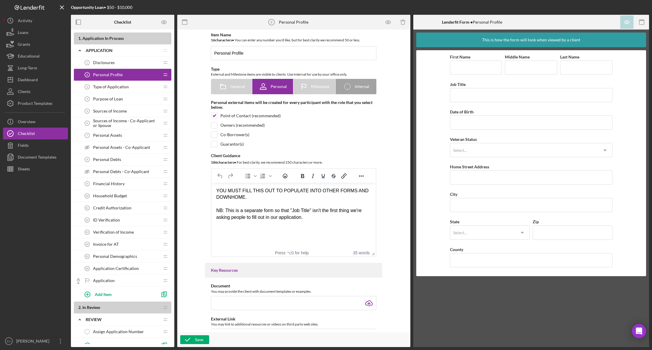
click at [111, 87] on span "Type of Application" at bounding box center [111, 86] width 36 height 5
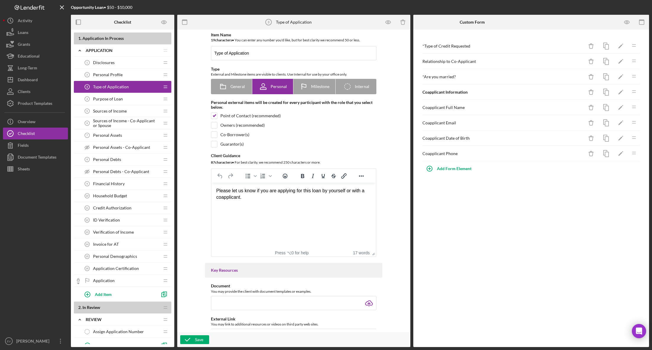
click at [120, 69] on div "Personal Profile 2 Personal Profile" at bounding box center [120, 75] width 78 height 12
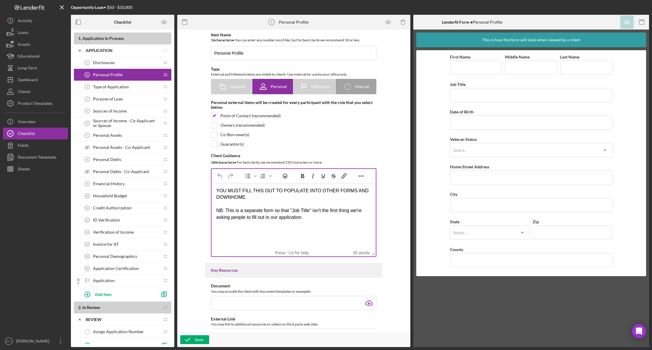
click at [291, 217] on div "NB: This is a separate form so that "Job Title" isn't the first thing we're ask…" at bounding box center [293, 213] width 155 height 13
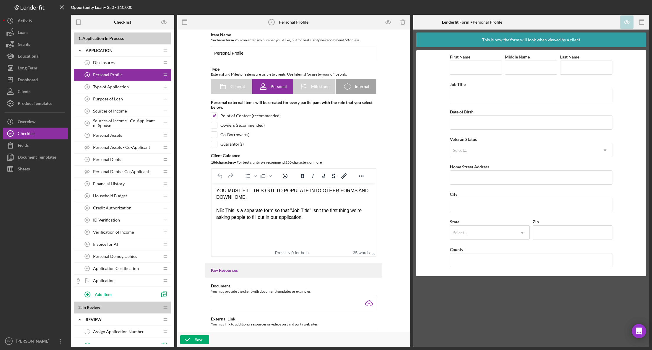
drag, startPoint x: 320, startPoint y: 223, endPoint x: 197, endPoint y: 174, distance: 133.1
click at [211, 183] on html "YOU MUST FILL THIS OUT TO POPULATE INTO OTHER FORMS AND DOWNHOME. NB: This is a…" at bounding box center [293, 204] width 164 height 43
click at [231, 191] on div "YOU MUST FILL THIS OUT TO POPULATE INTO OTHER FORMS AND DOWNHOME." at bounding box center [293, 193] width 155 height 13
drag, startPoint x: 231, startPoint y: 191, endPoint x: 311, endPoint y: 222, distance: 85.6
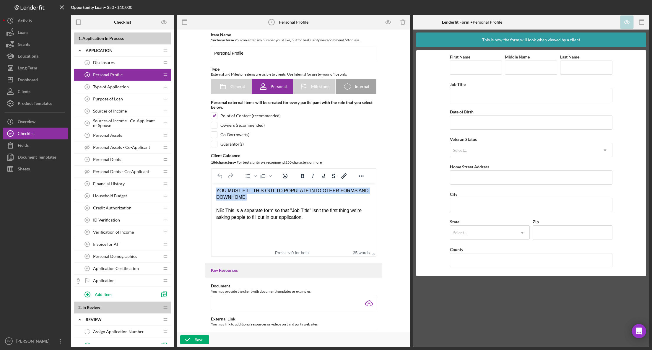
click at [306, 225] on html "YOU MUST FILL THIS OUT TO POPULATE INTO OTHER FORMS AND DOWNHOME. NB: This is a…" at bounding box center [293, 204] width 164 height 43
click at [311, 221] on html "YOU MUST FILL THIS OUT TO POPULATE INTO OTHER FORMS AND DOWNHOME. NB: This is a…" at bounding box center [293, 204] width 164 height 43
drag, startPoint x: 296, startPoint y: 217, endPoint x: 217, endPoint y: 188, distance: 84.5
click at [217, 188] on body "YOU MUST FILL THIS OUT TO POPULATE INTO OTHER FORMS AND DOWNHOME. NB: This is a…" at bounding box center [293, 203] width 155 height 33
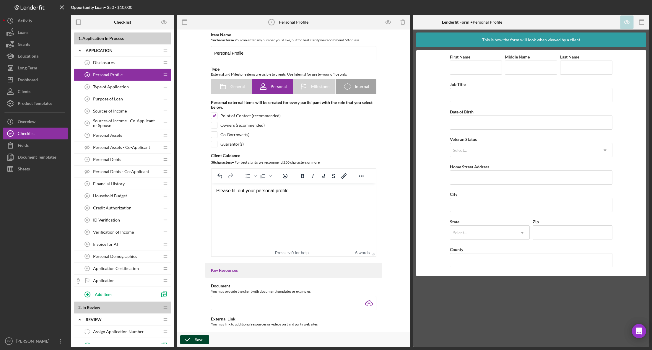
click at [195, 338] on div "Save" at bounding box center [199, 339] width 8 height 9
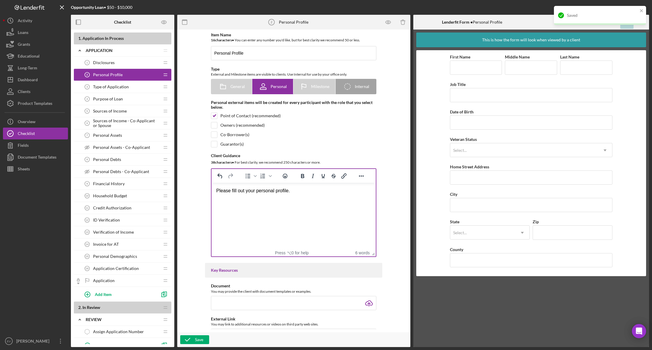
click at [339, 199] on html "Please fill out your personal profile." at bounding box center [293, 191] width 164 height 16
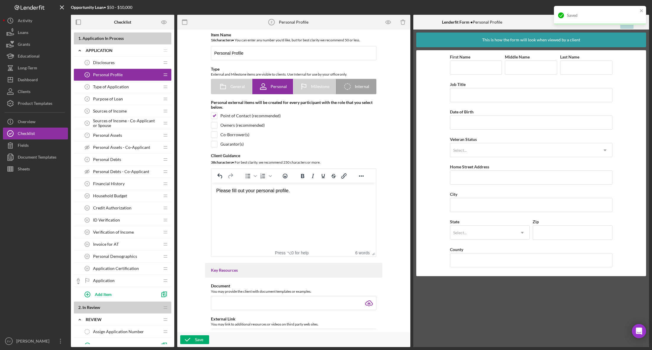
click at [291, 191] on div "Please fill out your personal profile." at bounding box center [293, 190] width 155 height 6
click at [290, 191] on div "Please fill out your personal profile." at bounding box center [293, 190] width 155 height 6
click at [198, 338] on div "Save" at bounding box center [199, 339] width 8 height 9
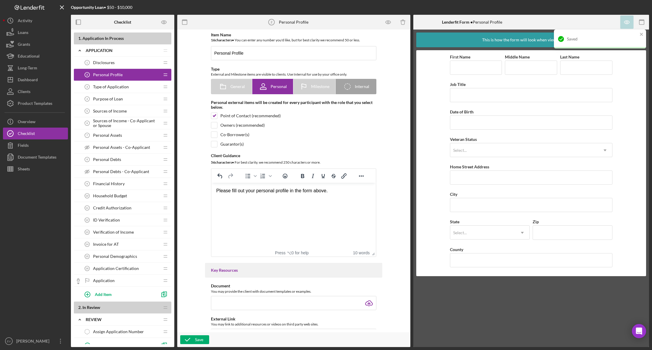
click at [352, 195] on html "Please fill out your personal profile in the form above." at bounding box center [293, 191] width 164 height 16
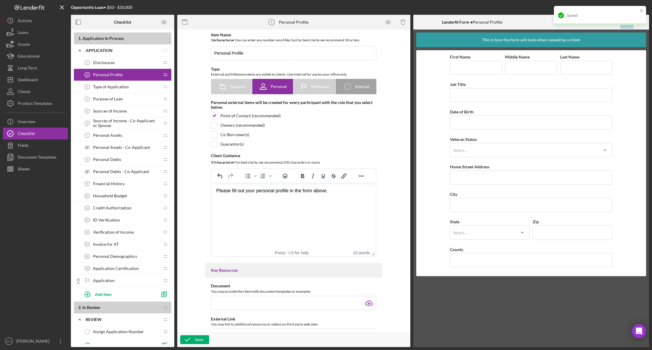
click at [122, 86] on span "Type of Application" at bounding box center [111, 86] width 36 height 5
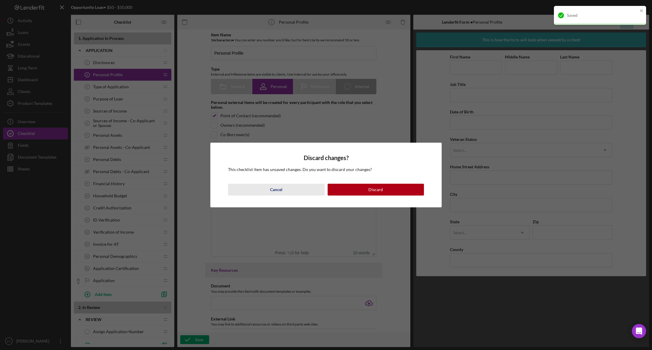
click at [298, 187] on button "Cancel" at bounding box center [276, 190] width 96 height 12
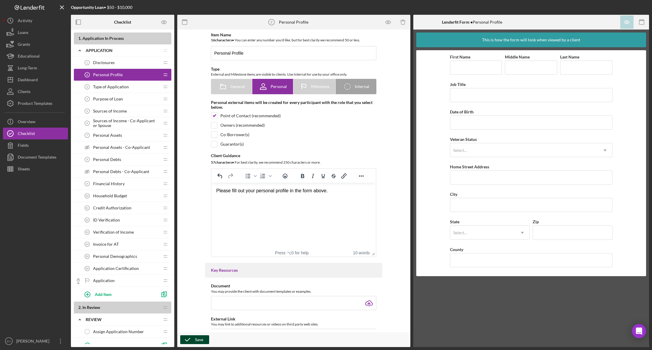
click at [192, 338] on icon "button" at bounding box center [187, 339] width 15 height 15
click at [122, 88] on span "Type of Application" at bounding box center [111, 86] width 36 height 5
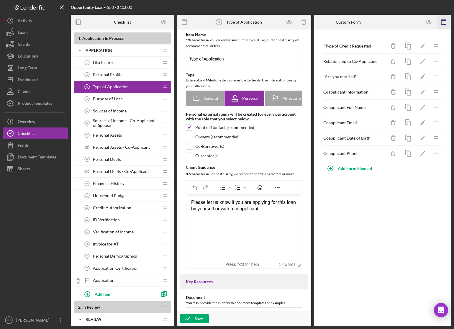
click at [443, 24] on icon "button" at bounding box center [444, 22] width 13 height 13
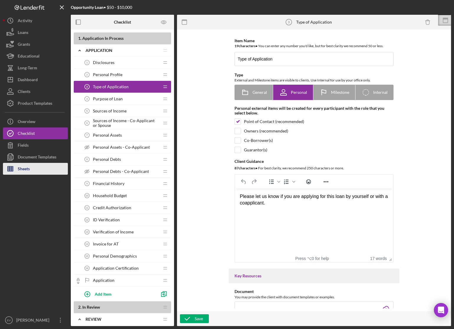
click at [22, 173] on div "Sheets" at bounding box center [24, 169] width 12 height 13
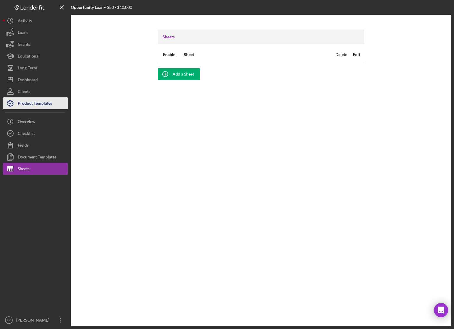
click at [41, 101] on div "Product Templates" at bounding box center [35, 103] width 35 height 13
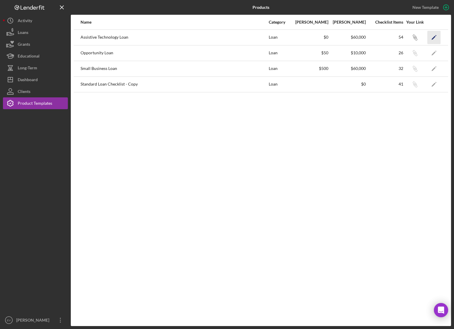
click at [438, 37] on icon "Icon/Edit" at bounding box center [434, 37] width 13 height 13
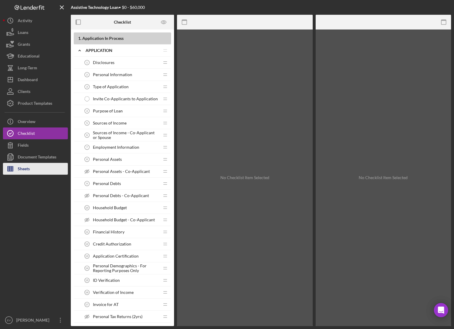
click at [25, 168] on div "Sheets" at bounding box center [24, 169] width 12 height 13
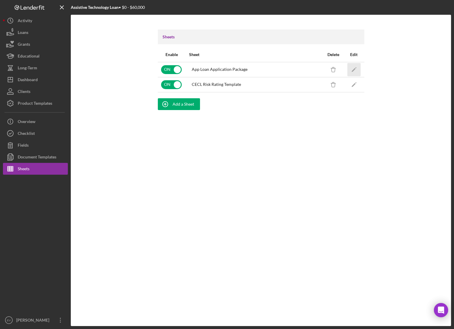
click at [352, 68] on icon "Icon/Edit" at bounding box center [353, 69] width 13 height 13
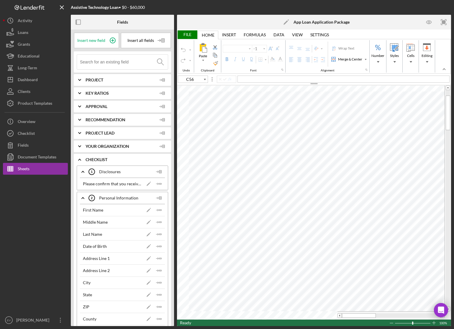
type input "Calibri"
type input "12"
type input "Arial"
type input "A22"
type input "Calibri"
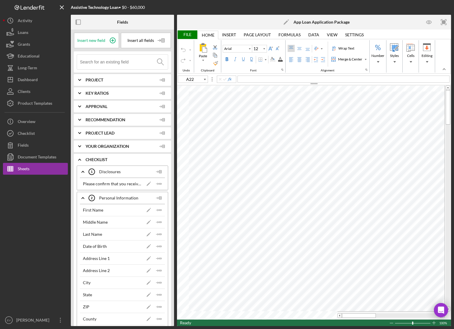
type input "11"
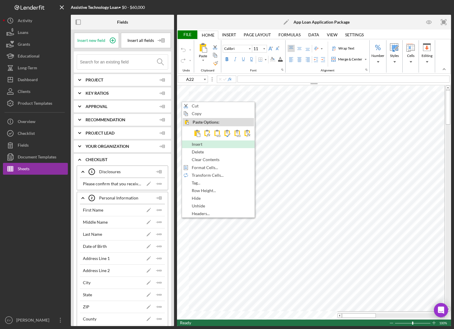
click at [211, 145] on div "Insert" at bounding box center [218, 144] width 71 height 6
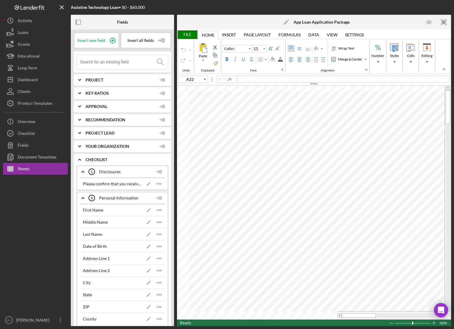
type input "B22"
type input "B23"
type input "Arial"
type input "12"
type input "B22"
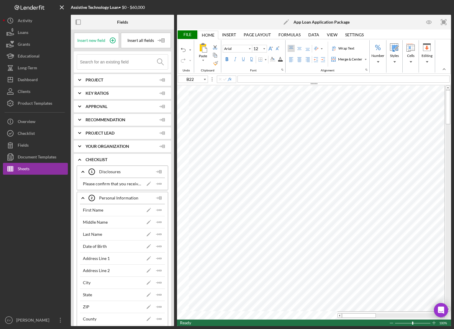
type input "Calibri"
type input "11"
type input "Arial"
type input "12"
type input "B21"
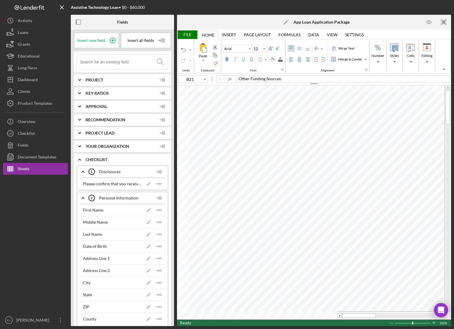
type input "Calibri"
type input "11"
type input "B22"
click at [255, 48] on input "11" at bounding box center [256, 48] width 9 height 7
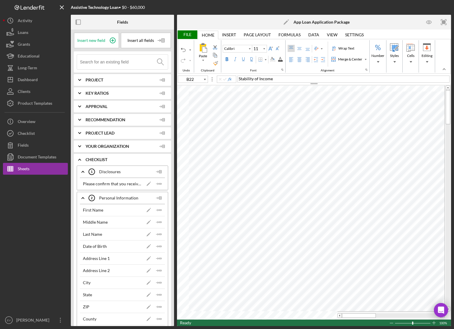
type input "Arial"
type input "12"
type input "B21"
type input "Calibri"
type input "11"
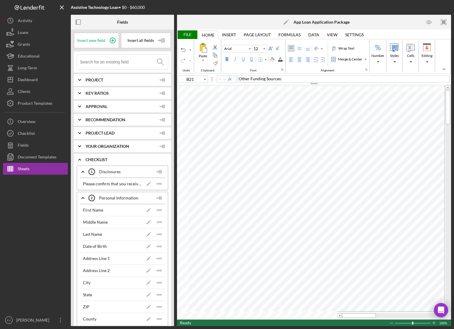
type input "B22"
click at [240, 51] on button "Calibri" at bounding box center [238, 49] width 30 height 8
click at [241, 49] on input "Calibri" at bounding box center [235, 49] width 24 height 4
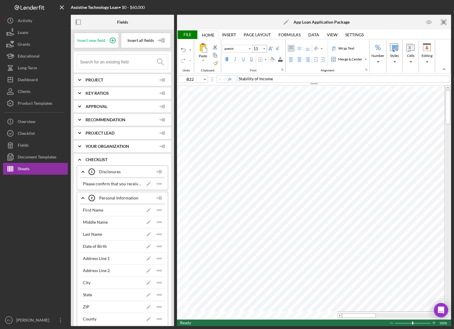
click at [257, 50] on input "11" at bounding box center [256, 48] width 9 height 7
type input "Arial"
type input "12"
type input "B23"
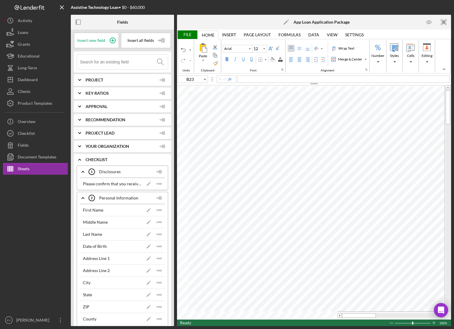
type input "avenir"
type input "11"
type input "B22"
click at [238, 50] on input "avenir" at bounding box center [235, 49] width 24 height 4
click at [238, 49] on input "avenir" at bounding box center [235, 49] width 24 height 4
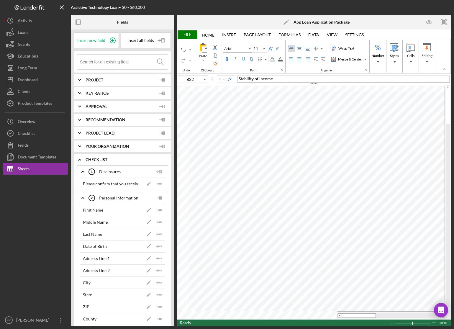
type input "Arial"
click at [257, 50] on input "11" at bounding box center [256, 48] width 9 height 7
type input "12"
type input "B22"
click at [289, 80] on div "Stability of Income" at bounding box center [344, 79] width 212 height 7
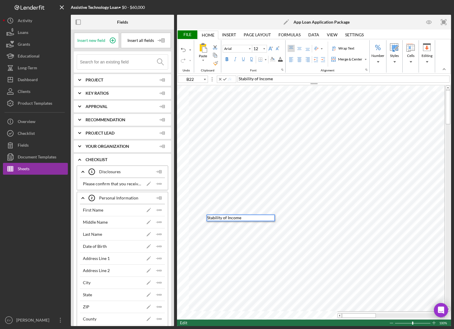
click at [289, 80] on div "Stability of Income" at bounding box center [344, 79] width 212 height 7
type input "B22"
type input "C22"
type input "Calibri"
type input "11"
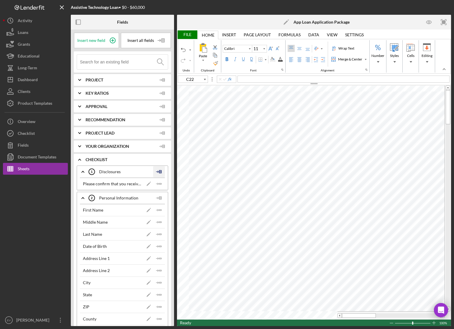
type input "Arial"
type input "12"
type input "B22"
type input "Calibri"
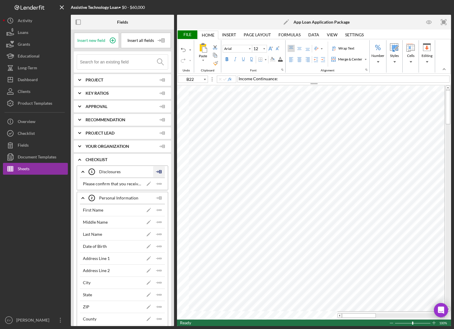
type input "11"
type input "C22"
type input "Arial"
type input "12"
type input "B22"
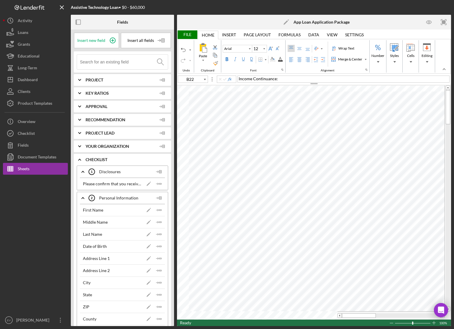
click at [198, 37] on div "File Home Home Insert Insert Page Layout Page Layout Formulas Formulas Data Dat…" at bounding box center [314, 34] width 272 height 9
click at [190, 38] on div "File" at bounding box center [187, 34] width 20 height 9
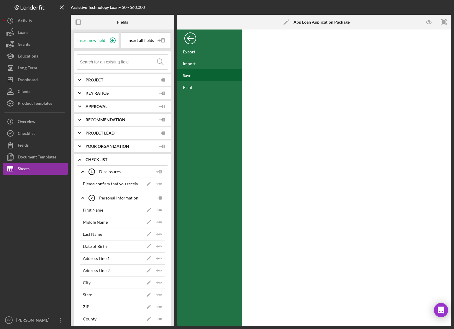
click at [195, 78] on div "Save" at bounding box center [209, 75] width 65 height 12
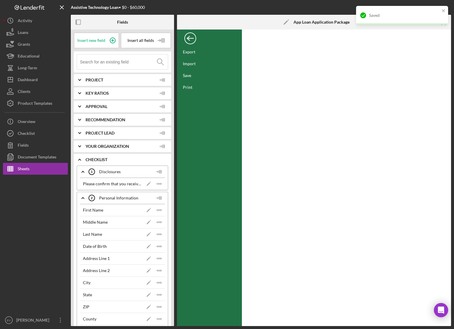
click at [190, 40] on div "Back" at bounding box center [191, 37] width 12 height 12
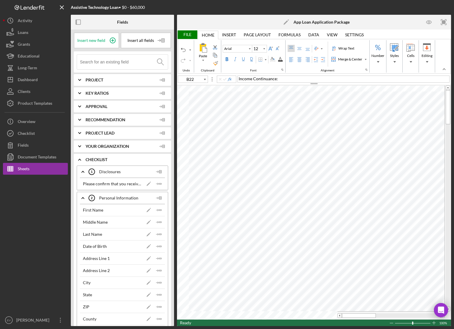
click at [185, 36] on div "File" at bounding box center [187, 34] width 20 height 9
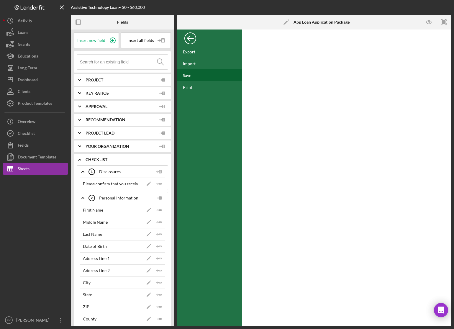
click at [197, 73] on div "Save" at bounding box center [209, 75] width 65 height 12
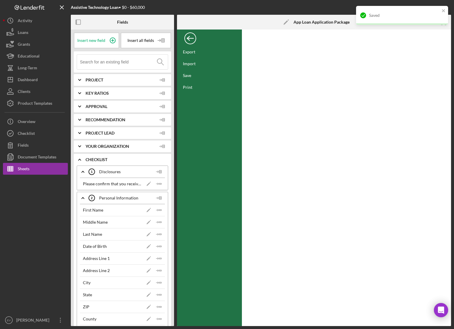
click at [193, 40] on div "Back" at bounding box center [191, 37] width 12 height 12
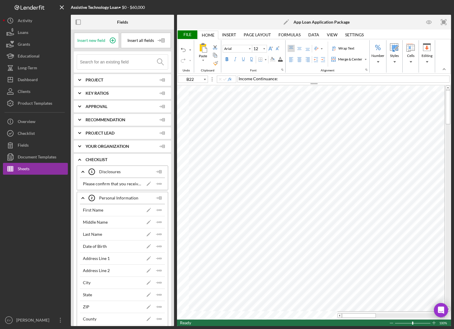
type input "Calibri"
type input "11"
type input "C22"
click at [344, 60] on div "Merge & Center" at bounding box center [350, 59] width 27 height 5
click at [294, 61] on label "Left Align" at bounding box center [291, 59] width 7 height 7
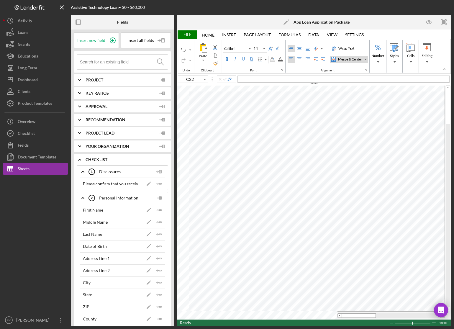
type input "Arial"
type input "12"
type input "C23"
type input "Calibri"
type input "11"
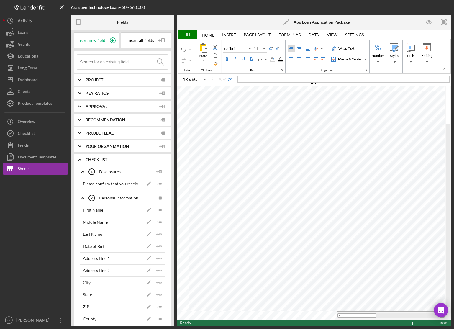
type input "C22"
type input "Arial"
type input "12"
type input "B22"
drag, startPoint x: 239, startPoint y: 219, endPoint x: 246, endPoint y: 219, distance: 6.8
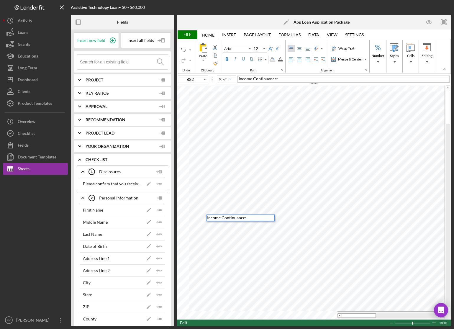
click at [239, 219] on span "Income Continuance:" at bounding box center [226, 217] width 39 height 5
drag, startPoint x: 236, startPoint y: 219, endPoint x: 244, endPoint y: 218, distance: 8.6
click at [244, 218] on span "Income Continuance:" at bounding box center [226, 217] width 39 height 5
type input "C20"
click at [190, 35] on div "File" at bounding box center [187, 34] width 20 height 9
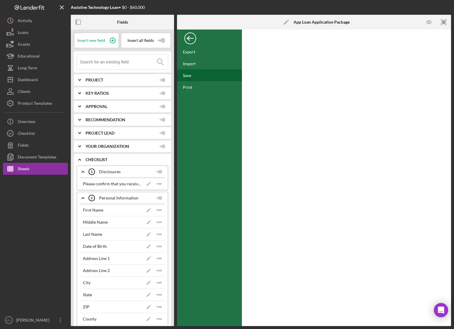
click at [211, 77] on div "Save" at bounding box center [209, 75] width 65 height 12
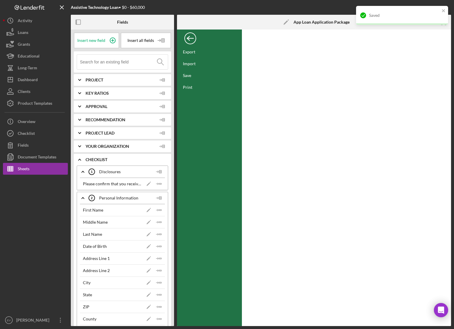
click at [189, 36] on div "Back" at bounding box center [191, 37] width 12 height 12
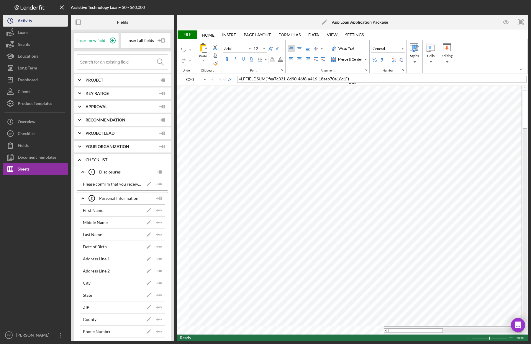
click at [29, 20] on div "Activity" at bounding box center [25, 21] width 14 height 13
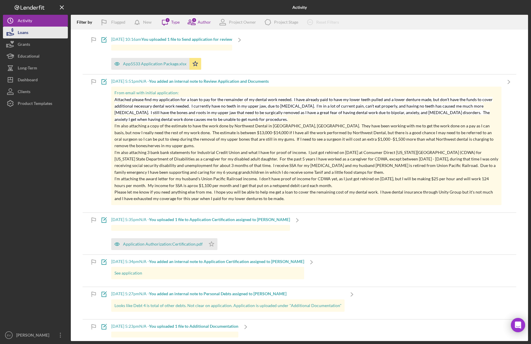
click at [32, 32] on button "Loans" at bounding box center [35, 33] width 65 height 12
